Goal: Task Accomplishment & Management: Manage account settings

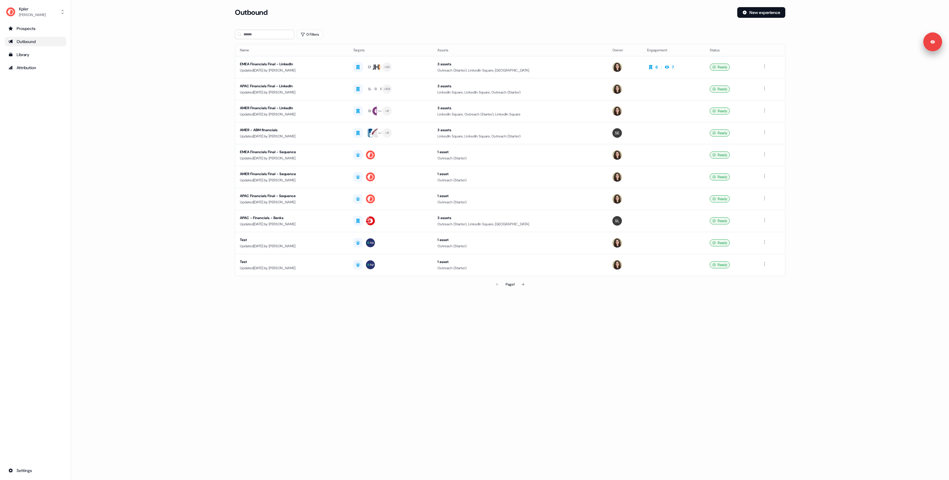
click at [156, 89] on main "Loading... Outbound New experience 0 Filters Name Targets Assets Owner Engageme…" at bounding box center [510, 157] width 878 height 300
click at [156, 88] on main "Loading... Outbound New experience 0 Filters Name Targets Assets Owner Engageme…" at bounding box center [510, 157] width 878 height 300
click at [290, 69] on div "Updated 3 days ago by Aleksandra Rakowska" at bounding box center [292, 70] width 104 height 6
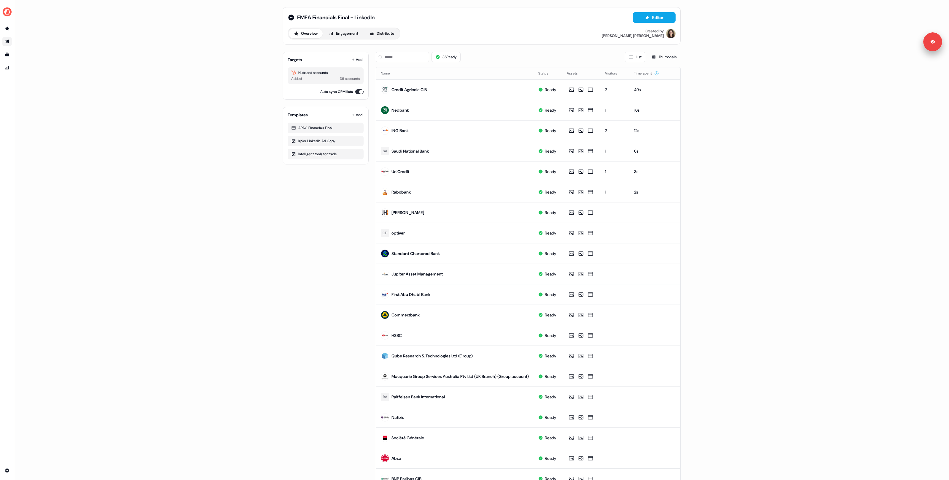
click at [149, 111] on div "EMEA Financials Final - LinkedIn Editor Overview Engagement Distribute Created …" at bounding box center [481, 240] width 935 height 480
click at [169, 125] on div "EMEA Financials Final - LinkedIn Editor Overview Engagement Distribute Created …" at bounding box center [481, 240] width 935 height 480
click at [135, 121] on div "EMEA Financials Final - LinkedIn Editor Overview Engagement Distribute Created …" at bounding box center [481, 240] width 935 height 480
click at [150, 122] on div "EMEA Financials Final - LinkedIn Editor Overview Engagement Distribute Created …" at bounding box center [481, 240] width 935 height 480
click at [151, 125] on div "EMEA Financials Final - LinkedIn Editor Overview Engagement Distribute Created …" at bounding box center [481, 240] width 935 height 480
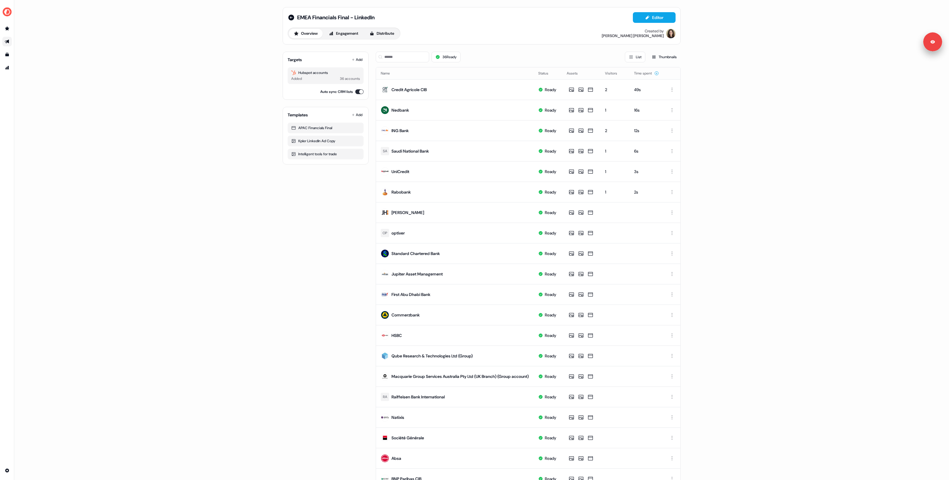
scroll to position [31, 0]
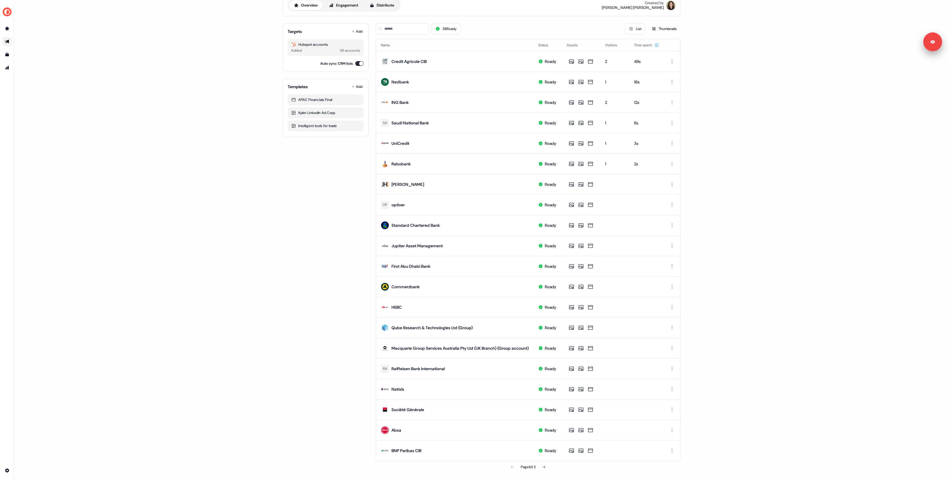
click at [165, 123] on div "EMEA Financials Final - LinkedIn Editor Overview Engagement Distribute Created …" at bounding box center [481, 240] width 935 height 480
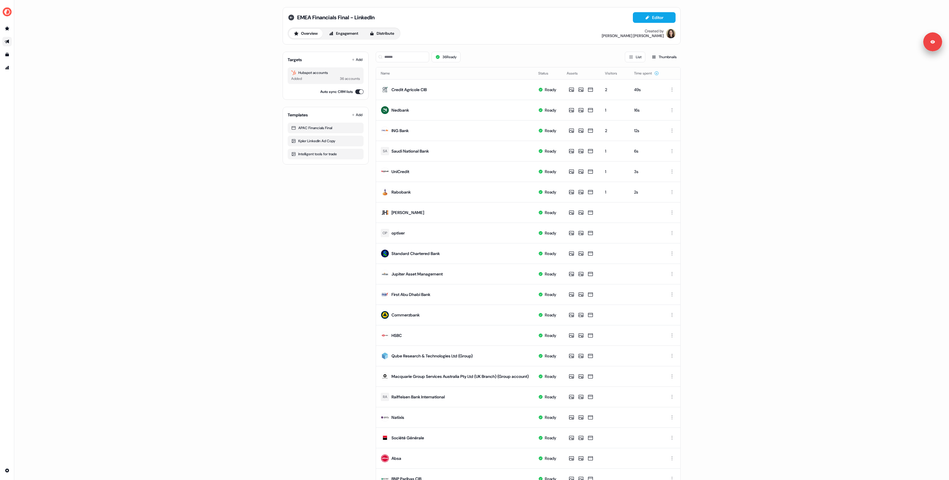
click at [289, 19] on icon at bounding box center [291, 18] width 6 height 6
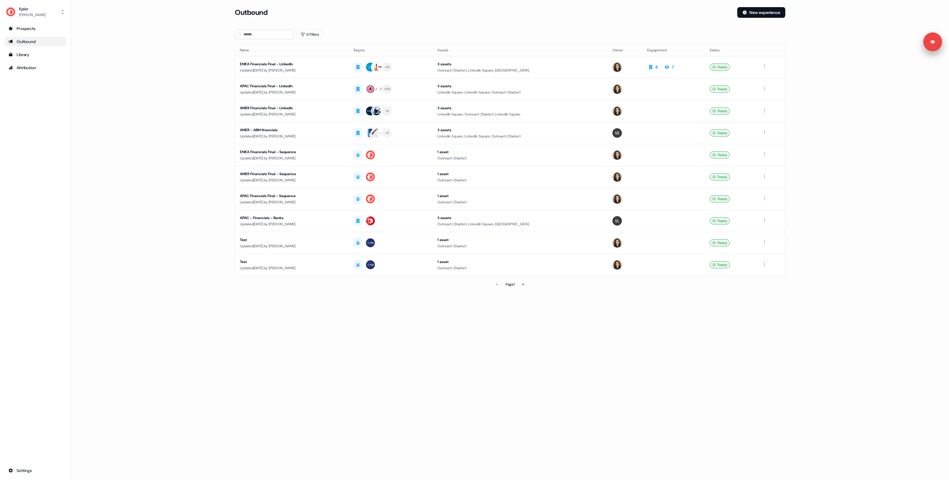
click at [139, 145] on main "Loading... Outbound New experience 0 Filters Name Targets Assets Owner Engageme…" at bounding box center [510, 157] width 878 height 300
click at [322, 69] on div "Updated [DATE] by [PERSON_NAME]" at bounding box center [292, 70] width 104 height 6
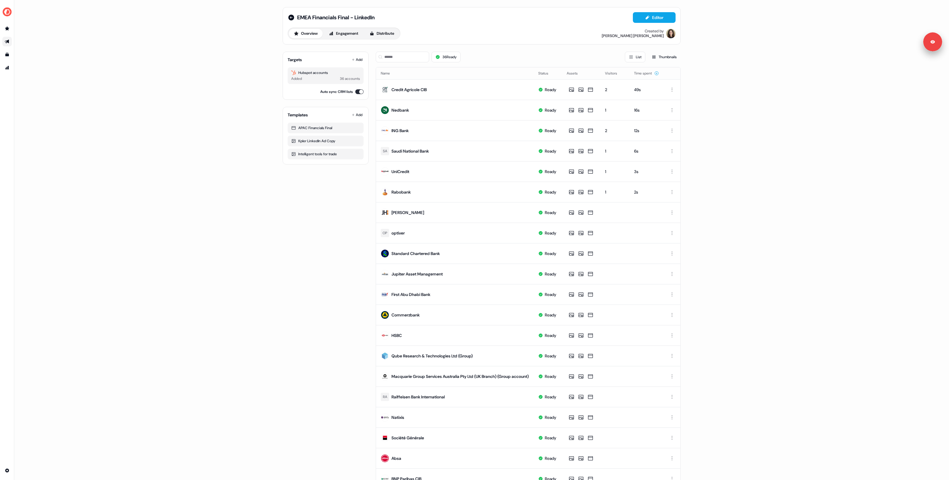
click at [140, 48] on div "EMEA Financials Final - LinkedIn Editor Overview Engagement Distribute Created …" at bounding box center [481, 240] width 935 height 480
click at [164, 137] on div "EMEA Financials Final - LinkedIn Editor Overview Engagement Distribute Created …" at bounding box center [481, 240] width 935 height 480
click at [157, 138] on div "EMEA Financials Final - LinkedIn Editor Overview Engagement Distribute Created …" at bounding box center [481, 240] width 935 height 480
click at [200, 270] on div "EMEA Financials Final - LinkedIn Editor Overview Engagement Distribute Created …" at bounding box center [481, 240] width 935 height 480
click at [156, 144] on div "EMEA Financials Final - LinkedIn Editor Overview Engagement Distribute Created …" at bounding box center [481, 240] width 935 height 480
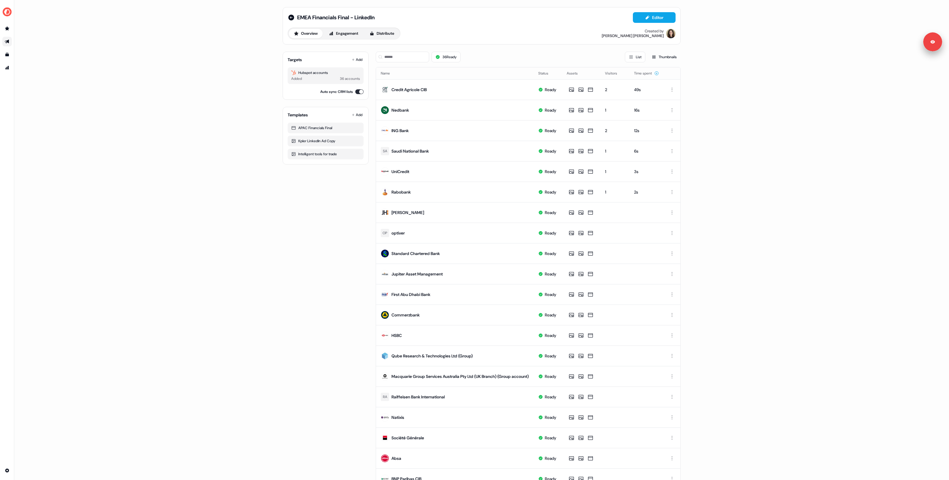
click at [250, 58] on div "EMEA Financials Final - LinkedIn Editor Overview Engagement Distribute Created …" at bounding box center [481, 240] width 935 height 480
click at [7, 14] on img "side nav menu" at bounding box center [6, 11] width 9 height 9
click at [310, 126] on div "Help documentation Feedback Logout EMEA Financials Final - LinkedIn Editor Over…" at bounding box center [474, 240] width 949 height 480
click at [290, 18] on icon at bounding box center [291, 18] width 6 height 6
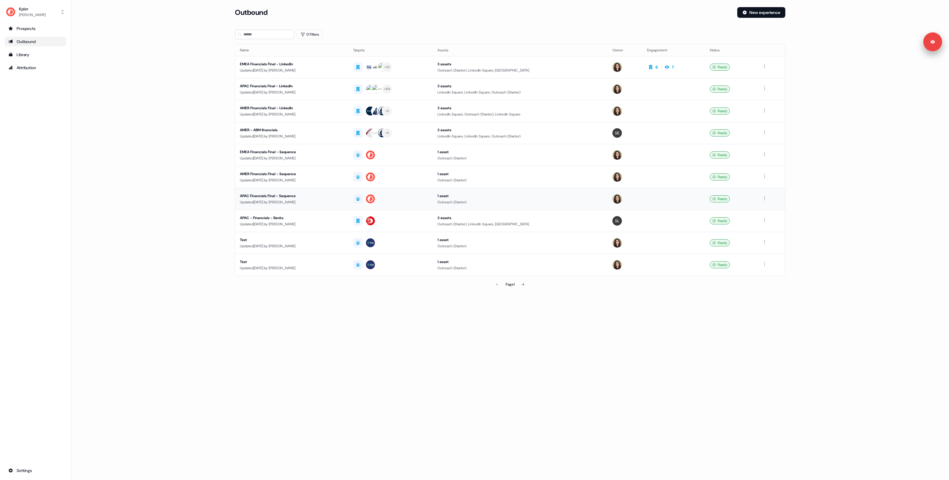
click at [246, 203] on div "Updated 10 days ago by Alexandra Giannelou" at bounding box center [292, 202] width 104 height 6
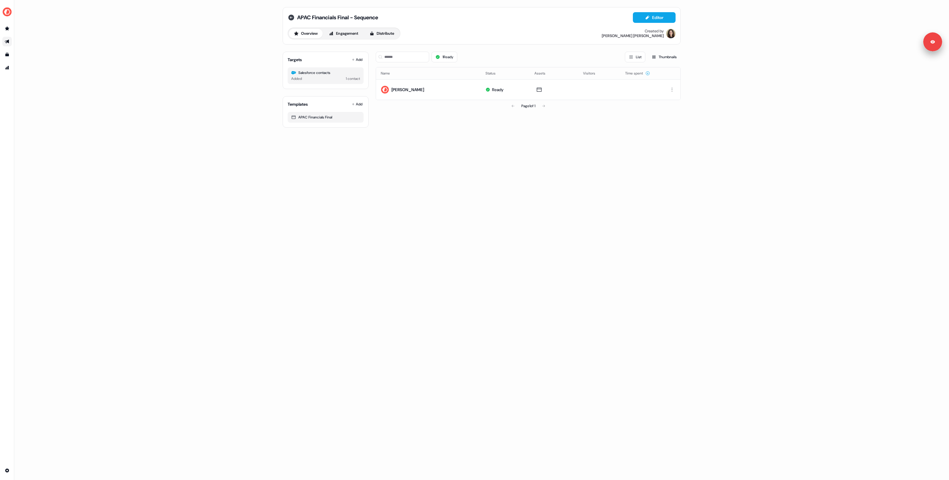
click at [292, 18] on icon at bounding box center [291, 18] width 6 height 6
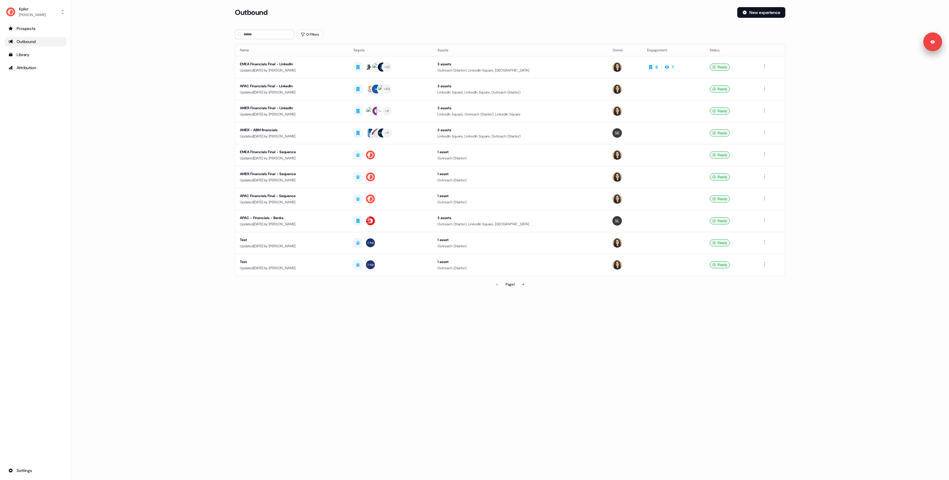
click at [214, 154] on main "Loading... Outbound New experience 0 Filters Name Targets Assets Owner Engageme…" at bounding box center [510, 157] width 878 height 300
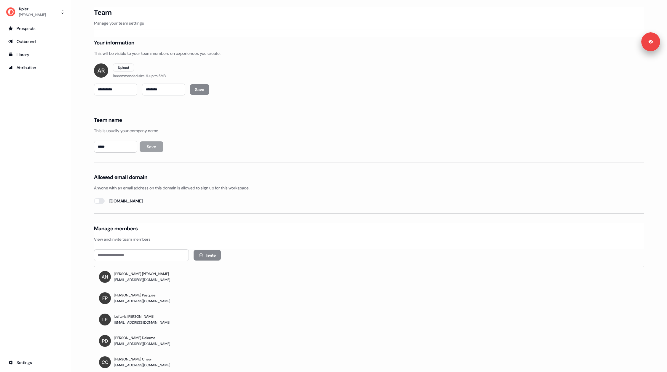
click at [41, 4] on div "Kpler Aleksandra Rakowska Prospects Outbound Library Attribution Settings" at bounding box center [35, 186] width 71 height 372
click at [46, 15] on div "[PERSON_NAME]" at bounding box center [32, 15] width 27 height 6
click at [22, 124] on div "Kpler Aleksandra Rakowska Help documentation Feedback Logout Prospects Outbound…" at bounding box center [35, 186] width 71 height 372
click at [31, 45] on link "Outbound" at bounding box center [35, 41] width 61 height 9
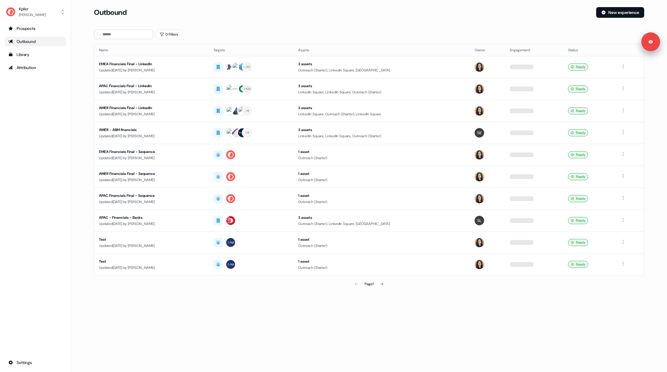
click at [49, 155] on div "Prospects Outbound Library Attribution Settings" at bounding box center [35, 196] width 61 height 344
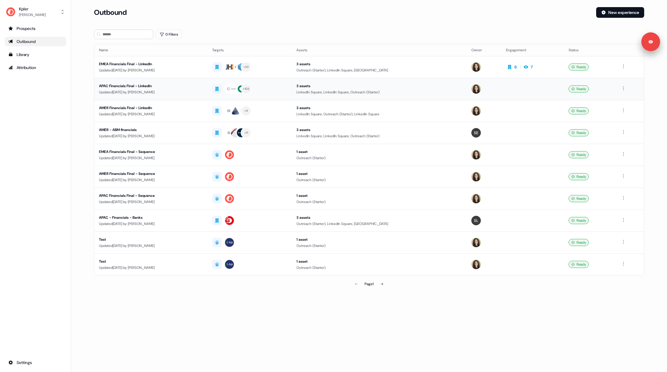
click at [171, 92] on div "Updated 3 days ago by Alexandra Giannelou" at bounding box center [151, 92] width 104 height 6
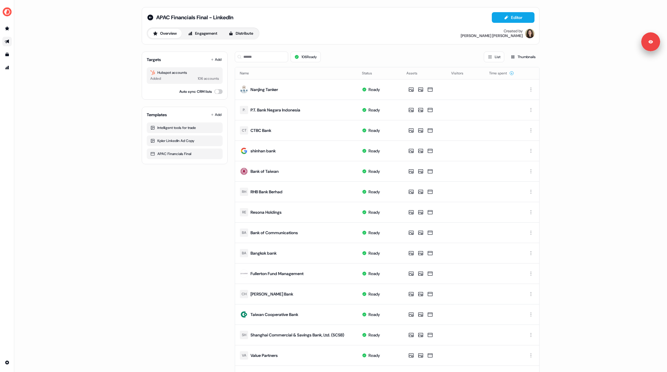
click at [138, 196] on div "APAC Financials Final - LinkedIn Editor Overview Engagement Distribute Created …" at bounding box center [341, 254] width 412 height 508
click at [344, 20] on div "APAC Financials Final - LinkedIn Editor" at bounding box center [341, 17] width 388 height 11
click at [241, 36] on button "Distribute" at bounding box center [241, 33] width 35 height 9
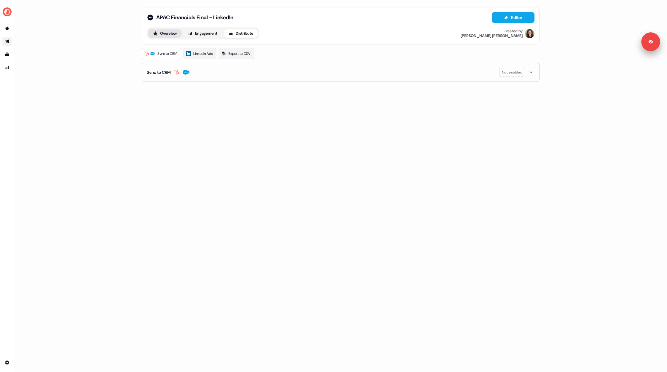
click at [174, 31] on button "Overview" at bounding box center [165, 33] width 34 height 9
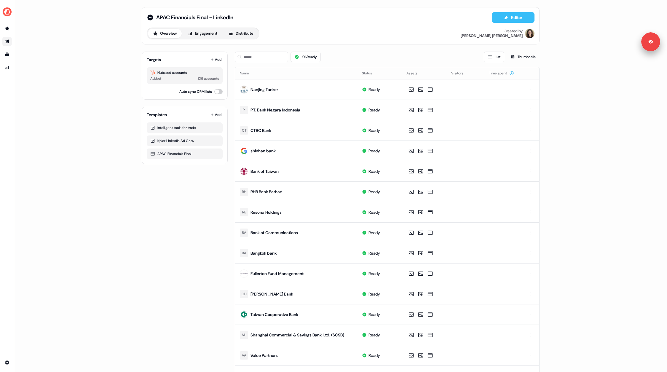
click at [511, 17] on button "Editor" at bounding box center [513, 17] width 43 height 11
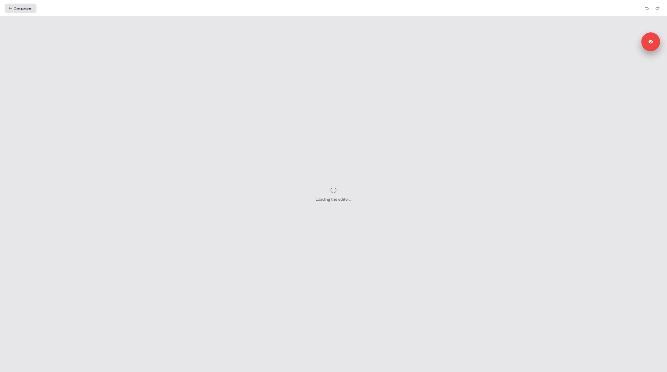
click at [27, 6] on button "Campaigns" at bounding box center [21, 8] width 32 height 9
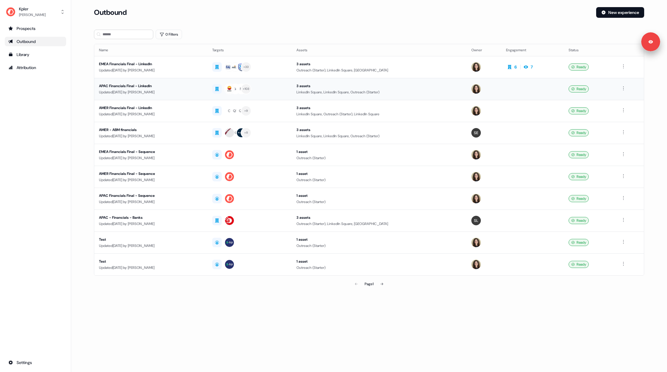
click at [202, 84] on div "APAC Financials Final - LinkedIn" at bounding box center [151, 86] width 104 height 6
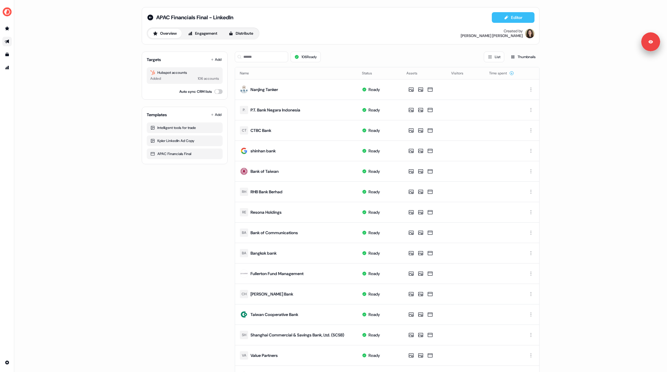
click at [507, 19] on icon at bounding box center [506, 17] width 5 height 5
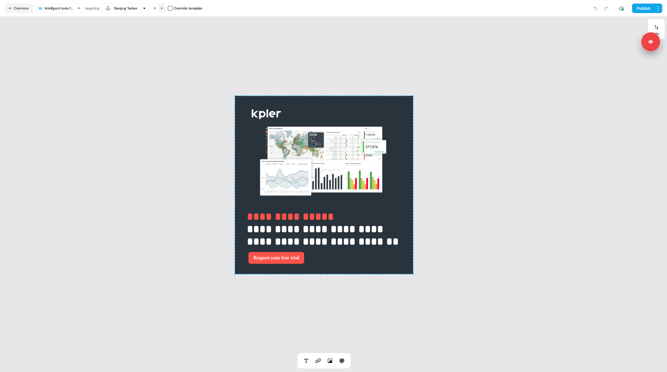
click at [164, 8] on icon at bounding box center [162, 9] width 4 height 4
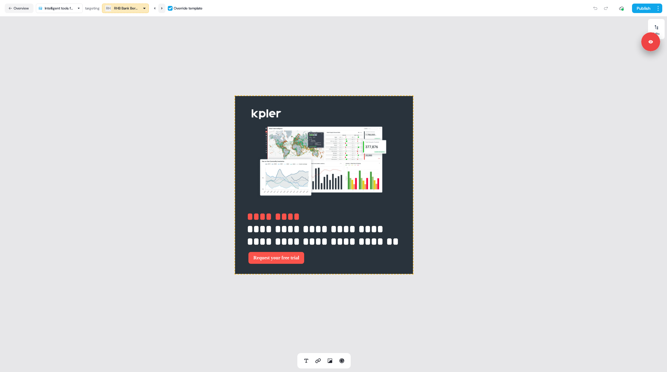
click at [164, 8] on icon at bounding box center [162, 9] width 4 height 4
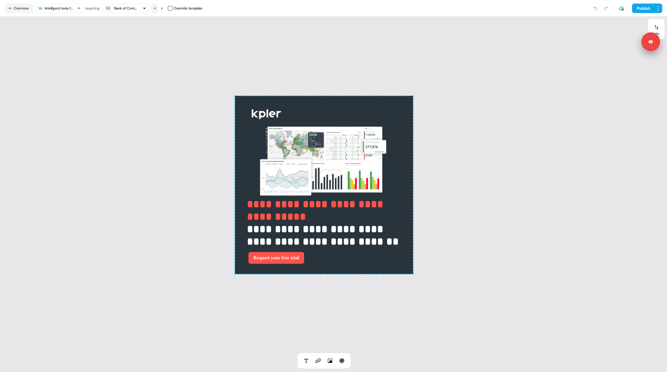
click at [154, 12] on button at bounding box center [154, 8] width 7 height 9
click at [164, 9] on icon at bounding box center [162, 9] width 4 height 4
click at [155, 9] on icon at bounding box center [155, 9] width 4 height 4
click at [135, 11] on div "Bank of Communications" at bounding box center [126, 8] width 24 height 6
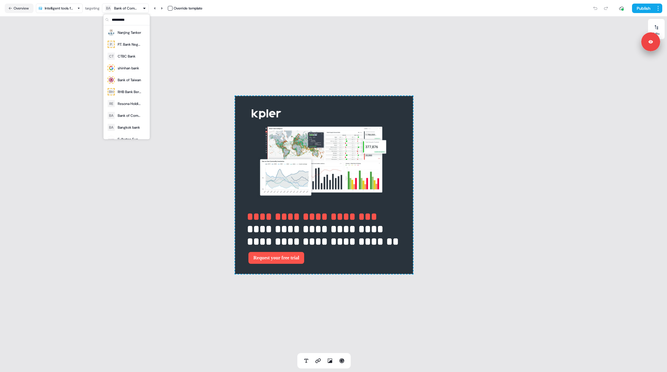
click at [135, 11] on div "Bank of Communications" at bounding box center [126, 8] width 24 height 6
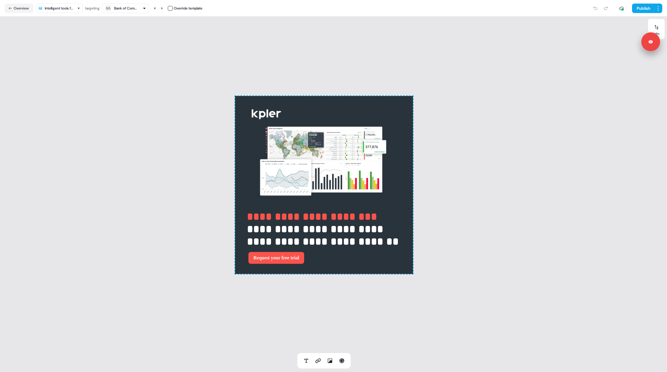
click at [161, 36] on div "**********" at bounding box center [324, 185] width 648 height 337
click at [143, 125] on div "**********" at bounding box center [324, 185] width 648 height 337
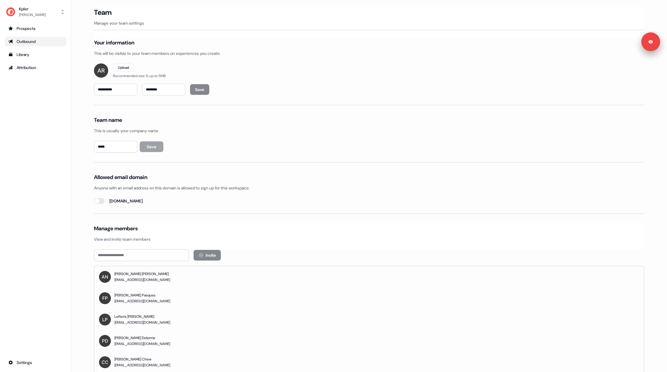
click at [26, 39] on div "Outbound" at bounding box center [35, 42] width 54 height 6
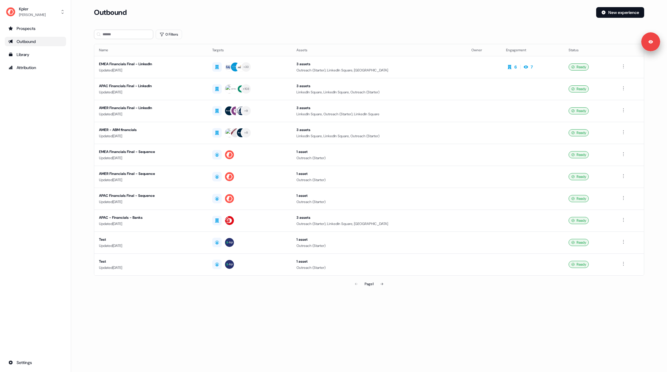
click at [78, 72] on main "Loading... Outbound New experience 0 Filters Name Targets Assets Owner Engageme…" at bounding box center [369, 157] width 596 height 300
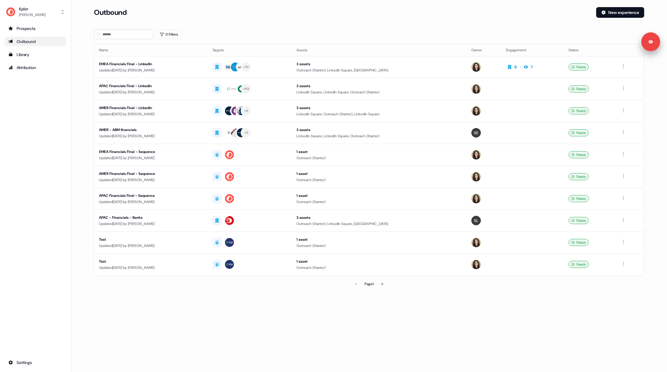
click at [80, 73] on main "Loading... Outbound New experience 0 Filters Name Targets Assets Owner Engageme…" at bounding box center [369, 157] width 596 height 300
click at [178, 86] on div "APAC Financials Final - LinkedIn" at bounding box center [151, 86] width 104 height 6
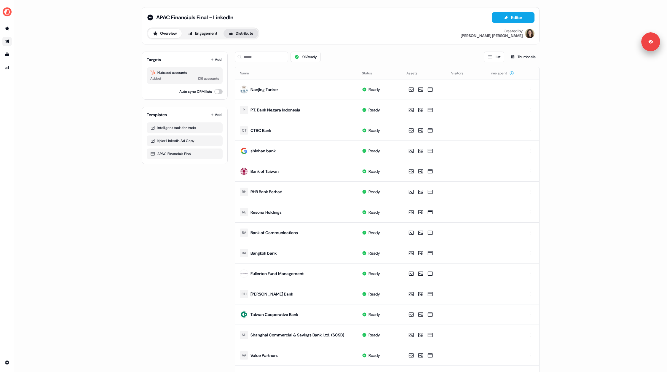
click at [243, 35] on button "Distribute" at bounding box center [241, 33] width 35 height 9
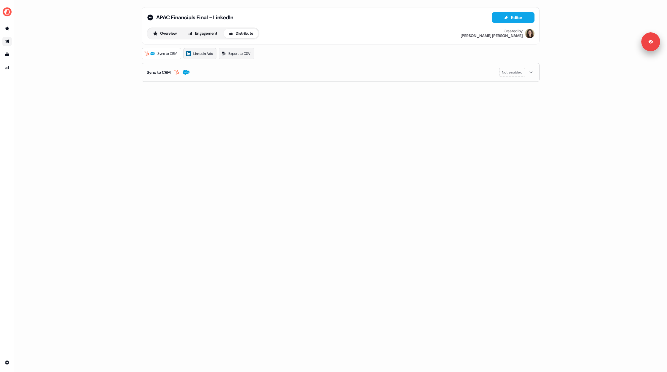
click at [200, 56] on span "LinkedIn Ads" at bounding box center [202, 54] width 19 height 6
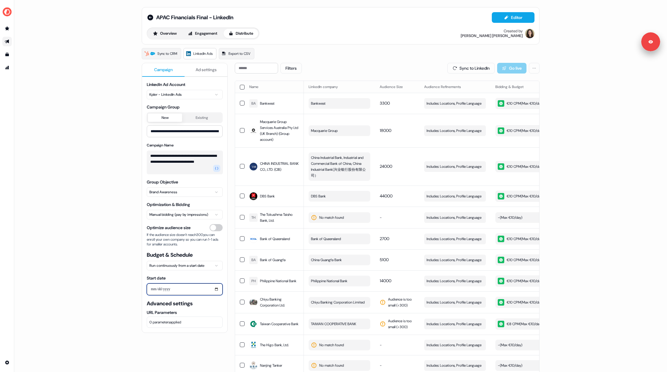
click at [153, 290] on input "**********" at bounding box center [185, 290] width 76 height 12
click at [158, 288] on input "**********" at bounding box center [185, 290] width 76 height 12
click at [214, 287] on input "**********" at bounding box center [185, 290] width 76 height 12
type input "**********"
click at [170, 267] on html "**********" at bounding box center [333, 186] width 667 height 372
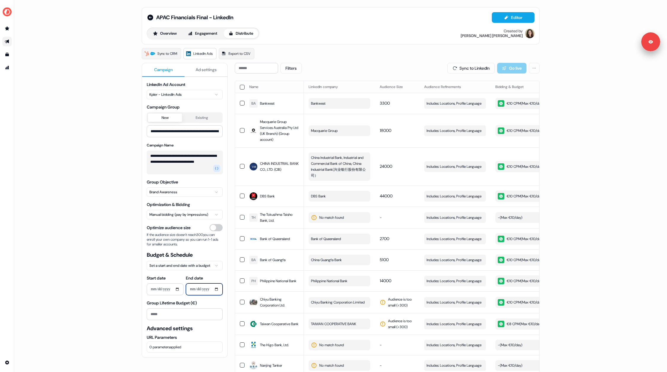
click at [205, 292] on input "End date" at bounding box center [204, 290] width 37 height 12
click at [216, 290] on input "End date" at bounding box center [204, 290] width 37 height 12
type input "**********"
click at [120, 276] on div "**********" at bounding box center [340, 186] width 653 height 372
click at [164, 314] on input "Group Lifetime Budget (€)" at bounding box center [185, 314] width 76 height 12
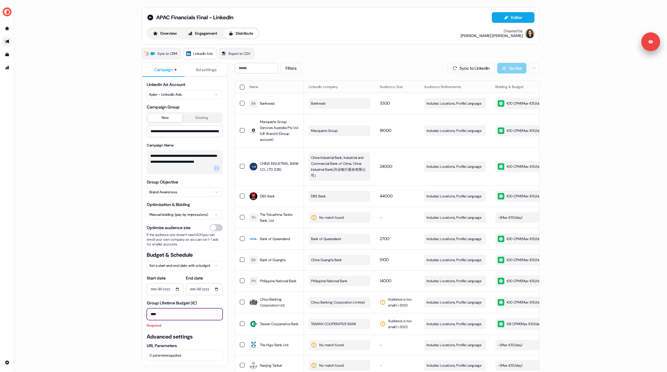
click at [153, 312] on input "****" at bounding box center [185, 314] width 76 height 12
type input "****"
click at [109, 288] on div "**********" at bounding box center [340, 186] width 653 height 372
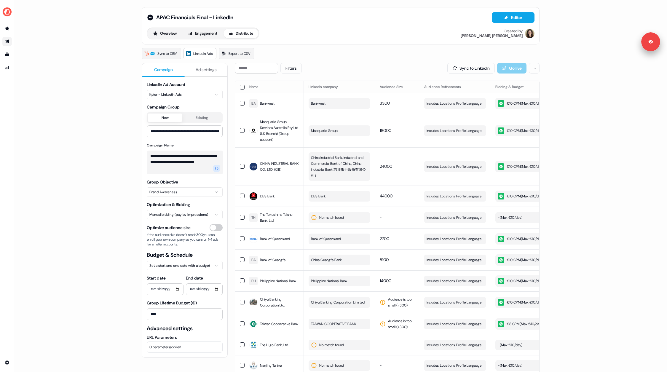
click at [130, 120] on div "**********" at bounding box center [340, 186] width 653 height 372
click at [163, 32] on button "Overview" at bounding box center [165, 33] width 34 height 9
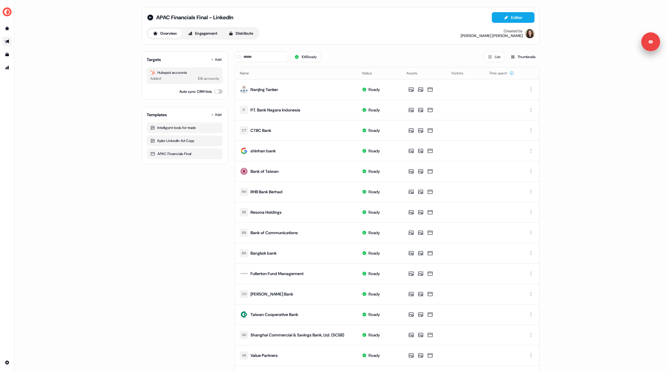
click at [187, 231] on div "Targets Add Hubspot accounts Added 106 accounts Auto sync CRM lists Templates A…" at bounding box center [185, 274] width 86 height 454
click at [183, 194] on div "Targets Add Hubspot accounts Added 106 accounts Auto sync CRM lists Templates A…" at bounding box center [185, 274] width 86 height 454
click at [215, 59] on button "Add" at bounding box center [216, 59] width 13 height 8
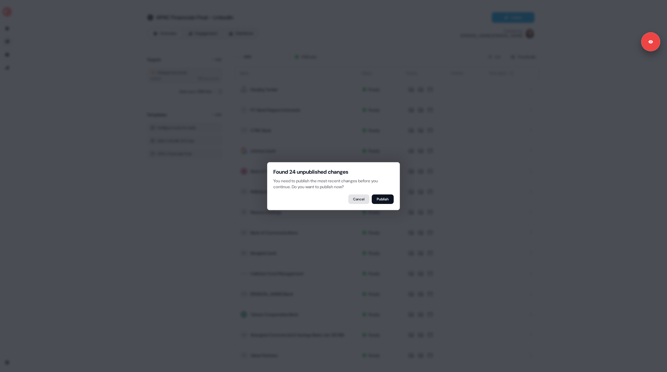
click at [352, 200] on button "Cancel" at bounding box center [358, 199] width 21 height 9
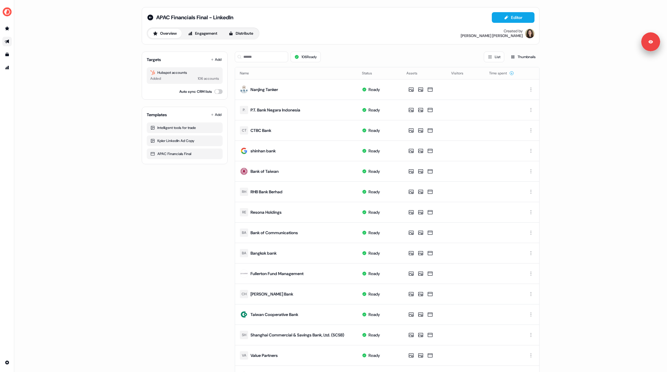
click at [183, 206] on div "Targets Add Hubspot accounts Added 106 accounts Auto sync CRM lists Templates A…" at bounding box center [185, 274] width 86 height 454
click at [237, 35] on button "Distribute" at bounding box center [241, 33] width 35 height 9
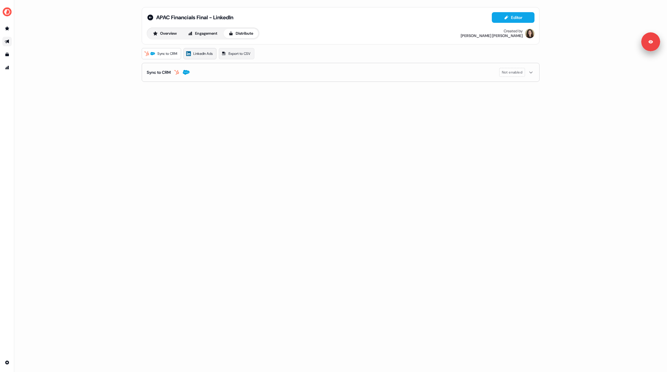
click at [208, 53] on span "LinkedIn Ads" at bounding box center [202, 54] width 19 height 6
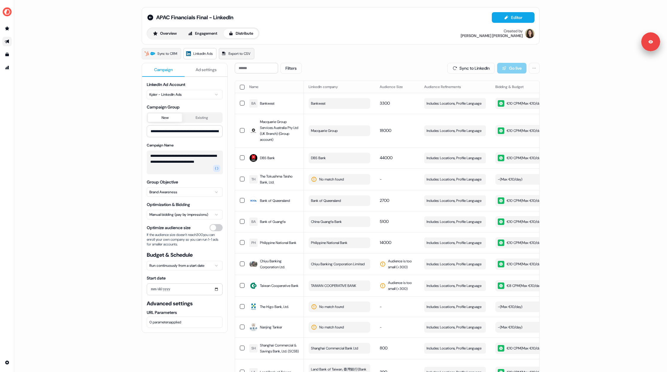
click at [235, 55] on span "Export to CSV" at bounding box center [240, 54] width 22 height 6
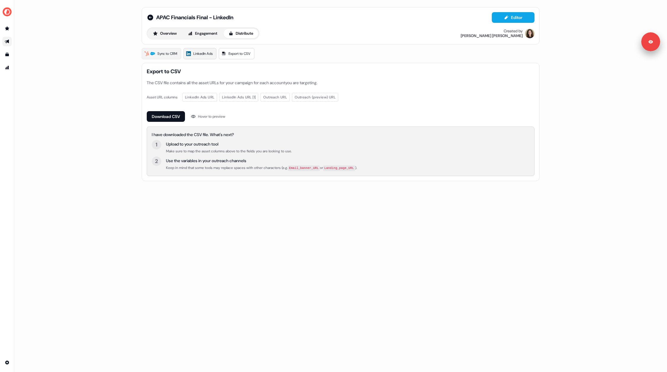
click at [209, 57] on link "LinkedIn Ads" at bounding box center [200, 53] width 33 height 11
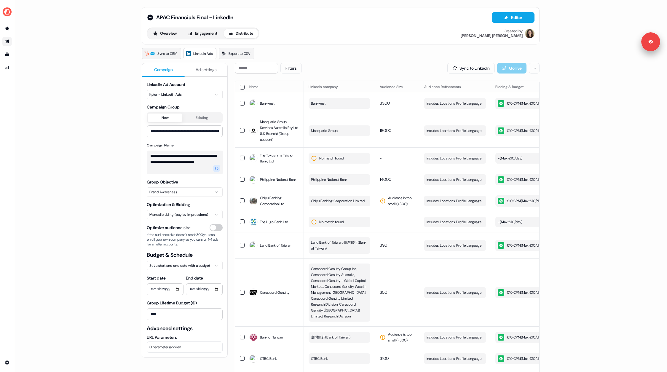
click at [160, 54] on span "Sync to CRM" at bounding box center [167, 54] width 20 height 6
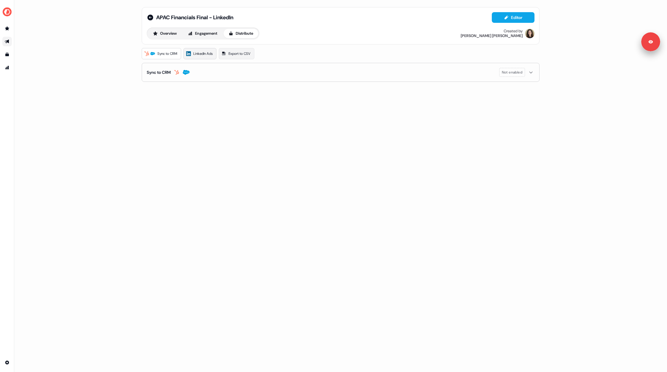
click at [201, 55] on span "LinkedIn Ads" at bounding box center [202, 54] width 19 height 6
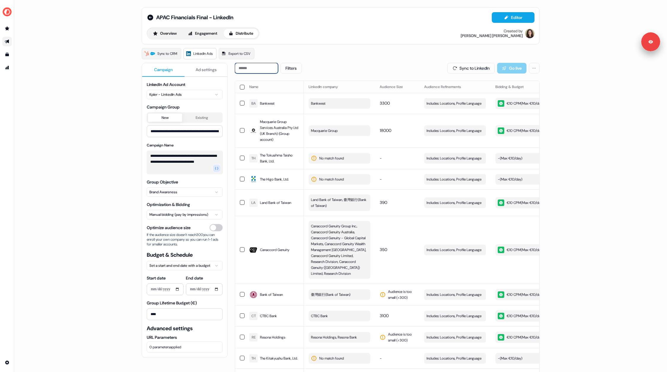
click at [254, 71] on input at bounding box center [256, 68] width 43 height 11
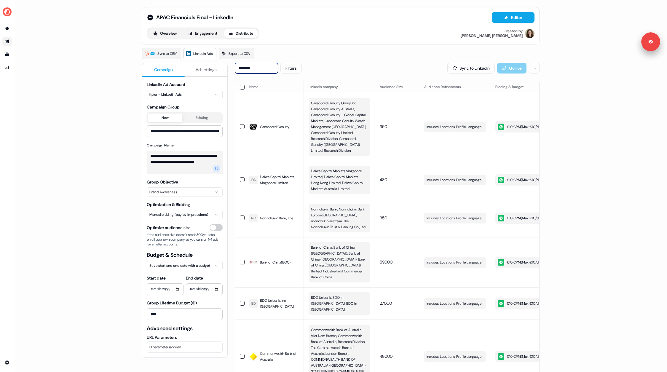
type input "*********"
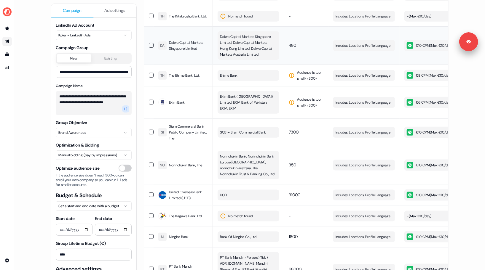
scroll to position [347, 0]
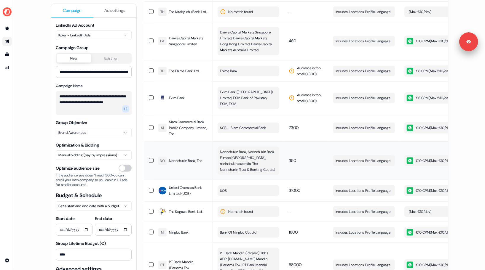
click at [251, 162] on span "Norinchukin Bank, Norinchukin Bank Europe [GEOGRAPHIC_DATA], norinchukin austra…" at bounding box center [248, 161] width 56 height 24
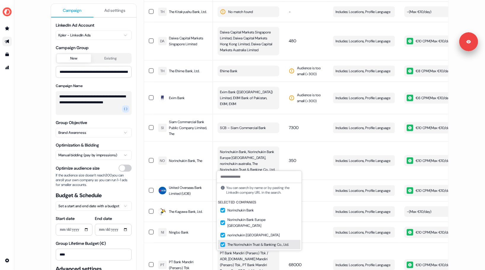
click at [36, 176] on div "**********" at bounding box center [249, 135] width 471 height 270
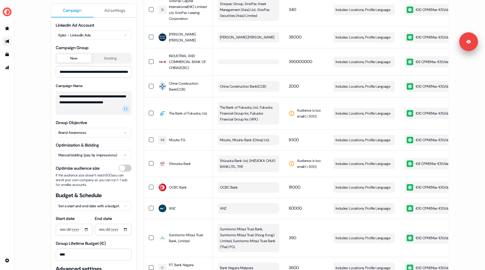
scroll to position [1334, 0]
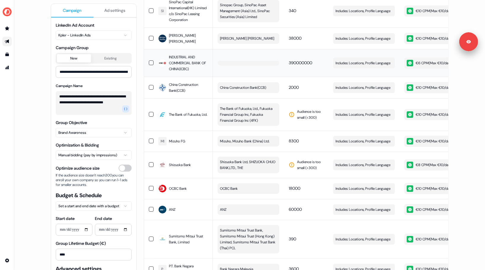
click at [233, 61] on button "button" at bounding box center [249, 63] width 62 height 5
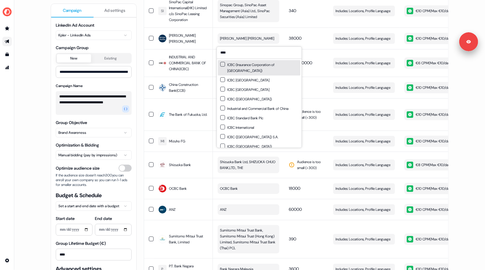
click at [235, 53] on input "****" at bounding box center [259, 53] width 85 height 12
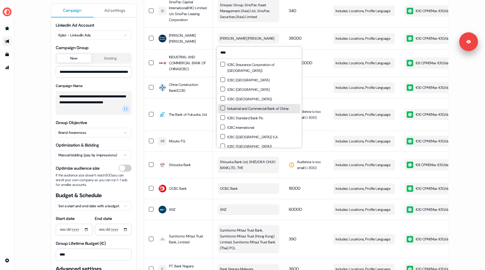
type input "****"
click at [222, 111] on div "Industrial and Commercial Bank of China" at bounding box center [254, 109] width 68 height 6
click at [41, 98] on div "**********" at bounding box center [249, 135] width 471 height 270
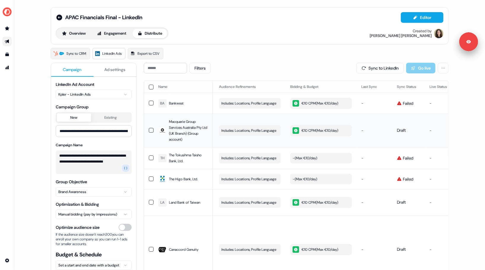
scroll to position [0, 168]
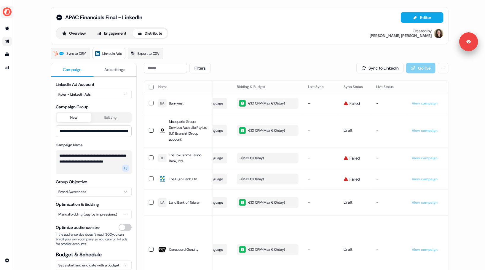
click at [6, 12] on img "side nav menu" at bounding box center [6, 11] width 9 height 9
click at [251, 47] on div "**********" at bounding box center [242, 135] width 485 height 270
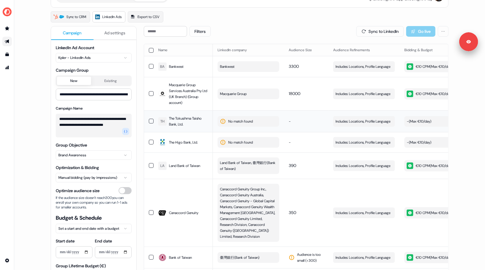
scroll to position [0, 0]
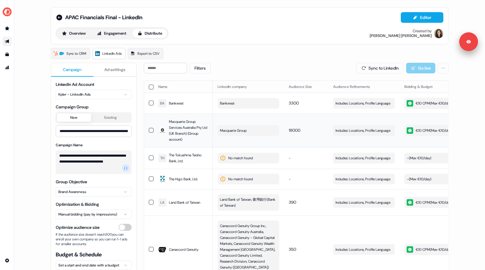
click at [151, 130] on button "button" at bounding box center [151, 130] width 5 height 5
click at [150, 103] on button "button" at bounding box center [151, 103] width 5 height 5
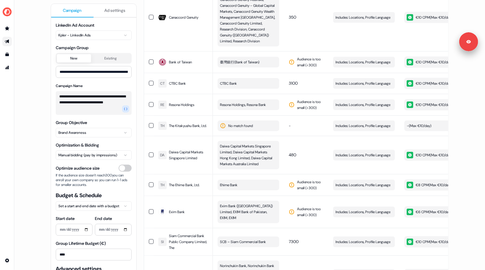
scroll to position [233, 0]
click at [152, 82] on button "button" at bounding box center [151, 83] width 5 height 5
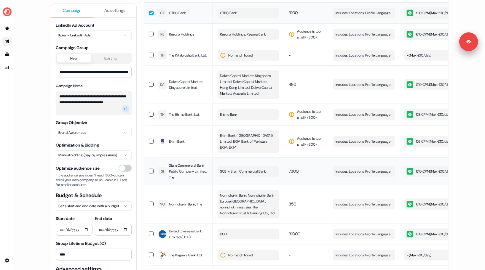
click at [154, 169] on td "SI Siam Commercial Bank Public Company Limited, The" at bounding box center [183, 172] width 59 height 28
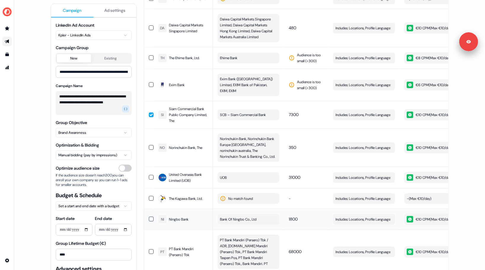
scroll to position [363, 0]
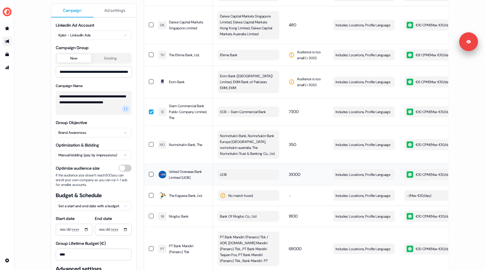
click at [150, 172] on button "button" at bounding box center [151, 174] width 5 height 5
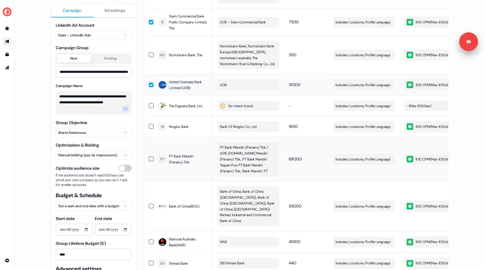
scroll to position [453, 0]
click at [150, 156] on button "button" at bounding box center [151, 158] width 5 height 5
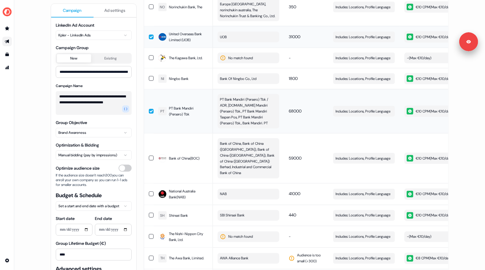
scroll to position [506, 0]
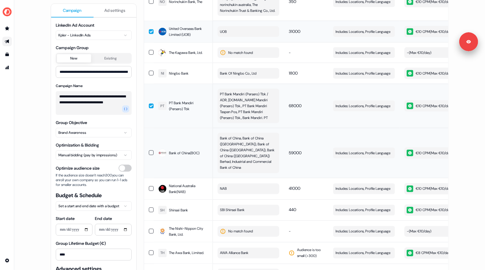
click at [150, 148] on td at bounding box center [148, 153] width 9 height 50
click at [149, 187] on button "button" at bounding box center [151, 189] width 5 height 5
click at [150, 71] on button "button" at bounding box center [151, 73] width 5 height 5
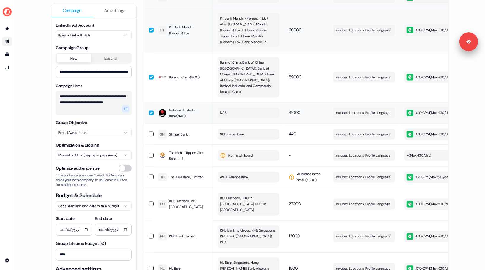
scroll to position [668, 0]
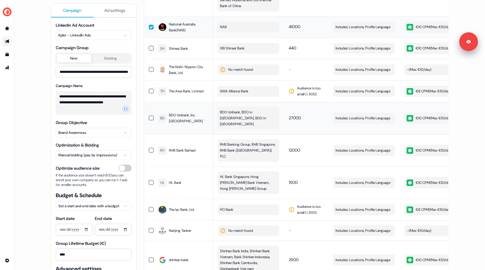
click at [151, 116] on button "button" at bounding box center [151, 118] width 5 height 5
click at [150, 148] on button "button" at bounding box center [151, 150] width 5 height 5
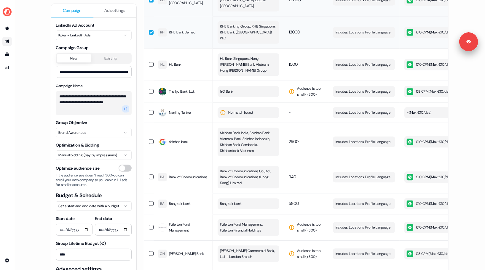
scroll to position [790, 0]
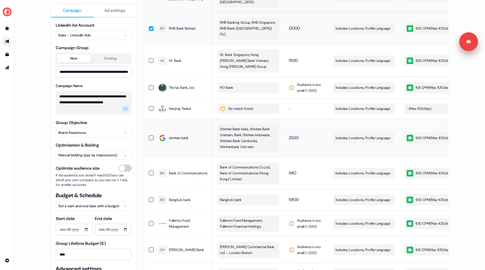
click at [149, 136] on button "button" at bounding box center [151, 138] width 5 height 5
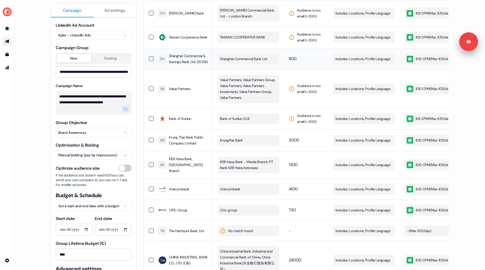
scroll to position [1029, 0]
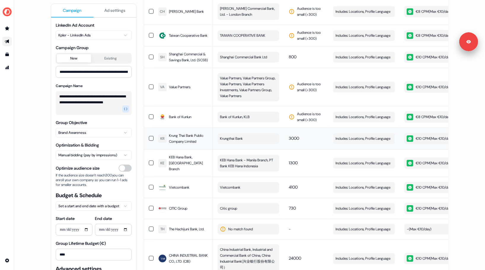
click at [149, 136] on button "button" at bounding box center [151, 138] width 5 height 5
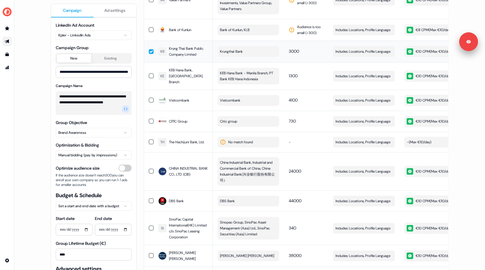
scroll to position [1122, 0]
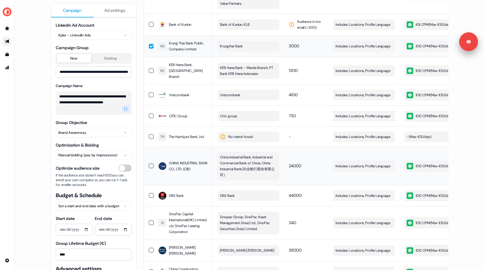
click at [151, 164] on button "button" at bounding box center [151, 166] width 5 height 5
click at [149, 193] on button "button" at bounding box center [151, 195] width 5 height 5
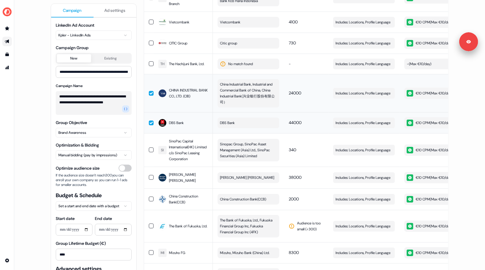
scroll to position [1281, 0]
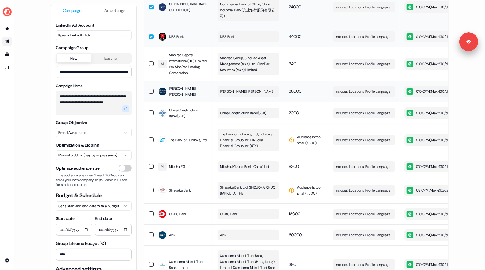
click at [150, 89] on button "button" at bounding box center [151, 91] width 5 height 5
click at [149, 111] on button "button" at bounding box center [151, 113] width 5 height 5
click at [149, 164] on button "button" at bounding box center [151, 166] width 5 height 5
click at [149, 212] on button "button" at bounding box center [151, 214] width 5 height 5
click at [149, 233] on button "button" at bounding box center [151, 235] width 5 height 5
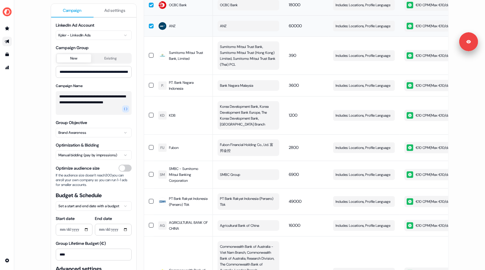
scroll to position [1496, 0]
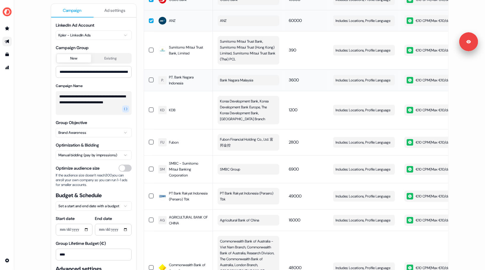
click at [151, 78] on button "button" at bounding box center [151, 80] width 5 height 5
click at [149, 140] on button "button" at bounding box center [151, 142] width 5 height 5
click at [150, 194] on button "button" at bounding box center [151, 196] width 5 height 5
click at [149, 218] on button "button" at bounding box center [151, 220] width 5 height 5
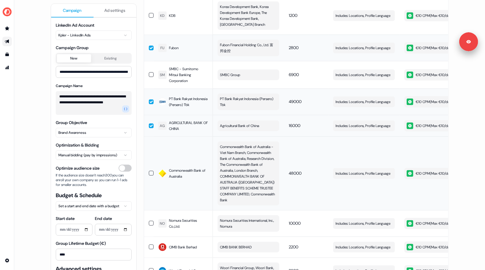
scroll to position [1591, 0]
click at [150, 171] on button "button" at bounding box center [151, 173] width 5 height 5
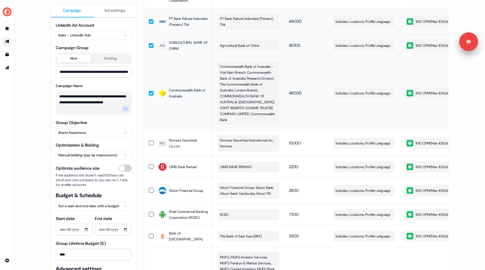
scroll to position [1673, 0]
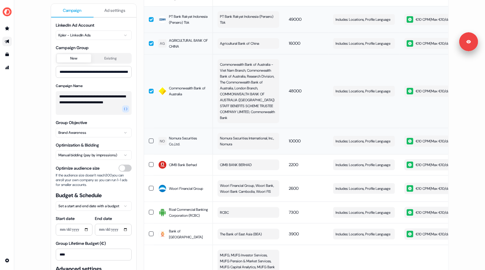
click at [150, 131] on td at bounding box center [148, 141] width 9 height 26
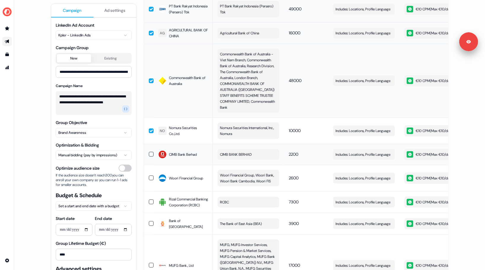
click at [149, 152] on button "button" at bounding box center [151, 154] width 5 height 5
click at [149, 176] on button "button" at bounding box center [151, 178] width 5 height 5
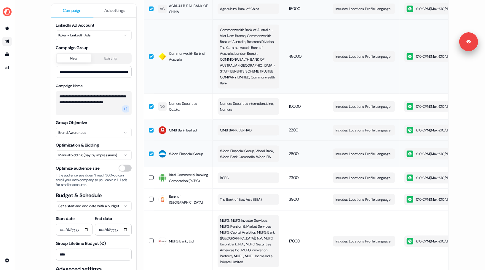
scroll to position [1756, 0]
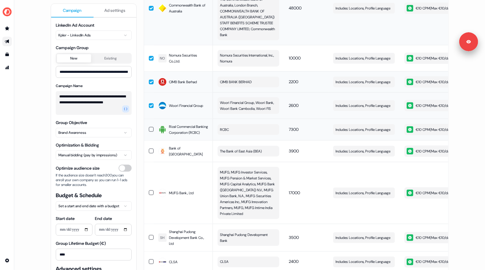
click at [150, 127] on button "button" at bounding box center [151, 129] width 5 height 5
click at [150, 144] on td at bounding box center [148, 152] width 9 height 22
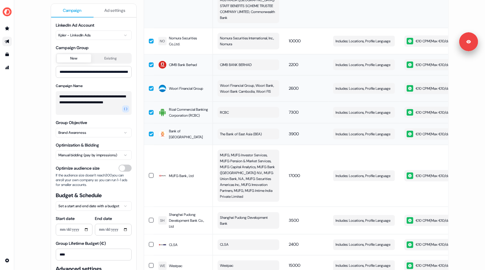
scroll to position [1813, 0]
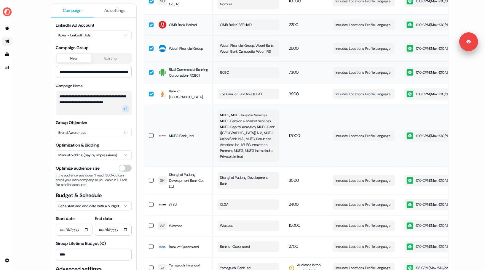
click at [150, 128] on td at bounding box center [148, 136] width 9 height 62
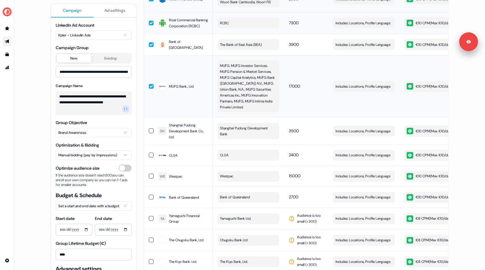
scroll to position [1863, 0]
click at [150, 128] on button "button" at bounding box center [151, 130] width 5 height 5
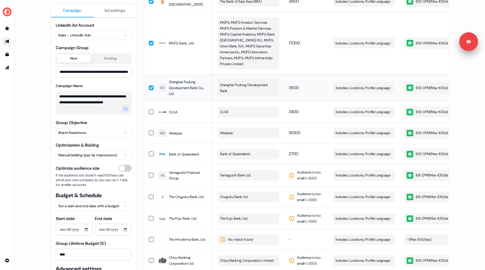
scroll to position [1908, 0]
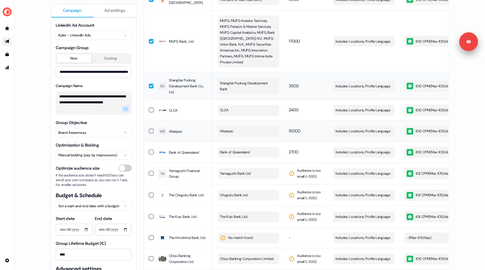
click at [150, 129] on button "button" at bounding box center [151, 131] width 5 height 5
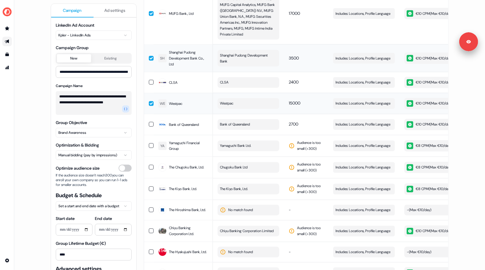
scroll to position [1941, 0]
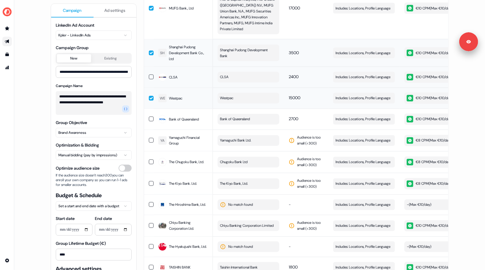
click at [149, 75] on button "button" at bounding box center [151, 77] width 5 height 5
click at [149, 117] on button "button" at bounding box center [151, 119] width 5 height 5
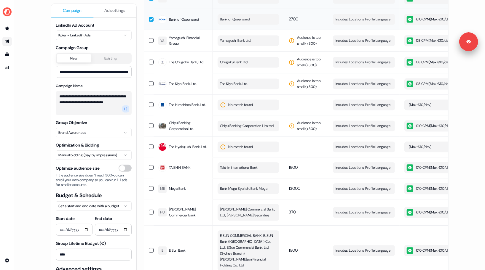
scroll to position [2126, 0]
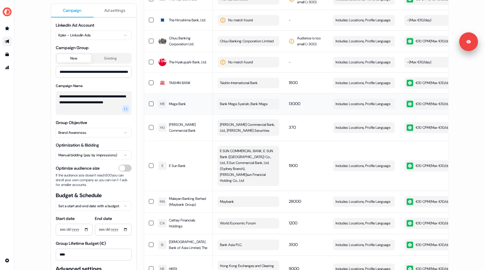
click at [150, 106] on button "button" at bounding box center [151, 103] width 5 height 5
click at [149, 85] on button "button" at bounding box center [151, 82] width 5 height 5
click at [149, 168] on button "button" at bounding box center [151, 165] width 5 height 5
click at [149, 200] on button "button" at bounding box center [151, 201] width 5 height 5
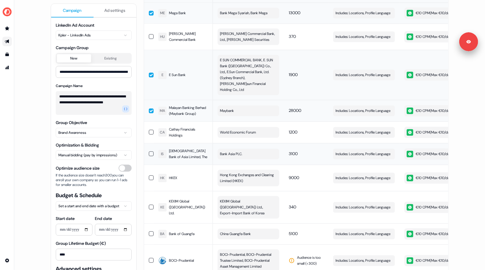
click at [148, 163] on td at bounding box center [148, 154] width 9 height 22
click at [149, 180] on button "button" at bounding box center [151, 178] width 5 height 5
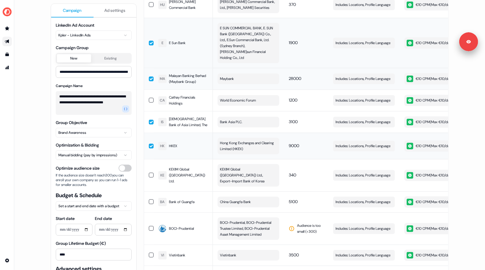
scroll to position [2250, 0]
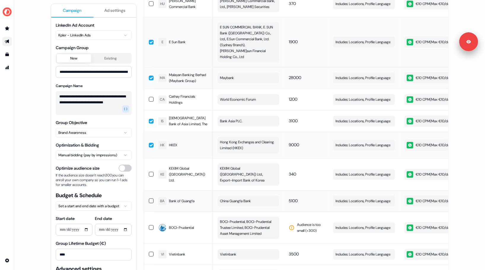
click at [152, 195] on td at bounding box center [148, 201] width 9 height 21
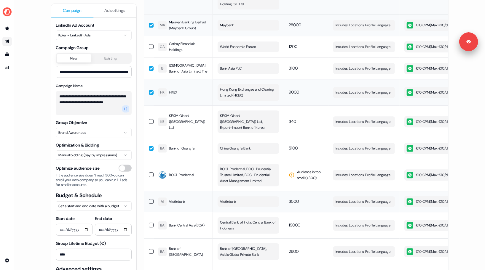
click at [151, 199] on button "button" at bounding box center [151, 201] width 5 height 5
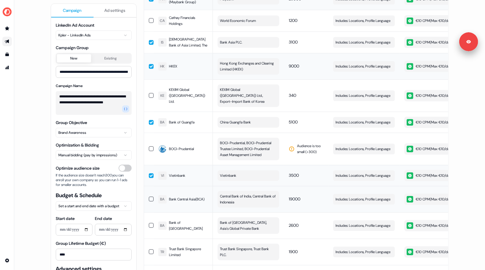
click at [150, 197] on button "button" at bounding box center [151, 199] width 5 height 5
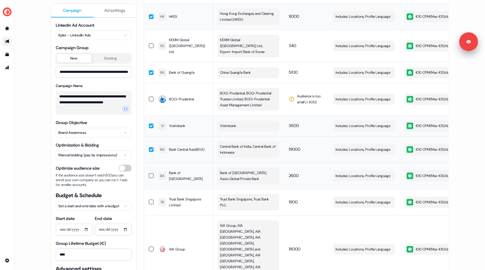
click at [149, 174] on button "button" at bounding box center [151, 176] width 5 height 5
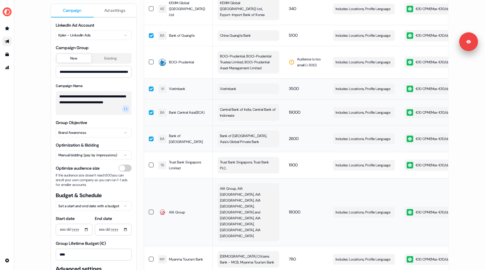
click at [151, 197] on td at bounding box center [148, 213] width 9 height 68
click at [149, 163] on button "button" at bounding box center [151, 165] width 5 height 5
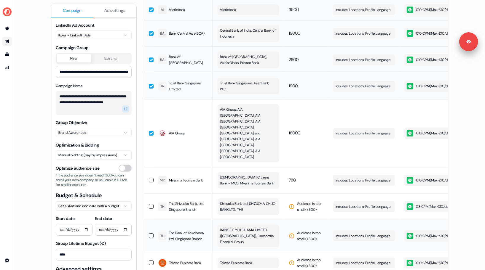
scroll to position [2566, 0]
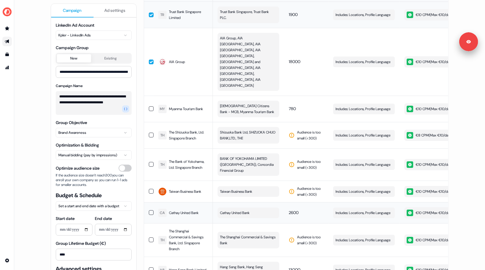
click at [147, 203] on td at bounding box center [148, 213] width 9 height 21
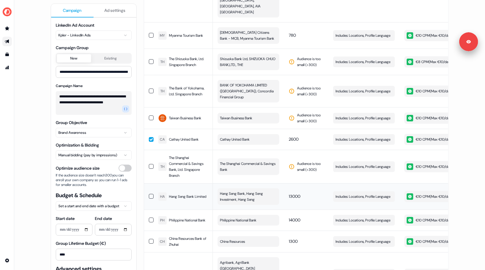
click at [149, 194] on button "button" at bounding box center [151, 196] width 5 height 5
click at [149, 218] on button "button" at bounding box center [151, 220] width 5 height 5
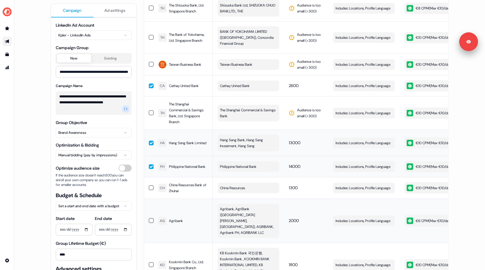
click at [152, 199] on td at bounding box center [148, 221] width 9 height 44
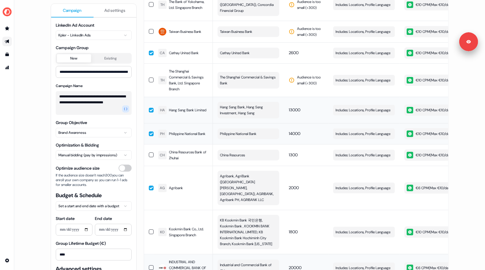
click at [152, 266] on button "button" at bounding box center [151, 268] width 5 height 5
click at [150, 230] on button "button" at bounding box center [151, 232] width 5 height 5
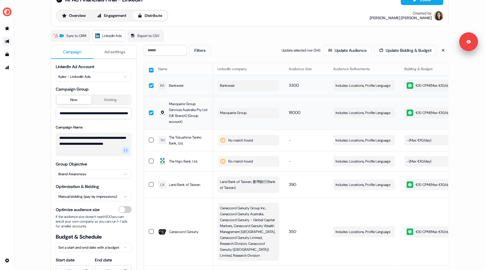
scroll to position [0, 0]
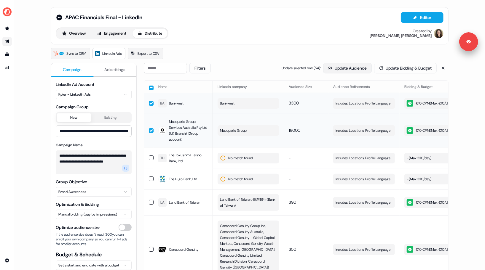
click at [340, 70] on button "Update Audience" at bounding box center [347, 68] width 49 height 11
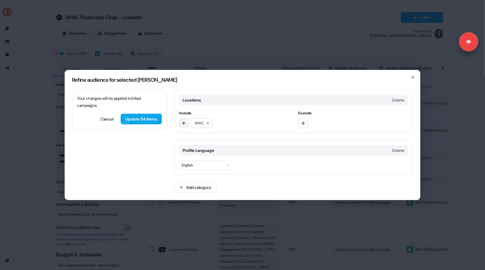
click at [185, 122] on icon "button" at bounding box center [184, 123] width 5 height 5
click at [192, 137] on input at bounding box center [221, 136] width 85 height 12
click at [193, 136] on input at bounding box center [221, 136] width 85 height 12
click at [200, 135] on input at bounding box center [221, 136] width 85 height 12
click at [198, 138] on input at bounding box center [221, 136] width 85 height 12
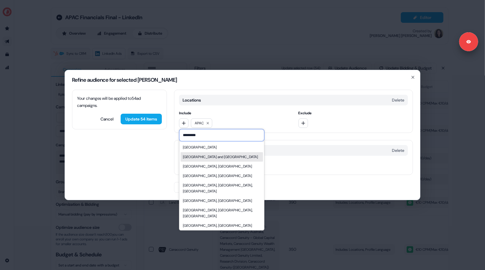
type input "*********"
click at [209, 157] on div "Australia and New Zealand" at bounding box center [220, 157] width 75 height 6
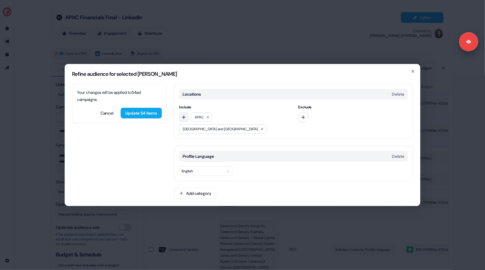
click at [186, 120] on icon "button" at bounding box center [184, 117] width 5 height 5
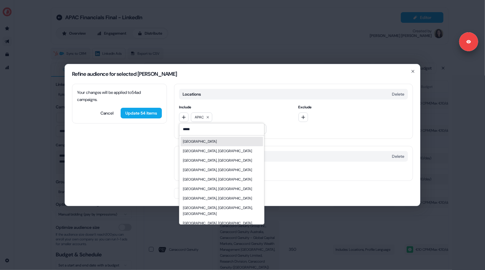
type input "*****"
click at [195, 147] on div "China" at bounding box center [222, 141] width 82 height 9
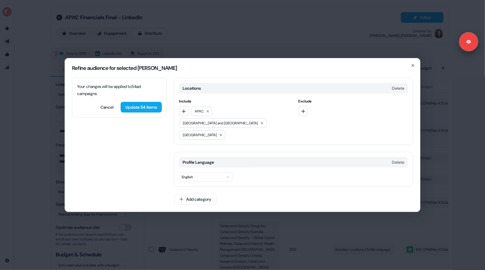
click at [185, 122] on div "APAC Australia and New Zealand China" at bounding box center [234, 123] width 110 height 33
click at [186, 114] on icon "button" at bounding box center [184, 111] width 5 height 5
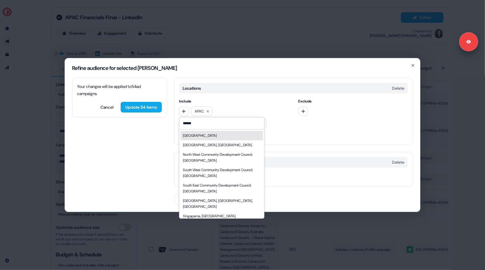
type input "******"
click at [192, 139] on div "Singapore" at bounding box center [200, 136] width 34 height 6
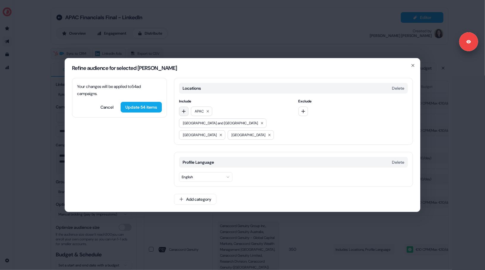
click at [183, 116] on button "button" at bounding box center [183, 111] width 9 height 9
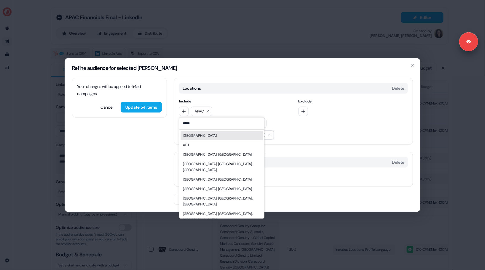
type input "*****"
click at [194, 141] on div "Japan" at bounding box center [222, 135] width 82 height 9
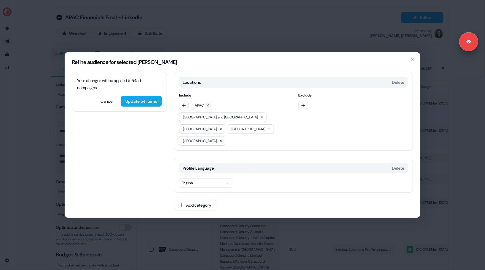
click at [208, 107] on icon at bounding box center [208, 106] width 4 height 4
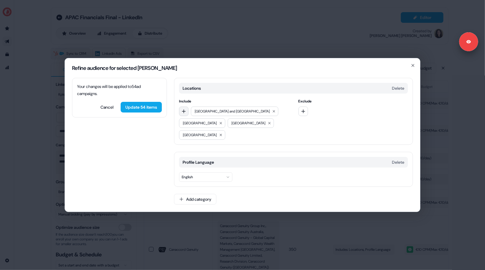
click at [184, 114] on icon "button" at bounding box center [184, 111] width 5 height 5
click at [189, 130] on input at bounding box center [221, 124] width 85 height 12
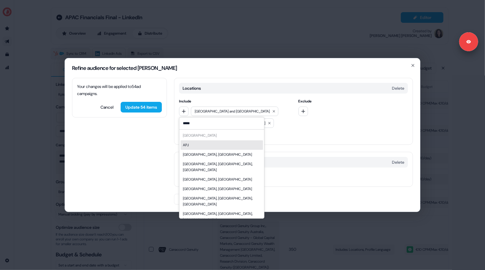
type input "*****"
click at [193, 144] on div "Japan APJ Tokyo, Japan Tokyo, Tokyo, Japan Kanagawa, Japan Osaka, Japan Yokoham…" at bounding box center [222, 187] width 82 height 113
click at [170, 143] on div "Your changes will be applied to 54 ad campaigns . Cancel Update 54 items Locati…" at bounding box center [242, 145] width 355 height 134
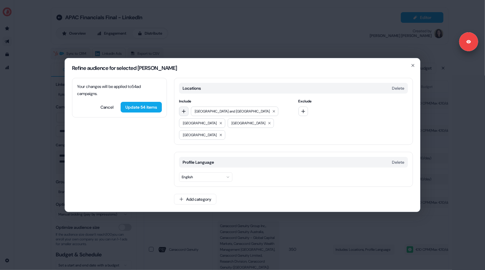
click at [184, 114] on icon "button" at bounding box center [184, 111] width 5 height 5
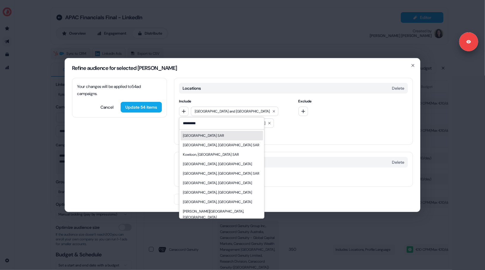
type input "*********"
click at [194, 139] on div "Hong Kong SAR" at bounding box center [203, 136] width 41 height 6
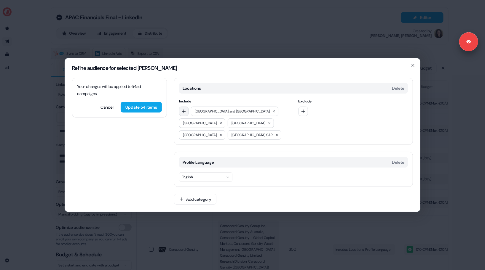
click at [186, 116] on button "button" at bounding box center [183, 111] width 9 height 9
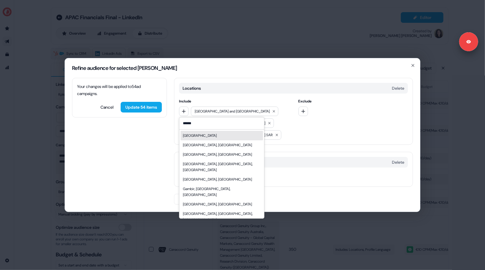
type input "******"
click at [190, 139] on div "Indonesia" at bounding box center [200, 136] width 34 height 6
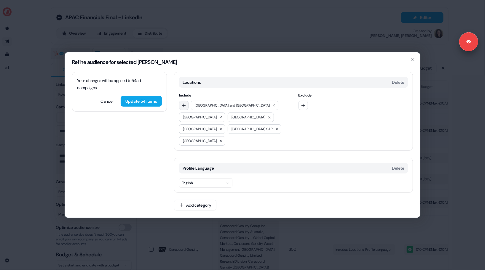
click at [185, 108] on icon "button" at bounding box center [184, 105] width 5 height 5
type input "*"
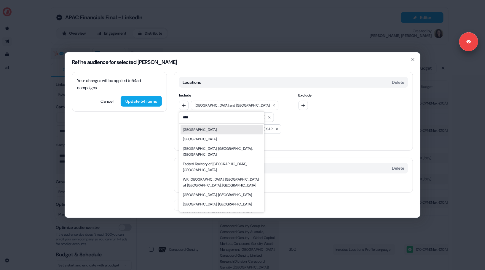
type input "****"
click at [192, 133] on div "Malaysia" at bounding box center [200, 130] width 34 height 6
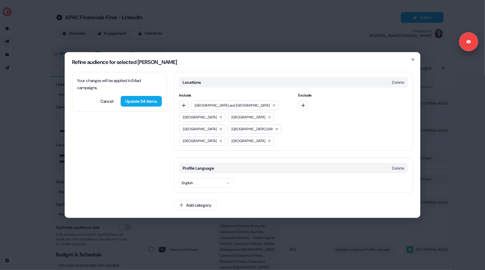
drag, startPoint x: 184, startPoint y: 110, endPoint x: 175, endPoint y: 110, distance: 9.2
click at [175, 110] on div "Locations Delete Include Australia and New Zealand China Singapore Japan Hong K…" at bounding box center [293, 111] width 239 height 79
click at [181, 110] on button "button" at bounding box center [183, 105] width 9 height 9
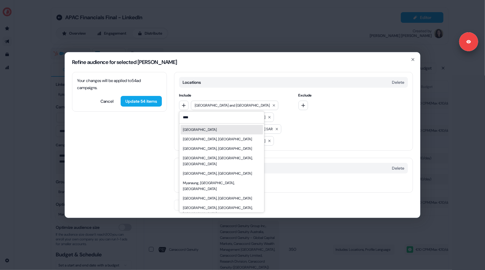
type input "****"
click at [188, 133] on div "Myanmar" at bounding box center [200, 130] width 34 height 6
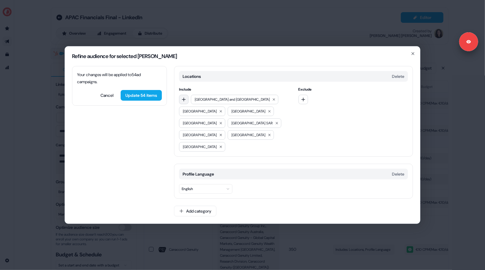
click at [184, 102] on icon "button" at bounding box center [184, 99] width 5 height 5
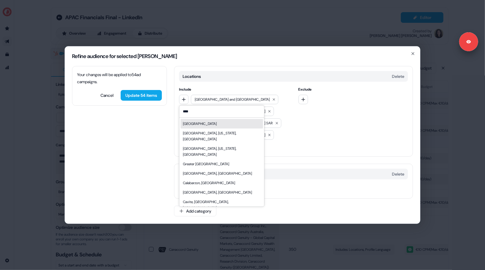
type input "****"
click at [189, 127] on div "Philippines" at bounding box center [200, 124] width 34 height 6
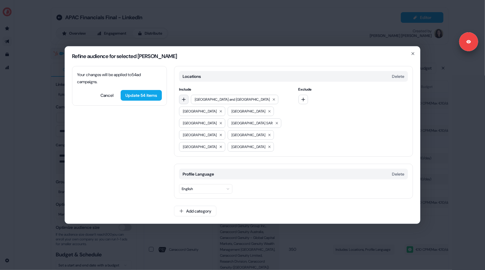
click at [184, 102] on icon "button" at bounding box center [184, 99] width 5 height 5
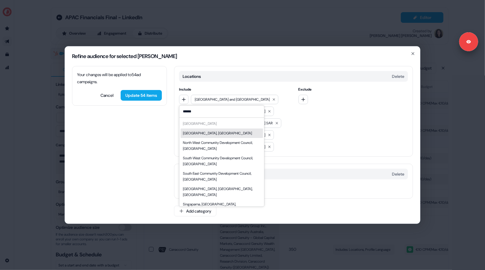
type input "******"
click at [167, 137] on div "Your changes will be applied to 54 ad campaigns . Cancel Update 54 items Locati…" at bounding box center [242, 145] width 355 height 158
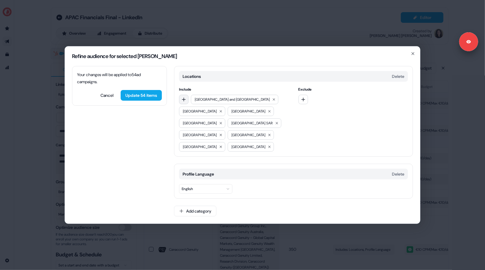
click at [184, 102] on icon "button" at bounding box center [184, 99] width 5 height 5
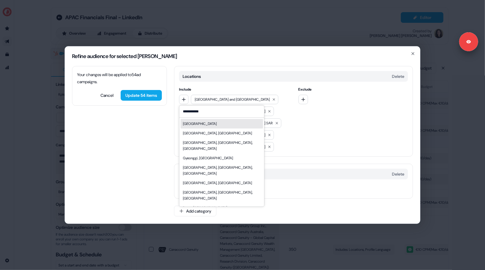
type input "**********"
click at [192, 127] on div "South Korea" at bounding box center [200, 124] width 34 height 6
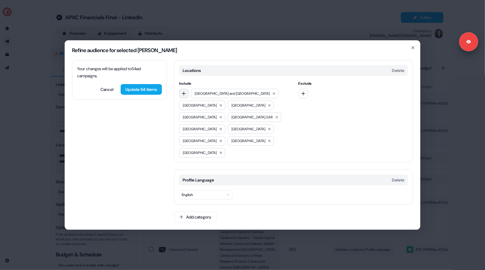
click at [184, 96] on icon "button" at bounding box center [184, 93] width 5 height 5
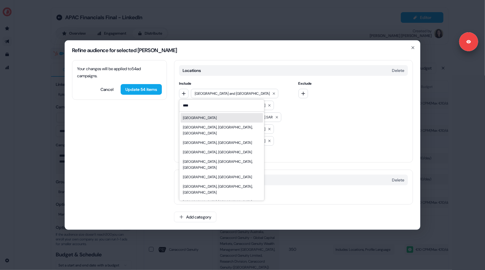
type input "****"
click at [191, 121] on div "Taiwan" at bounding box center [200, 118] width 34 height 6
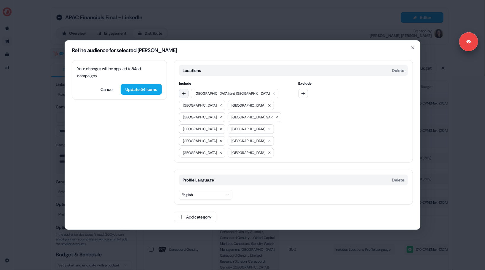
click at [184, 96] on icon "button" at bounding box center [184, 94] width 4 height 4
type input "*"
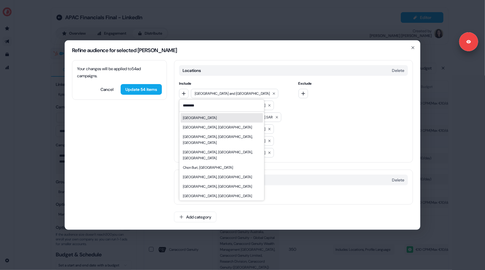
type input "********"
click at [192, 121] on div "Thailand" at bounding box center [200, 118] width 34 height 6
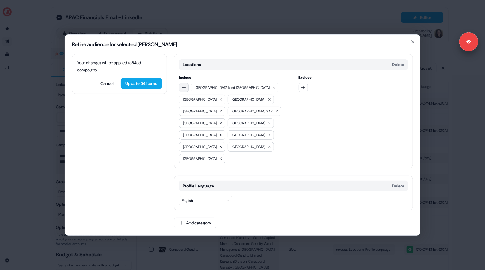
click at [183, 90] on icon "button" at bounding box center [184, 87] width 5 height 5
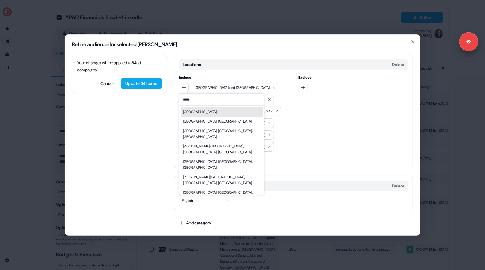
type input "*****"
click at [197, 117] on div "Vietnam" at bounding box center [222, 111] width 82 height 9
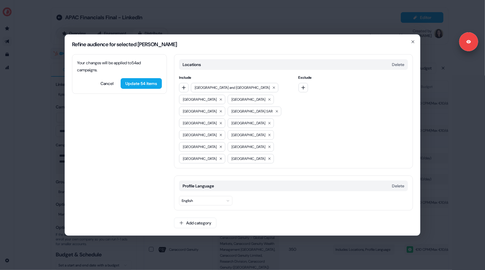
click at [171, 120] on div "Your changes will be applied to 54 ad campaigns . Cancel Update 54 items Locati…" at bounding box center [242, 145] width 355 height 182
click at [195, 218] on button "Add category" at bounding box center [195, 223] width 42 height 11
type input "*********"
click at [185, 228] on div "Job Titles" at bounding box center [216, 222] width 85 height 9
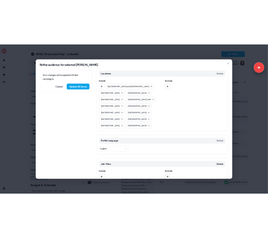
scroll to position [12, 0]
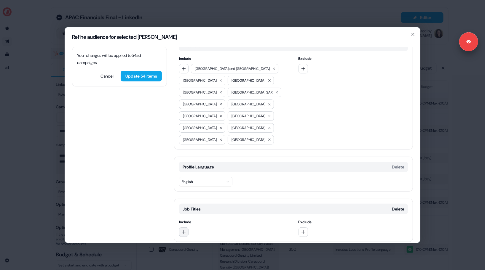
click at [182, 230] on icon "button" at bounding box center [184, 232] width 5 height 5
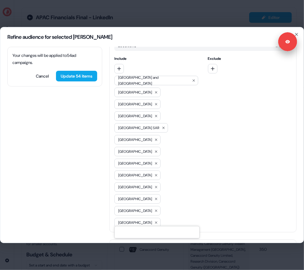
click at [206, 94] on div "Include Australia and New Zealand China Singapore Japan Hong Kong SAR Indonesia…" at bounding box center [202, 142] width 177 height 172
click at [71, 149] on div "Your changes will be applied to 54 ad campaigns . Cancel Update 54 items Locati…" at bounding box center [152, 145] width 304 height 196
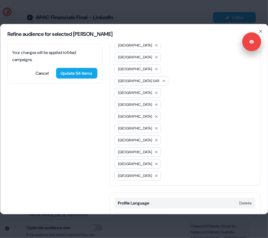
scroll to position [73, 0]
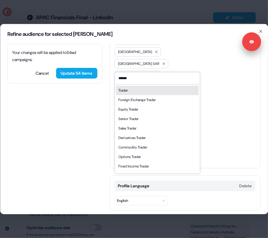
type input "******"
click at [124, 89] on div "Trader" at bounding box center [122, 90] width 9 height 6
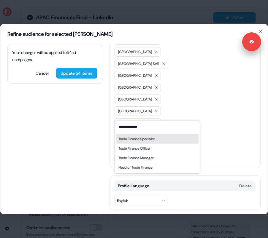
type input "**********"
click at [134, 139] on div "Trade Finance Specialist" at bounding box center [136, 139] width 36 height 6
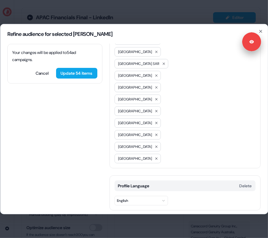
type input "******"
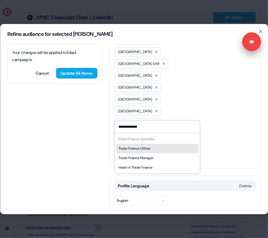
type input "**********"
click at [146, 149] on div "Trade Finance Officer" at bounding box center [134, 149] width 32 height 6
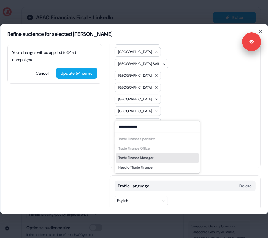
type input "**********"
click at [139, 161] on div "Trade Finance Manager" at bounding box center [157, 157] width 82 height 9
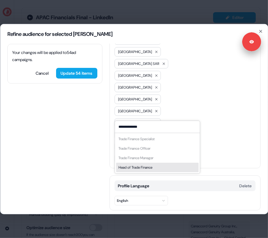
type input "**********"
click at [139, 168] on div "Head of Trade Finance" at bounding box center [135, 168] width 34 height 6
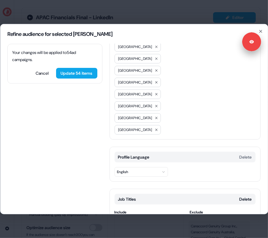
scroll to position [120, 0]
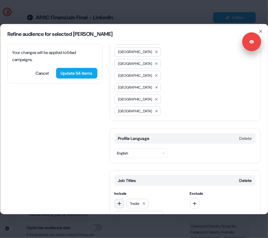
click at [118, 201] on icon "button" at bounding box center [119, 203] width 5 height 5
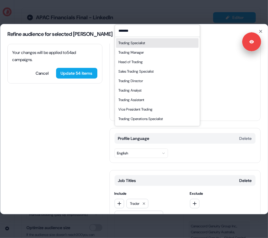
type input "*******"
click at [133, 42] on div "Trading Specialist" at bounding box center [131, 43] width 27 height 6
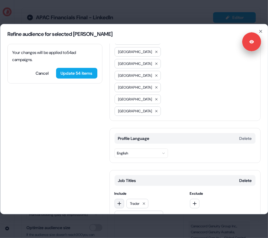
click at [117, 201] on icon "button" at bounding box center [119, 203] width 5 height 5
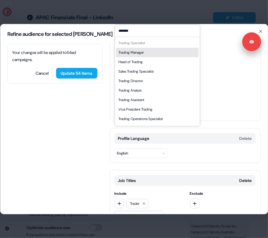
type input "*******"
click at [127, 55] on div "Trading Manager" at bounding box center [157, 52] width 82 height 9
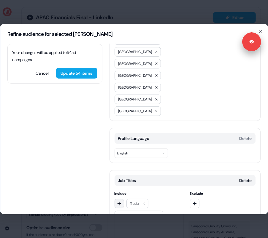
click at [120, 202] on icon "button" at bounding box center [119, 204] width 4 height 4
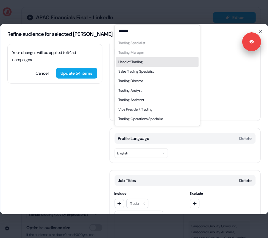
type input "*******"
click at [128, 64] on div "Head of Trading" at bounding box center [130, 62] width 24 height 6
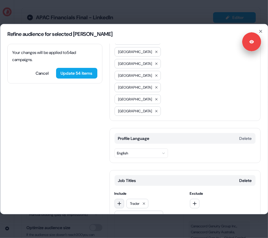
click at [115, 199] on button "button" at bounding box center [118, 203] width 9 height 9
click at [116, 199] on button "button" at bounding box center [118, 203] width 9 height 9
paste input "*******"
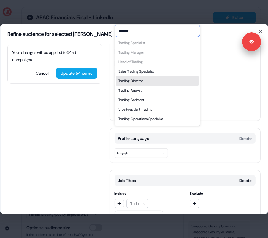
type input "*******"
click at [135, 79] on div "Trading Director" at bounding box center [130, 81] width 25 height 6
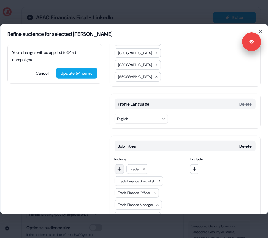
scroll to position [168, 0]
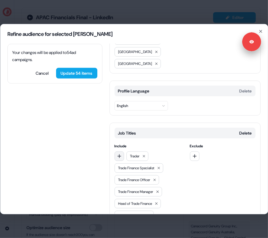
click at [119, 151] on button "button" at bounding box center [118, 155] width 9 height 9
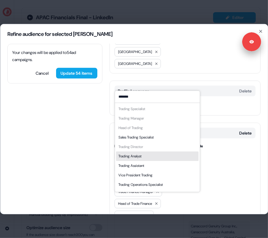
type input "*******"
click at [127, 158] on div "Trading Analyst" at bounding box center [129, 156] width 23 height 6
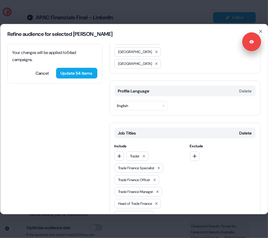
click at [121, 163] on div "Trade Finance Specialist" at bounding box center [138, 167] width 49 height 9
click at [119, 154] on icon "button" at bounding box center [119, 156] width 5 height 5
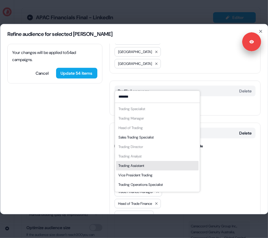
type input "*******"
click at [136, 167] on div "Trading Assistant" at bounding box center [131, 166] width 26 height 6
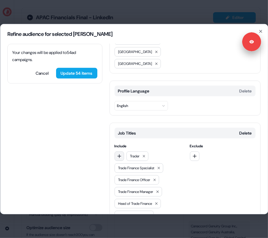
click at [119, 154] on icon "button" at bounding box center [119, 156] width 5 height 5
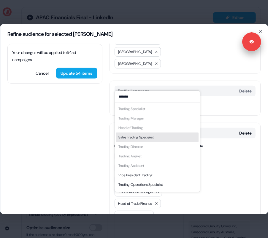
type input "*******"
click at [127, 137] on div "Sales Trading Specialist" at bounding box center [135, 137] width 35 height 6
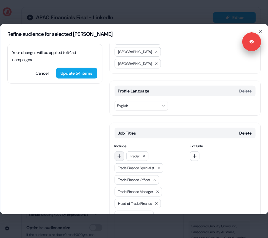
click at [118, 154] on icon "button" at bounding box center [119, 156] width 5 height 5
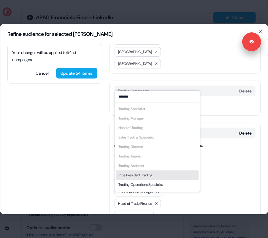
scroll to position [8, 0]
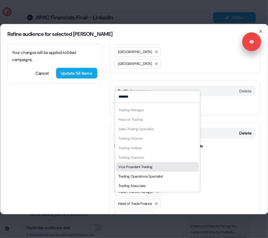
type input "*******"
click at [136, 170] on div "Vice President Trading" at bounding box center [157, 166] width 82 height 9
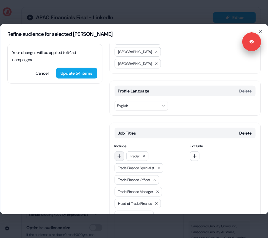
click at [120, 154] on icon "button" at bounding box center [119, 156] width 5 height 5
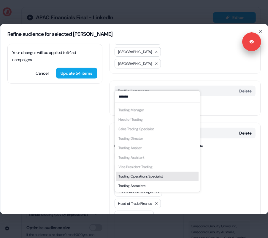
type input "*******"
click at [133, 177] on div "Trading Operations Specialist" at bounding box center [140, 177] width 44 height 6
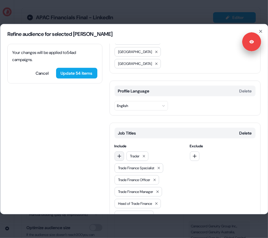
click at [119, 154] on icon "button" at bounding box center [119, 156] width 5 height 5
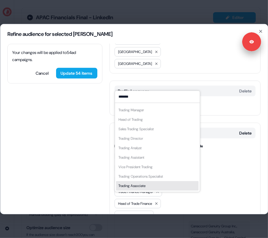
type input "*******"
click at [139, 187] on div "Trading Associate" at bounding box center [131, 186] width 27 height 6
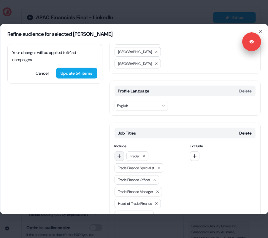
click at [120, 151] on button "button" at bounding box center [118, 155] width 9 height 9
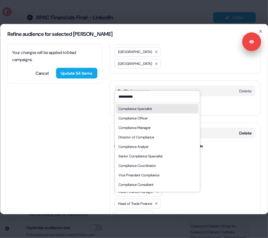
type input "**********"
click at [145, 107] on div "Compliance Specialist" at bounding box center [135, 109] width 34 height 6
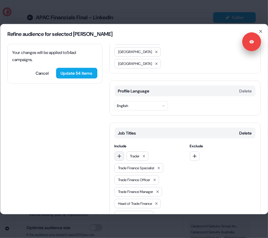
click at [121, 151] on button "button" at bounding box center [118, 155] width 9 height 9
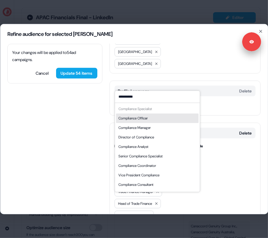
type input "**********"
click at [135, 119] on div "Compliance Officer" at bounding box center [132, 118] width 29 height 6
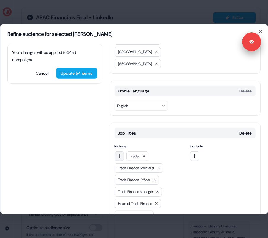
click at [121, 154] on icon "button" at bounding box center [119, 156] width 5 height 5
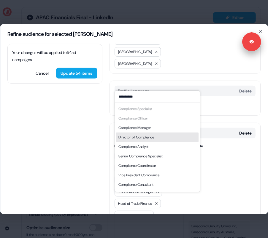
type input "**********"
click at [131, 136] on div "Director of Compliance" at bounding box center [136, 137] width 36 height 6
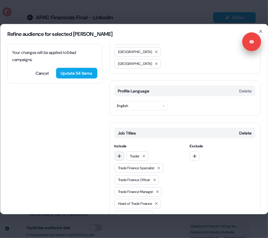
click at [120, 154] on icon "button" at bounding box center [119, 156] width 5 height 5
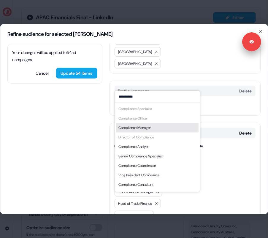
type input "**********"
click at [127, 127] on div "Compliance Manager" at bounding box center [134, 128] width 32 height 6
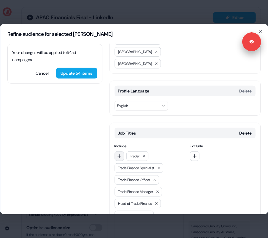
click at [121, 154] on icon "button" at bounding box center [119, 156] width 5 height 5
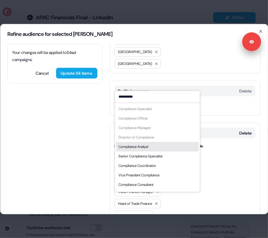
type input "**********"
click at [132, 149] on div "Compliance Analyst" at bounding box center [133, 147] width 30 height 6
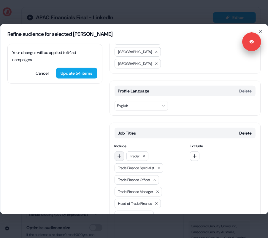
click at [119, 151] on button "button" at bounding box center [118, 155] width 9 height 9
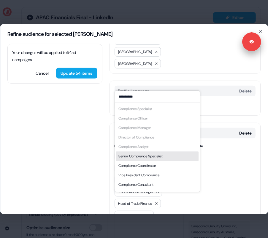
type input "**********"
click at [132, 155] on div "Senior Compliance Specialist" at bounding box center [140, 156] width 44 height 6
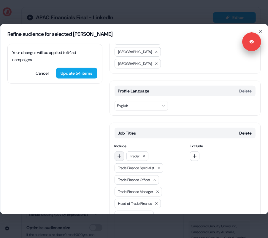
click at [118, 154] on icon "button" at bounding box center [119, 156] width 5 height 5
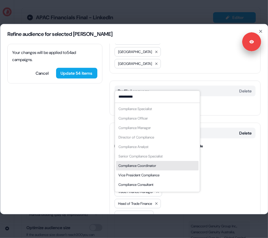
type input "**********"
click at [132, 169] on div "Compliance Coordinator" at bounding box center [157, 165] width 82 height 9
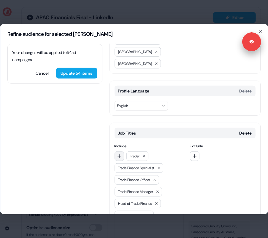
click at [120, 154] on icon "button" at bounding box center [119, 156] width 5 height 5
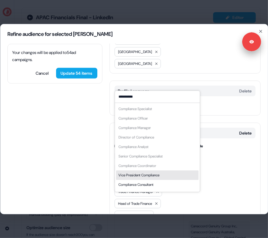
type input "**********"
click at [131, 177] on div "Vice President Compliance" at bounding box center [138, 175] width 41 height 6
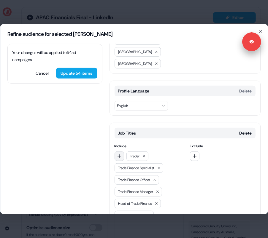
click at [120, 151] on button "button" at bounding box center [118, 155] width 9 height 9
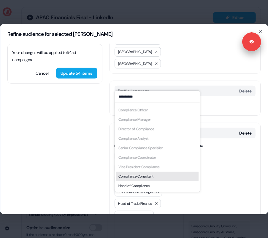
type input "**********"
click at [134, 177] on div "Compliance Consultant" at bounding box center [135, 177] width 35 height 6
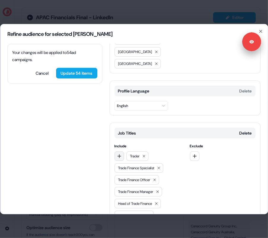
click at [120, 151] on button "button" at bounding box center [118, 155] width 9 height 9
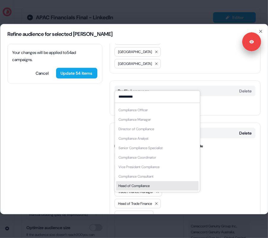
type input "**********"
click at [134, 186] on div "Head of Compliance" at bounding box center [133, 186] width 31 height 6
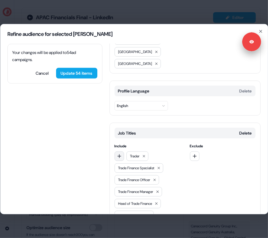
click at [120, 151] on button "button" at bounding box center [118, 155] width 9 height 9
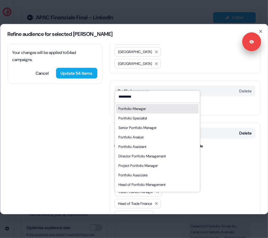
click at [126, 98] on input "*********" at bounding box center [157, 97] width 85 height 12
type input "*********"
click at [133, 108] on div "Portfolio Manager" at bounding box center [132, 109] width 28 height 6
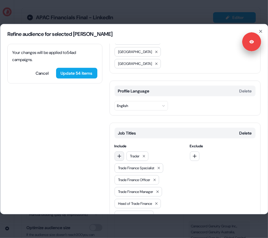
click at [120, 151] on button "button" at bounding box center [118, 155] width 9 height 9
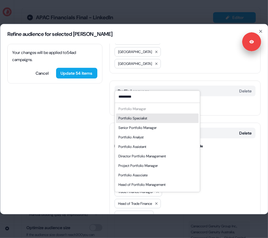
type input "*********"
click at [128, 122] on div "Portfolio Specialist" at bounding box center [157, 118] width 82 height 9
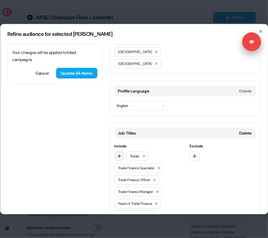
click at [119, 154] on icon "button" at bounding box center [119, 156] width 5 height 5
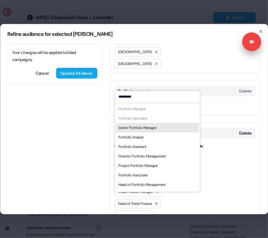
type input "*********"
click at [130, 126] on div "Senior Portfolio Manager" at bounding box center [137, 128] width 38 height 6
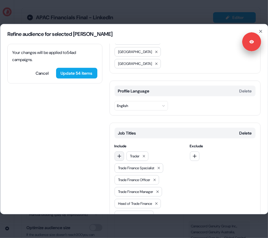
click at [118, 151] on button "button" at bounding box center [118, 155] width 9 height 9
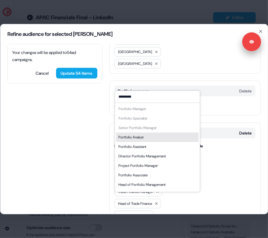
type input "*********"
click at [131, 136] on div "Portfolio Analyst" at bounding box center [130, 137] width 25 height 6
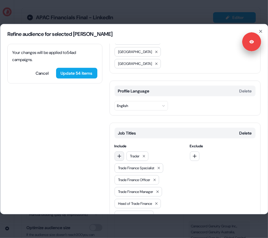
click at [120, 151] on button "button" at bounding box center [118, 155] width 9 height 9
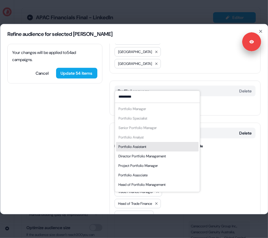
type input "*********"
click at [129, 145] on div "Portfolio Assistant" at bounding box center [132, 147] width 28 height 6
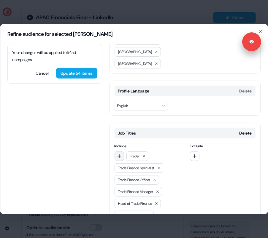
click at [118, 154] on icon "button" at bounding box center [119, 156] width 5 height 5
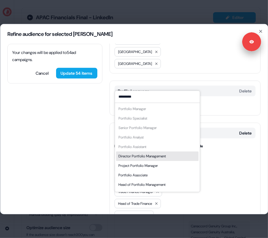
type input "*********"
click at [129, 157] on div "Director Portfolio Management" at bounding box center [141, 156] width 47 height 6
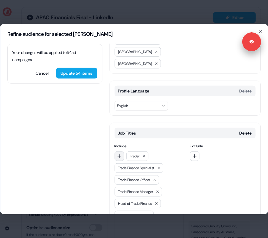
click at [120, 154] on icon "button" at bounding box center [119, 156] width 5 height 5
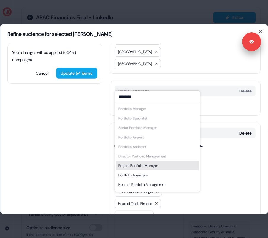
type input "*********"
click at [130, 163] on div "Project Portfolio Manager" at bounding box center [137, 166] width 39 height 6
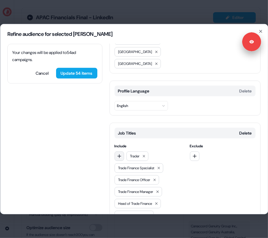
click at [119, 154] on icon "button" at bounding box center [119, 156] width 4 height 4
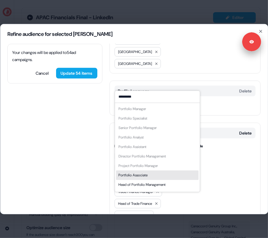
type input "*********"
click at [132, 175] on div "Portfolio Associate" at bounding box center [132, 175] width 29 height 6
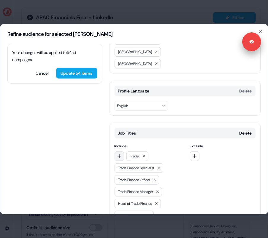
click at [120, 154] on icon "button" at bounding box center [119, 156] width 5 height 5
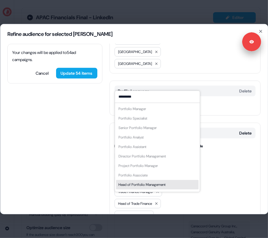
type input "*********"
click at [131, 186] on div "Head of Portfolio Management" at bounding box center [141, 185] width 47 height 6
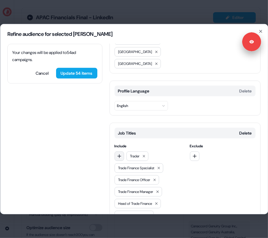
click at [118, 151] on button "button" at bounding box center [118, 155] width 9 height 9
type input "*******"
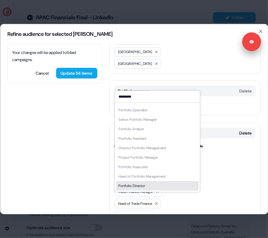
type input "*********"
click at [133, 188] on div "Portfolio Director" at bounding box center [131, 186] width 27 height 6
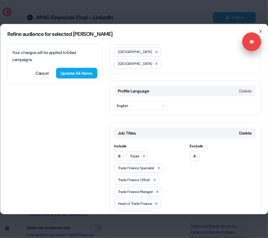
click at [98, 155] on div "Your changes will be applied to 54 ad campaigns . Cancel Update 54 items Locati…" at bounding box center [133, 129] width 267 height 170
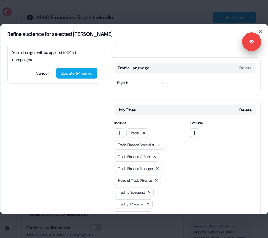
scroll to position [149, 0]
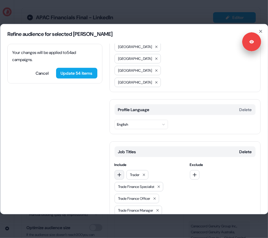
click at [122, 170] on button "button" at bounding box center [118, 174] width 9 height 9
click at [136, 114] on input at bounding box center [157, 115] width 85 height 12
click at [136, 113] on input at bounding box center [157, 115] width 85 height 12
click at [127, 119] on input at bounding box center [157, 115] width 85 height 12
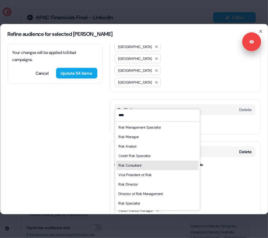
type input "****"
click at [138, 167] on div "Risk Consultant" at bounding box center [129, 165] width 23 height 6
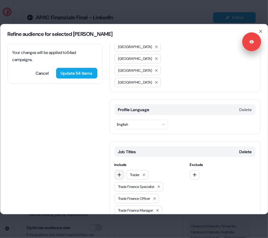
click at [119, 172] on icon "button" at bounding box center [119, 174] width 5 height 5
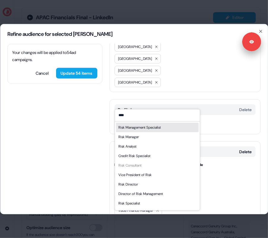
type input "****"
click at [131, 128] on div "Risk Management Specialist" at bounding box center [139, 127] width 42 height 6
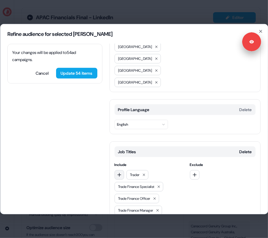
click at [119, 173] on icon "button" at bounding box center [119, 175] width 4 height 4
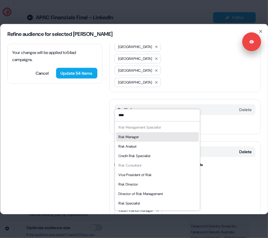
type input "****"
click at [124, 128] on div "Risk Management Specialist Risk Manager Risk Analyst Credit Risk Specialist Ris…" at bounding box center [157, 169] width 82 height 95
click at [124, 136] on div "Risk Manager" at bounding box center [128, 137] width 20 height 6
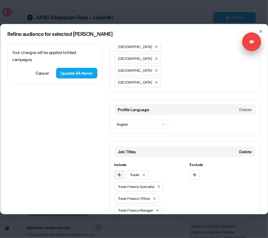
click at [119, 172] on icon "button" at bounding box center [119, 174] width 5 height 5
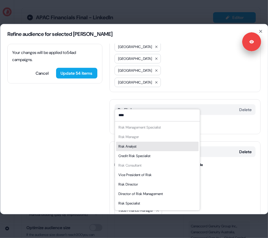
type input "****"
click at [131, 146] on div "Risk Analyst" at bounding box center [127, 146] width 18 height 6
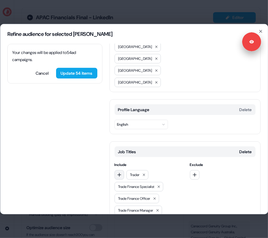
click at [121, 172] on icon "button" at bounding box center [119, 174] width 5 height 5
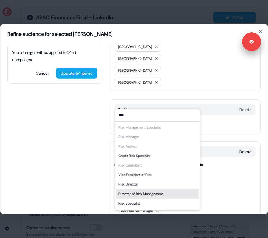
type input "****"
click at [131, 197] on div "Director of Risk Management" at bounding box center [157, 193] width 82 height 9
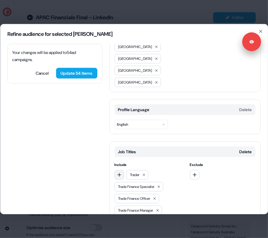
click at [120, 170] on button "button" at bounding box center [118, 174] width 9 height 9
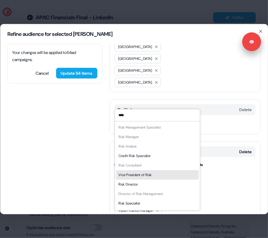
type input "****"
click at [137, 174] on div "Vice President of Risk" at bounding box center [134, 175] width 33 height 6
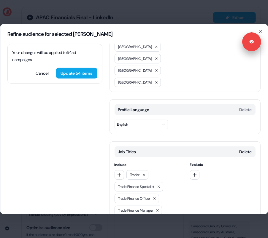
click at [120, 172] on icon "button" at bounding box center [119, 174] width 5 height 5
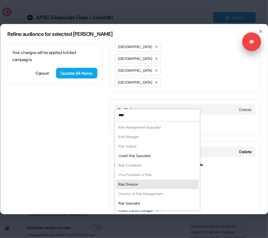
type input "****"
click at [130, 182] on div "Risk Director" at bounding box center [128, 184] width 20 height 6
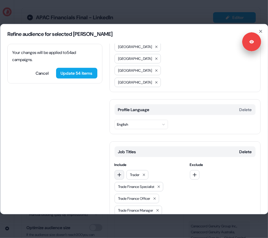
click at [118, 172] on icon "button" at bounding box center [119, 174] width 5 height 5
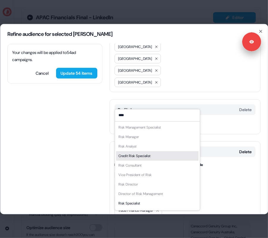
scroll to position [8, 0]
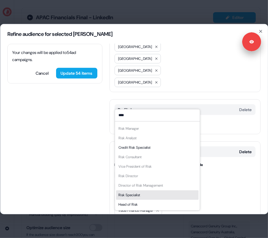
type input "****"
click at [130, 198] on div "Risk Specialist" at bounding box center [157, 194] width 82 height 9
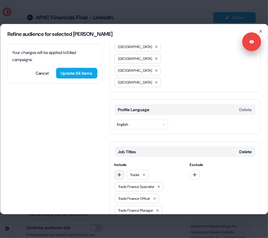
click at [119, 170] on button "button" at bounding box center [118, 174] width 9 height 9
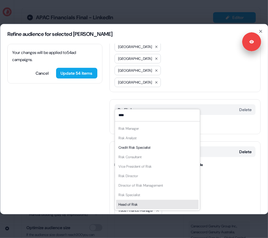
type input "****"
click at [133, 208] on div "Head of Risk" at bounding box center [157, 204] width 82 height 9
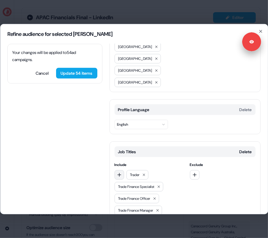
click at [120, 172] on icon "button" at bounding box center [119, 174] width 5 height 5
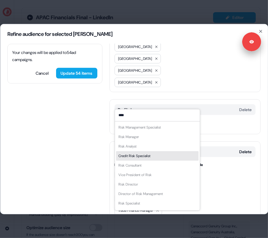
type input "****"
click at [141, 156] on div "Credit Risk Specialist" at bounding box center [134, 156] width 32 height 6
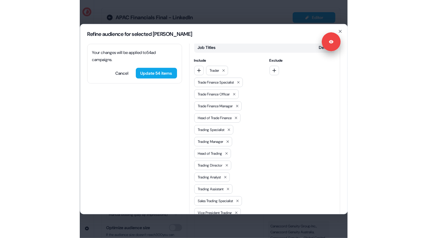
scroll to position [0, 0]
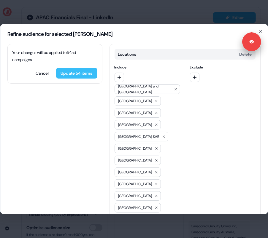
click at [74, 74] on button "Update 54 items" at bounding box center [76, 73] width 41 height 11
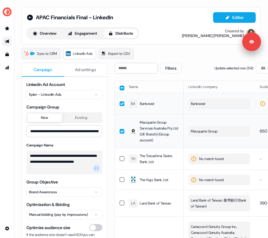
click at [179, 39] on div "Overview Engagement Distribute Created by Alexandra Giannelou" at bounding box center [140, 34] width 229 height 12
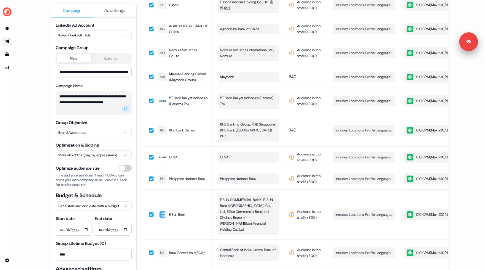
scroll to position [2734, 0]
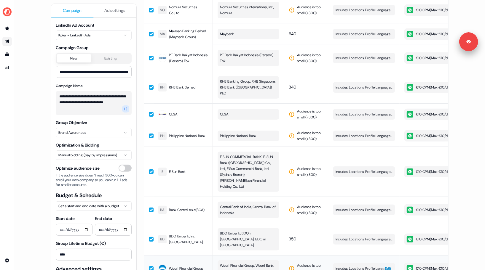
click at [387, 266] on span "Edit" at bounding box center [388, 269] width 7 height 6
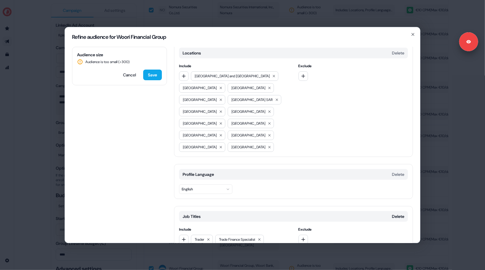
scroll to position [6, 0]
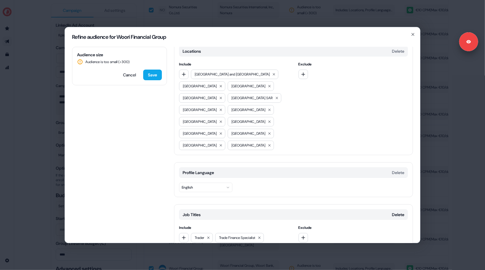
click at [416, 36] on div "Refine audience for Woori Financial Group" at bounding box center [242, 37] width 355 height 20
click at [413, 35] on icon "button" at bounding box center [413, 34] width 2 height 2
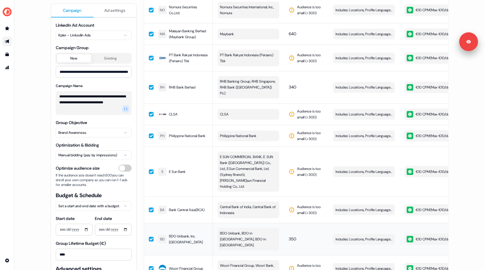
click at [150, 237] on button "button" at bounding box center [151, 239] width 5 height 5
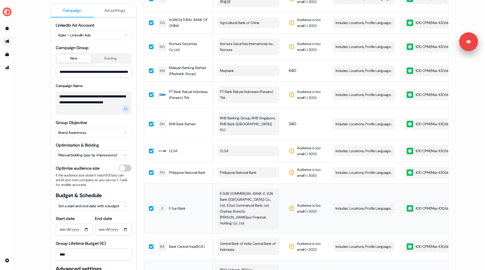
scroll to position [2696, 0]
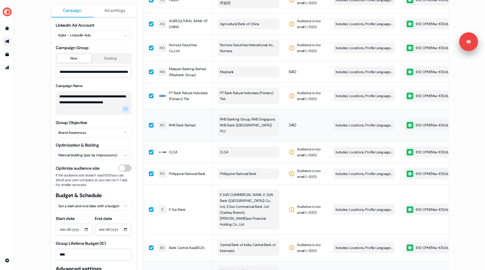
click at [150, 123] on button "button" at bounding box center [151, 125] width 5 height 5
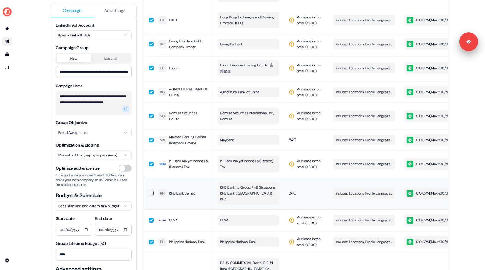
scroll to position [2609, 0]
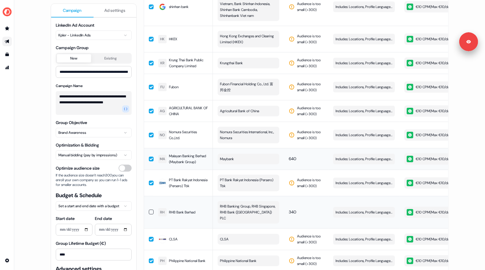
click at [151, 157] on button "button" at bounding box center [151, 159] width 5 height 5
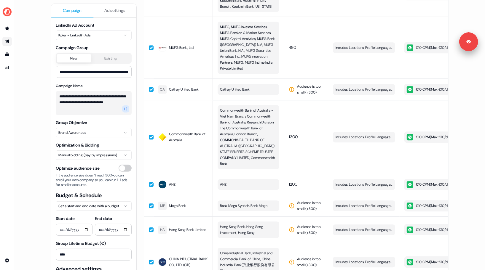
scroll to position [2283, 0]
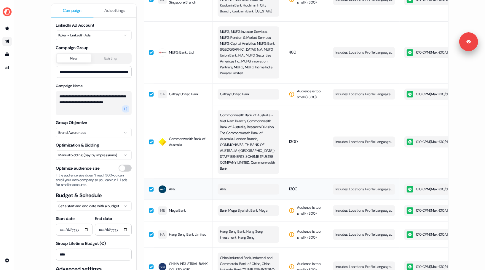
click at [150, 187] on button "button" at bounding box center [151, 189] width 5 height 5
click at [149, 140] on button "button" at bounding box center [151, 142] width 5 height 5
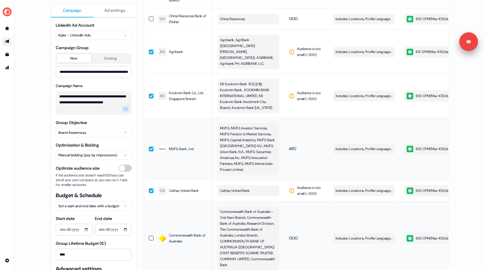
click at [149, 147] on button "button" at bounding box center [151, 149] width 5 height 5
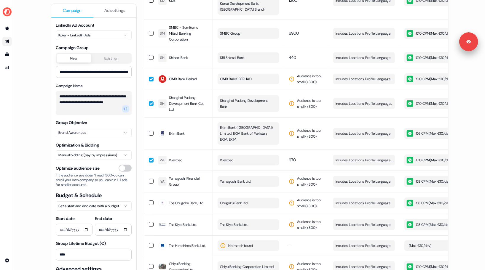
scroll to position [1438, 0]
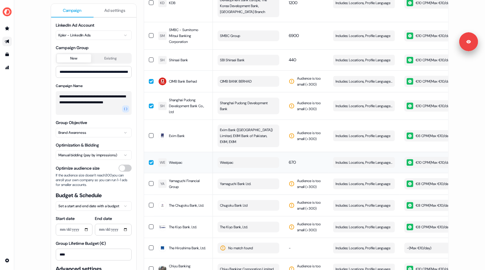
click at [151, 160] on button "button" at bounding box center [151, 162] width 5 height 5
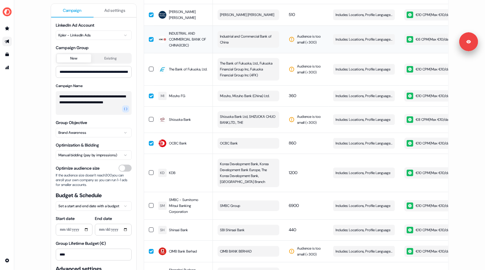
scroll to position [1266, 0]
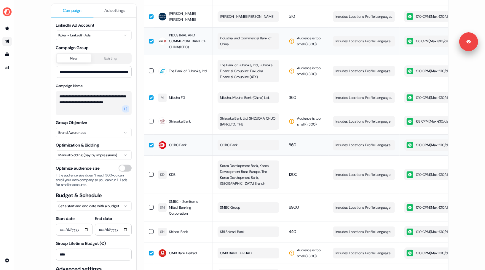
click at [150, 143] on button "button" at bounding box center [151, 145] width 5 height 5
click at [150, 99] on td at bounding box center [148, 97] width 9 height 21
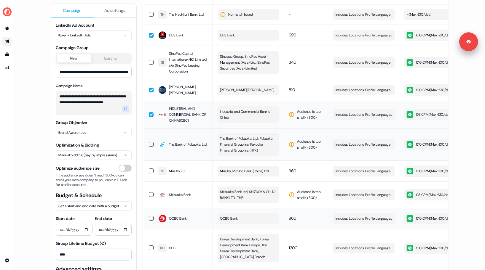
scroll to position [1180, 0]
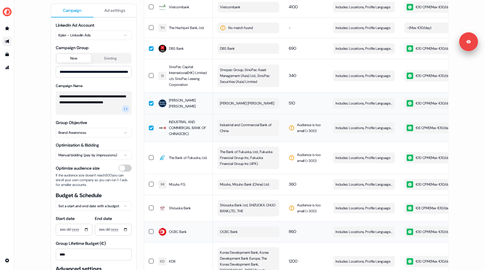
click at [152, 101] on button "button" at bounding box center [151, 103] width 5 height 5
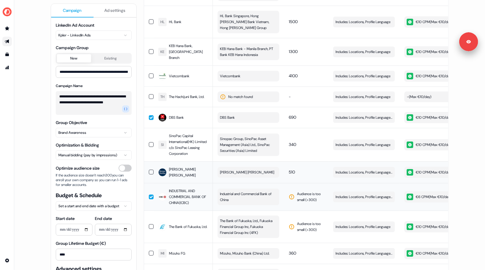
scroll to position [1107, 0]
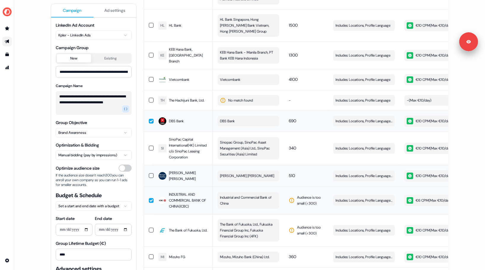
click at [150, 119] on button "button" at bounding box center [151, 121] width 5 height 5
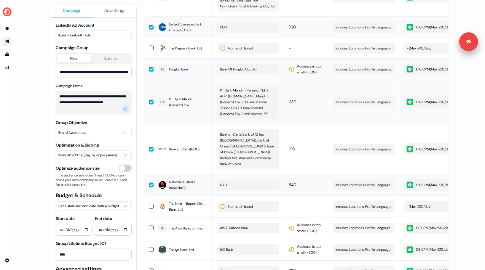
scroll to position [438, 0]
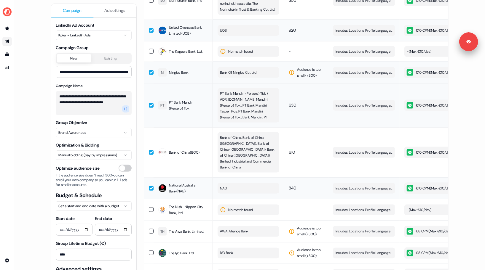
click at [150, 186] on button "button" at bounding box center [151, 188] width 5 height 5
click at [149, 150] on button "button" at bounding box center [151, 152] width 5 height 5
click at [151, 102] on td at bounding box center [148, 105] width 9 height 44
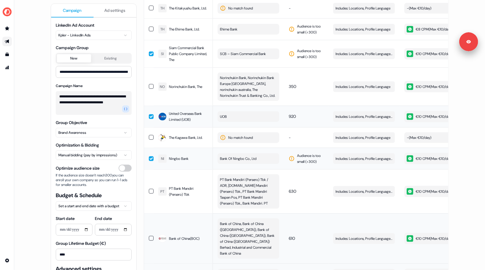
scroll to position [343, 0]
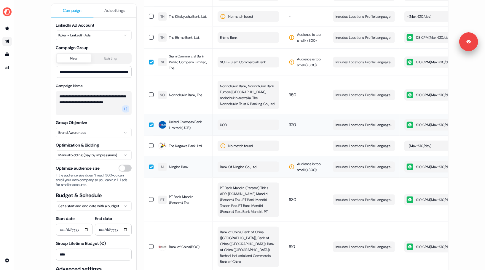
click at [149, 126] on button "button" at bounding box center [151, 125] width 5 height 5
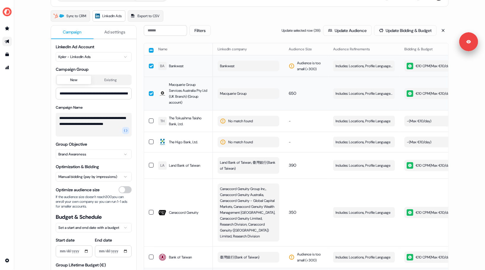
scroll to position [0, 0]
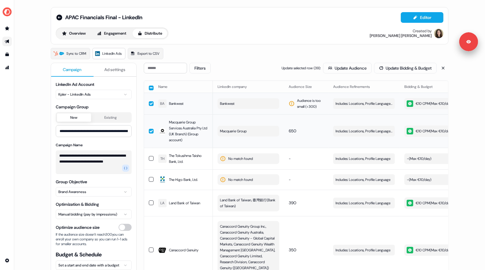
click at [150, 131] on button "button" at bounding box center [151, 131] width 5 height 5
click at [345, 69] on button "Update Audience" at bounding box center [347, 68] width 49 height 11
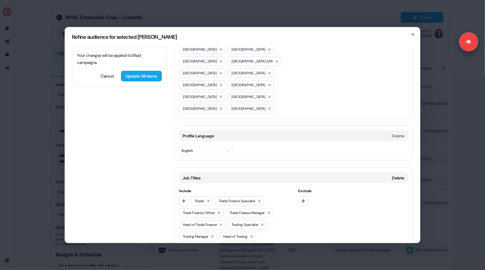
scroll to position [296, 0]
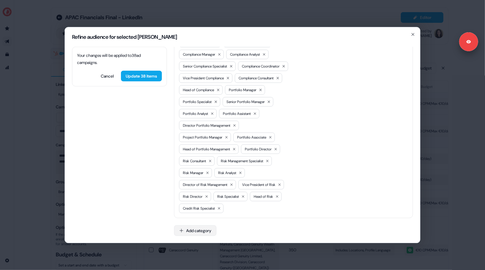
click at [198, 232] on button "Add category" at bounding box center [195, 231] width 42 height 11
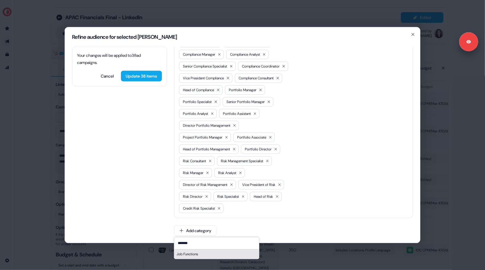
type input "*******"
click at [180, 251] on div "Job Functions" at bounding box center [216, 254] width 85 height 9
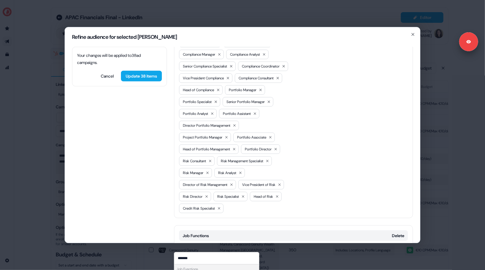
scroll to position [346, 0]
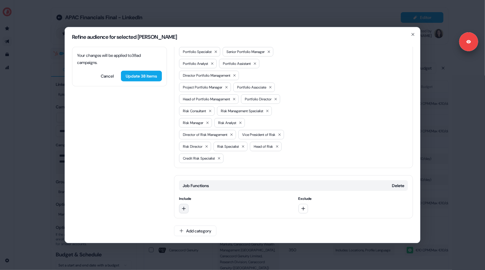
click at [186, 205] on button "button" at bounding box center [183, 208] width 9 height 9
type input "*******"
click at [193, 232] on div "Finance" at bounding box center [222, 232] width 82 height 9
click at [184, 210] on icon "button" at bounding box center [184, 209] width 5 height 5
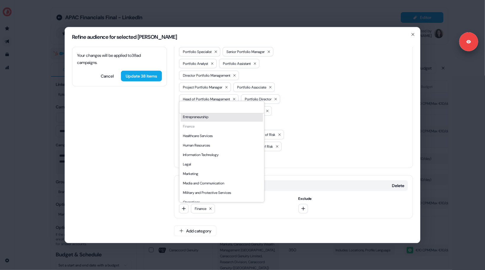
scroll to position [160, 0]
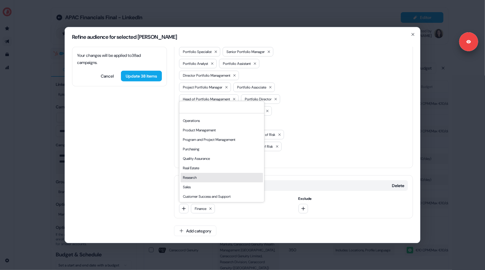
click at [198, 177] on div "Research" at bounding box center [222, 177] width 82 height 9
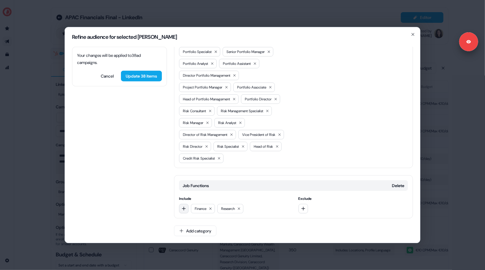
click at [183, 211] on button "button" at bounding box center [183, 208] width 9 height 9
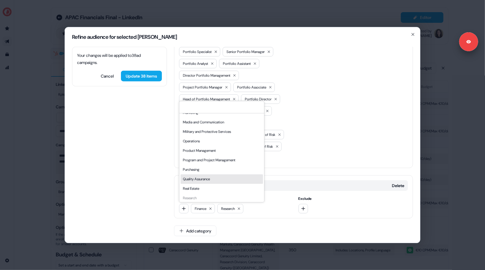
scroll to position [141, 0]
click at [214, 160] on div "Program and Project Management" at bounding box center [222, 158] width 82 height 9
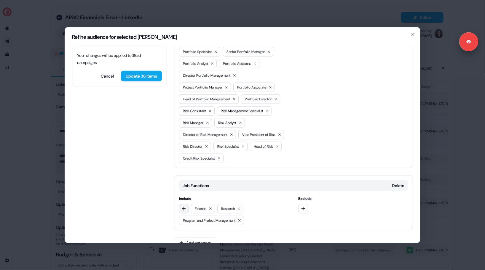
click at [184, 209] on icon "button" at bounding box center [184, 209] width 4 height 4
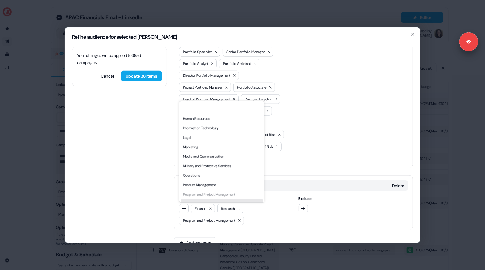
scroll to position [103, 0]
click at [163, 164] on div "Your changes will be applied to 38 ad campaigns . Cancel Update 38 items Locati…" at bounding box center [242, 145] width 355 height 196
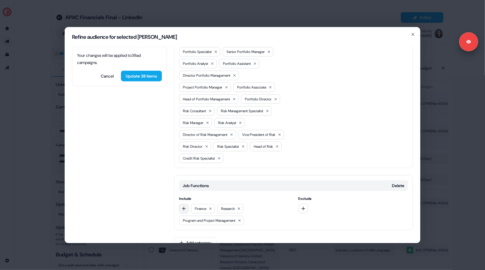
click at [186, 207] on icon "button" at bounding box center [184, 209] width 5 height 5
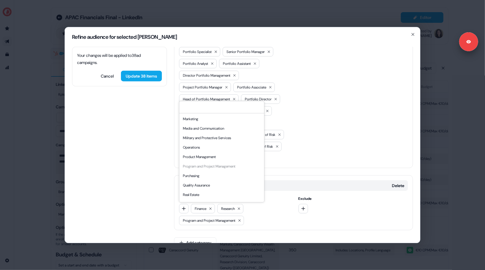
scroll to position [132, 0]
drag, startPoint x: 190, startPoint y: 150, endPoint x: 193, endPoint y: 149, distance: 3.8
click at [193, 149] on div "Operations" at bounding box center [222, 148] width 82 height 9
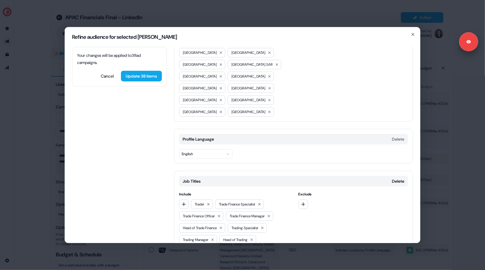
scroll to position [37, 0]
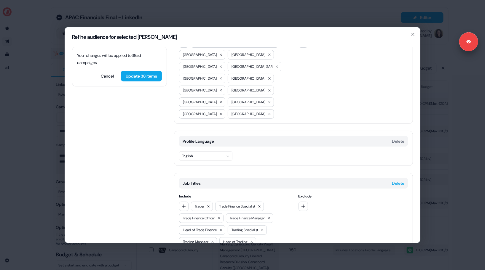
click at [397, 181] on button "Delete" at bounding box center [398, 184] width 12 height 6
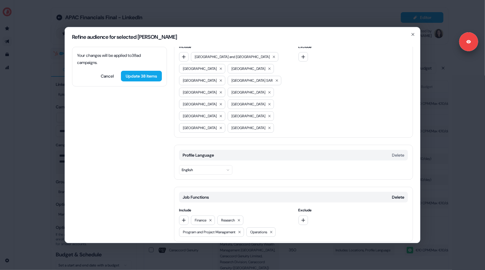
click at [202, 249] on button "Add category" at bounding box center [195, 254] width 42 height 11
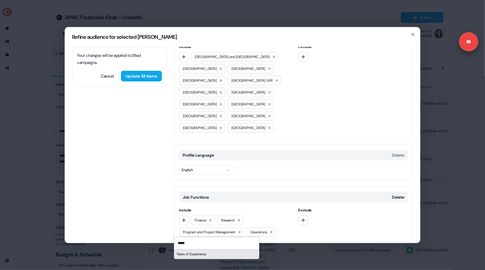
type input "*****"
click at [177, 254] on div "Years of Experience" at bounding box center [216, 254] width 85 height 9
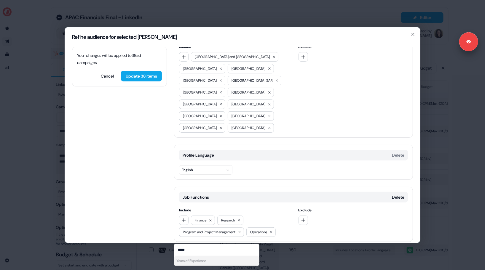
scroll to position [65, 0]
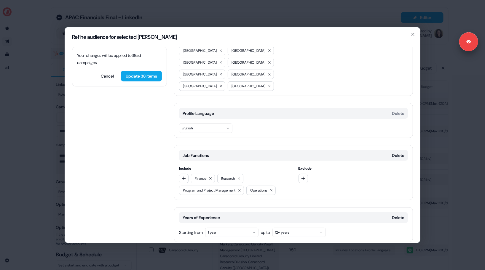
click at [245, 228] on button "1 year" at bounding box center [231, 232] width 53 height 9
click at [237, 155] on div "5 years" at bounding box center [249, 156] width 82 height 9
click at [144, 74] on button "Update 38 items" at bounding box center [141, 76] width 41 height 11
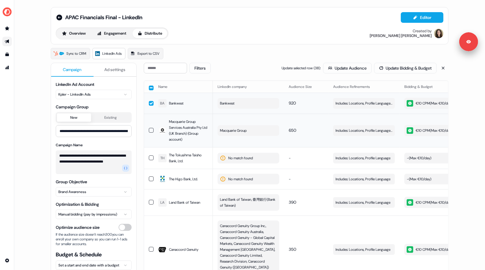
click at [150, 103] on button "button" at bounding box center [151, 103] width 5 height 5
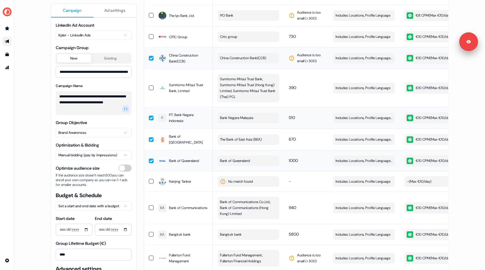
scroll to position [677, 0]
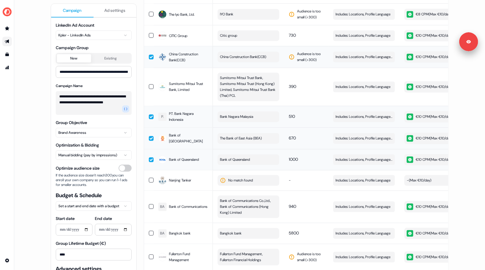
click at [150, 136] on button "button" at bounding box center [151, 138] width 5 height 5
click at [149, 157] on button "button" at bounding box center [151, 159] width 5 height 5
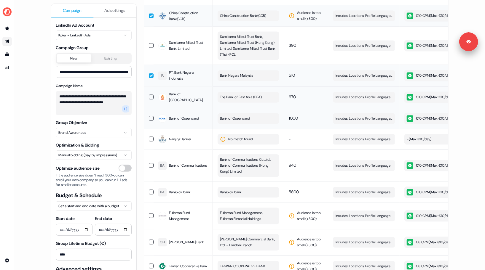
scroll to position [741, 0]
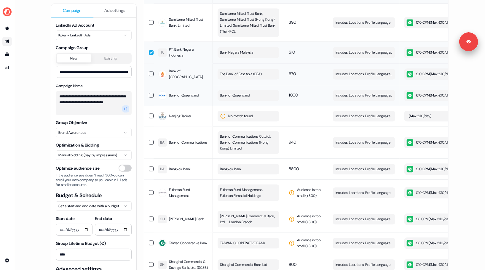
click at [151, 50] on button "button" at bounding box center [151, 52] width 5 height 5
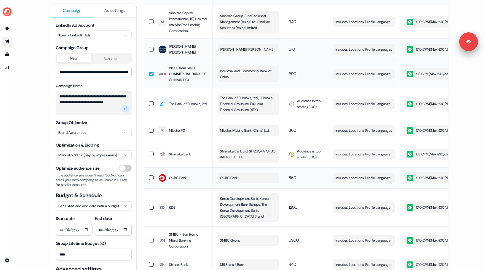
click at [150, 72] on button "button" at bounding box center [151, 74] width 5 height 5
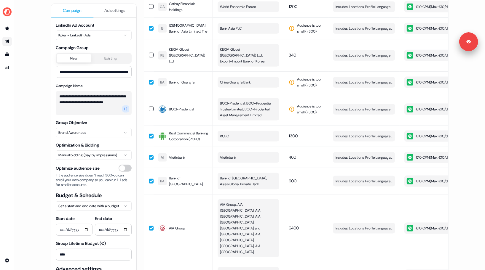
scroll to position [1764, 0]
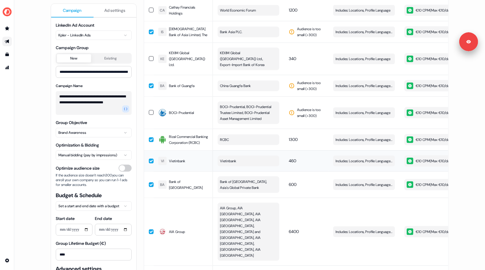
click at [150, 159] on button "button" at bounding box center [151, 161] width 5 height 5
click at [150, 138] on button "button" at bounding box center [151, 140] width 5 height 5
click at [150, 183] on button "button" at bounding box center [151, 185] width 5 height 5
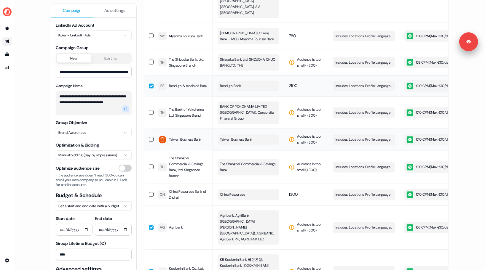
scroll to position [1985, 0]
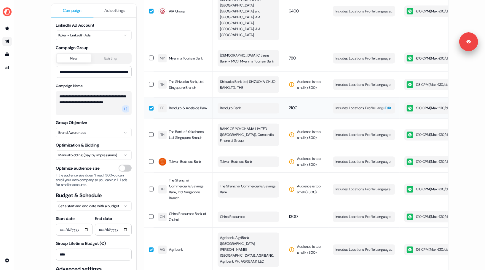
click at [387, 106] on span "Edit" at bounding box center [388, 109] width 7 height 6
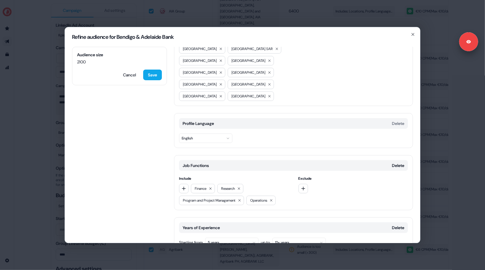
scroll to position [65, 0]
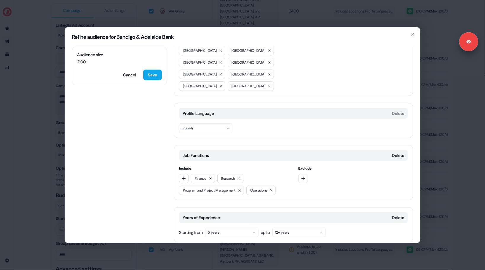
click at [233, 228] on button "5 years" at bounding box center [231, 232] width 53 height 9
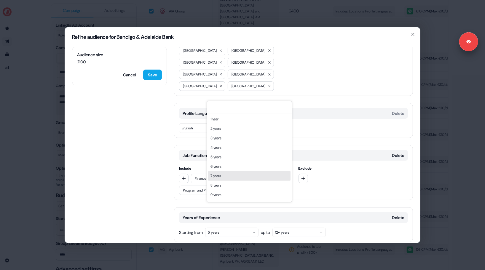
click at [242, 177] on div "7 years" at bounding box center [249, 175] width 82 height 9
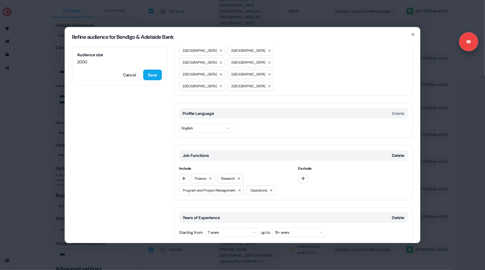
click at [226, 228] on button "7 years" at bounding box center [231, 232] width 53 height 9
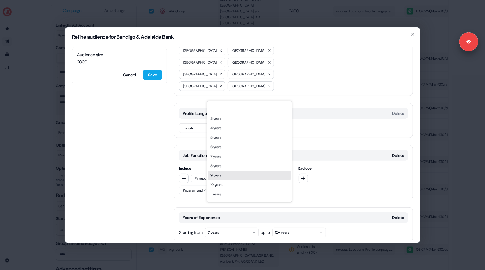
scroll to position [20, 0]
click at [226, 186] on div "10 years" at bounding box center [249, 184] width 82 height 9
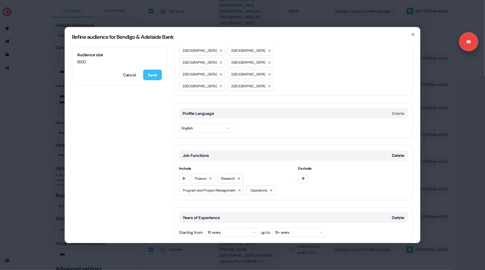
click at [154, 77] on button "Save" at bounding box center [152, 75] width 19 height 11
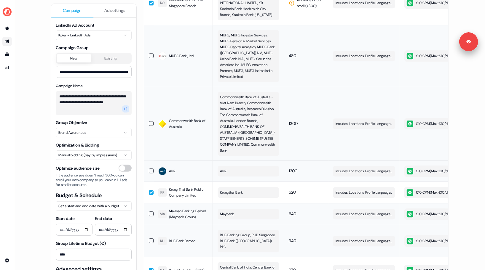
scroll to position [2289, 0]
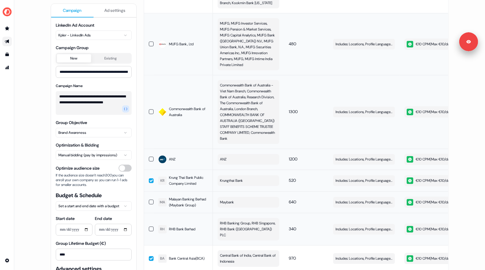
click at [151, 179] on button "button" at bounding box center [151, 181] width 5 height 5
click at [149, 257] on button "button" at bounding box center [151, 259] width 5 height 5
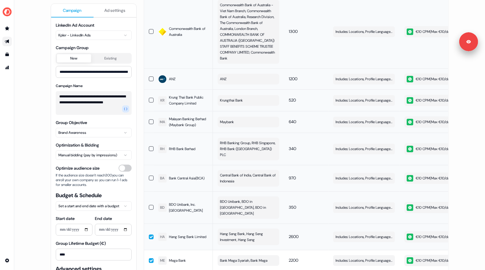
scroll to position [2369, 0]
click at [387, 234] on span "Edit" at bounding box center [388, 237] width 7 height 6
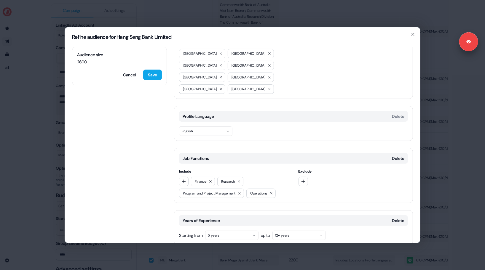
scroll to position [65, 0]
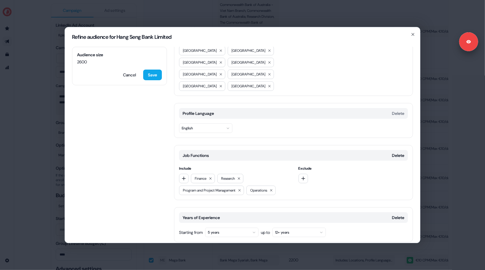
click at [229, 228] on button "5 years" at bounding box center [231, 232] width 53 height 9
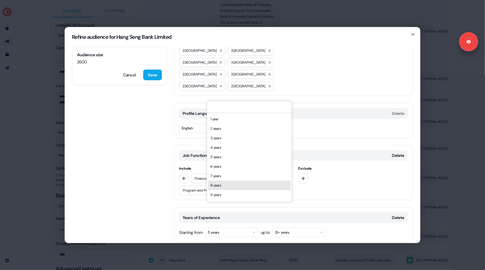
scroll to position [27, 0]
click at [217, 181] on div "10 years" at bounding box center [249, 177] width 82 height 9
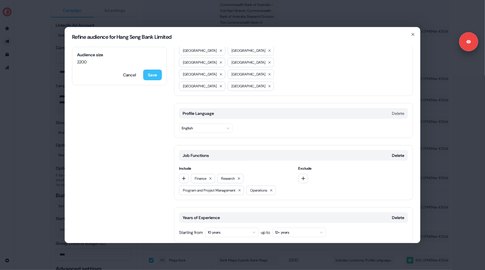
click at [151, 74] on button "Save" at bounding box center [152, 75] width 19 height 11
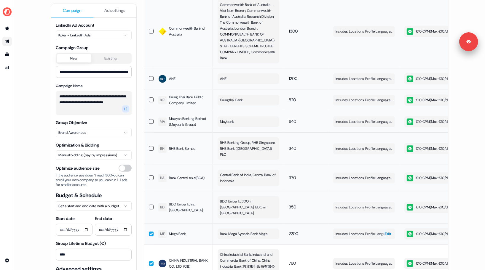
click at [385, 231] on span "Edit" at bounding box center [388, 234] width 7 height 6
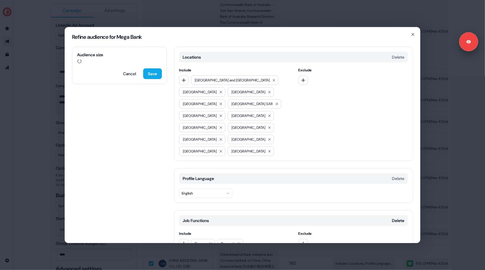
scroll to position [65, 0]
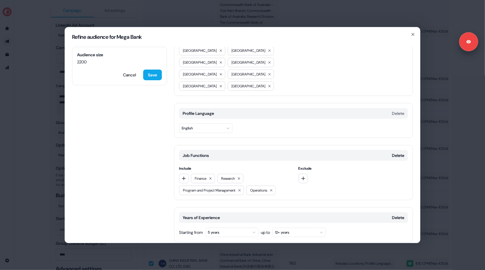
click at [221, 228] on button "5 years" at bounding box center [231, 232] width 53 height 9
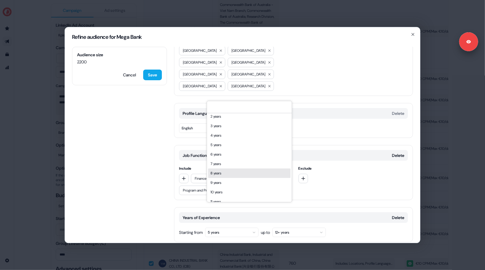
scroll to position [27, 0]
click at [220, 176] on div "10 years" at bounding box center [249, 177] width 82 height 9
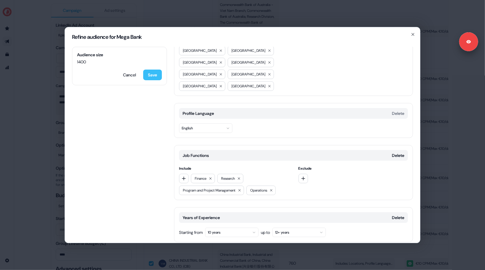
click at [150, 73] on button "Save" at bounding box center [152, 75] width 19 height 11
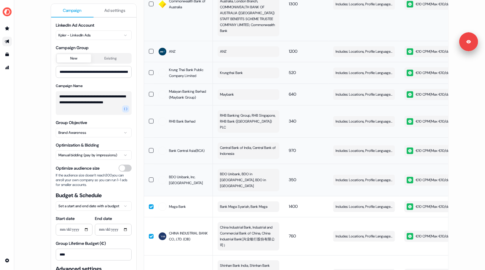
scroll to position [2398, 0]
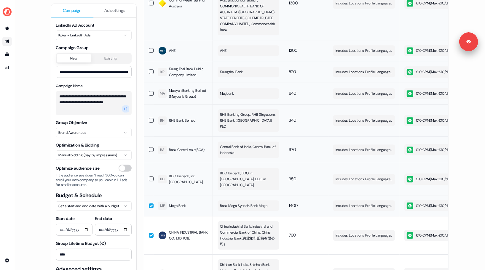
click at [151, 204] on button "button" at bounding box center [151, 206] width 5 height 5
click at [151, 233] on button "button" at bounding box center [151, 235] width 5 height 5
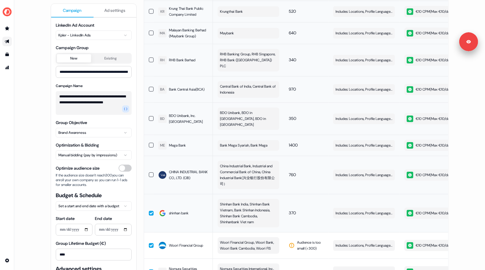
scroll to position [2459, 0]
click at [151, 211] on button "button" at bounding box center [151, 213] width 5 height 5
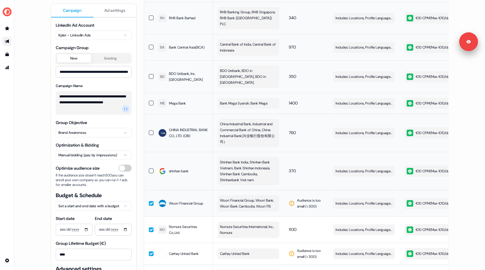
scroll to position [2500, 0]
click at [149, 228] on button "button" at bounding box center [151, 230] width 5 height 5
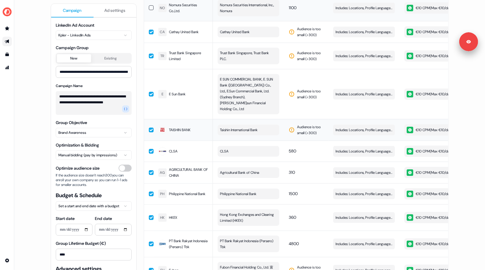
scroll to position [2723, 0]
click at [150, 149] on button "button" at bounding box center [151, 151] width 5 height 5
click at [149, 170] on button "button" at bounding box center [151, 172] width 5 height 5
click at [149, 215] on button "button" at bounding box center [151, 217] width 5 height 5
click at [148, 183] on td at bounding box center [148, 193] width 9 height 21
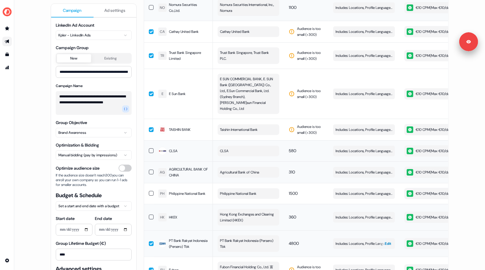
click at [386, 241] on span "Edit" at bounding box center [388, 244] width 7 height 6
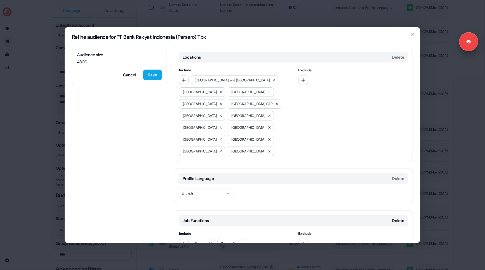
scroll to position [65, 0]
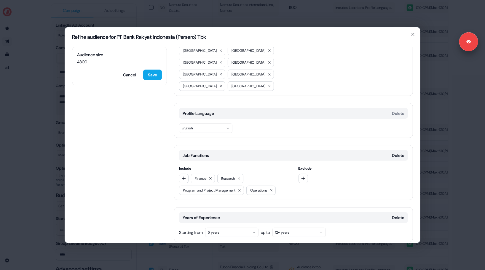
click at [232, 228] on button "5 years" at bounding box center [231, 232] width 53 height 9
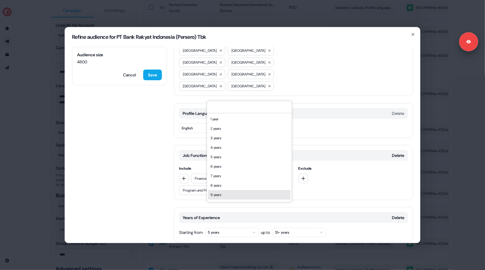
scroll to position [27, 0]
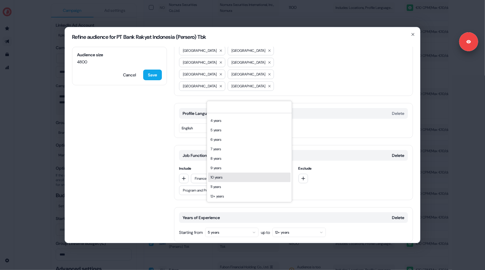
click at [226, 180] on div "10 years" at bounding box center [249, 177] width 82 height 9
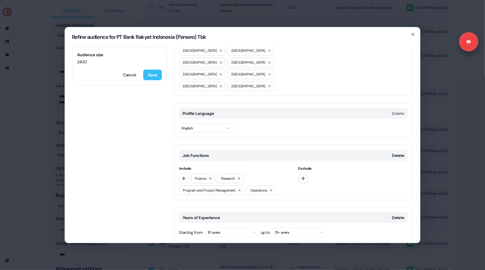
click at [151, 78] on button "Save" at bounding box center [152, 75] width 19 height 11
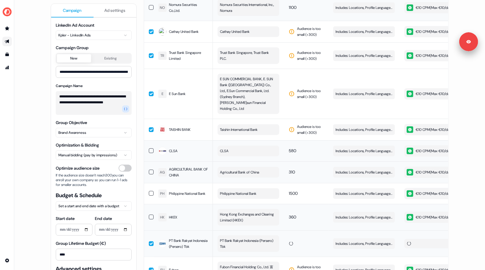
scroll to position [2730, 0]
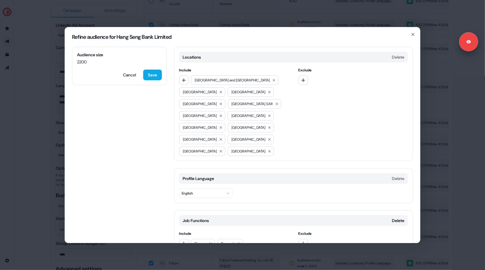
scroll to position [65, 0]
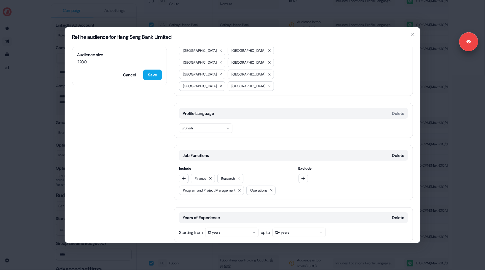
click at [40, 180] on div "Refine audience for Hang Seng Bank Limited Audience size 2200 Cancel Save Locat…" at bounding box center [242, 135] width 485 height 270
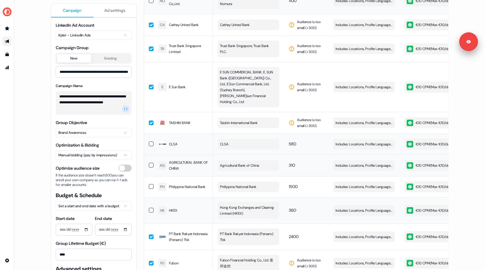
click at [386, 234] on span "Edit" at bounding box center [388, 237] width 7 height 6
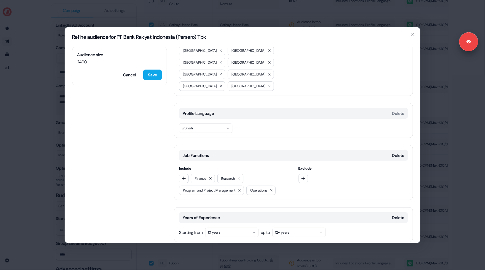
click at [196, 250] on button "Add category" at bounding box center [195, 255] width 42 height 11
type input "*"
type input "*****"
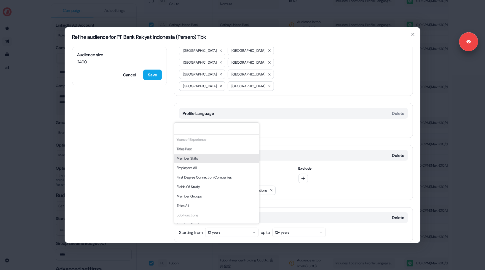
click at [4, 110] on div "Refine audience for PT Bank Rakyat Indonesia (Persero) Tbk Audience size 2400 C…" at bounding box center [242, 135] width 485 height 270
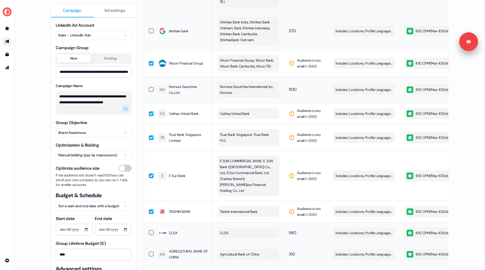
scroll to position [2730, 0]
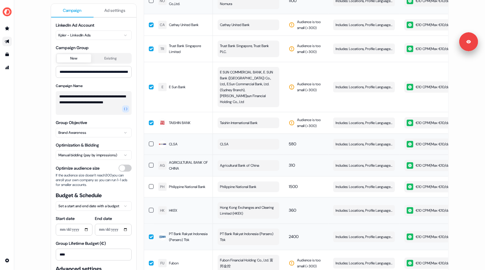
click at [150, 235] on button "button" at bounding box center [151, 237] width 5 height 5
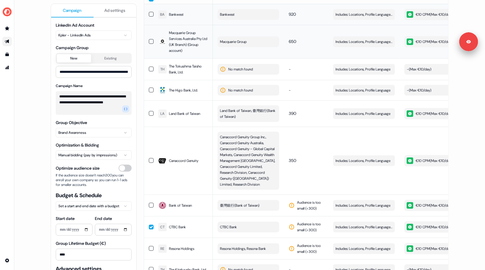
scroll to position [0, 0]
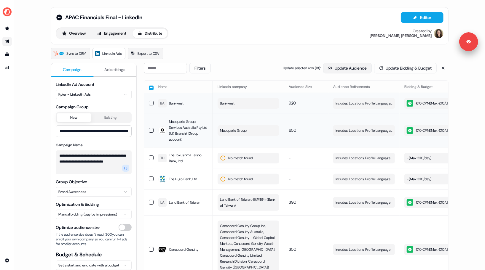
click at [332, 67] on button "Update Audience" at bounding box center [347, 68] width 49 height 11
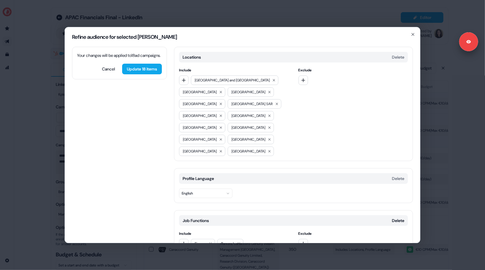
scroll to position [65, 0]
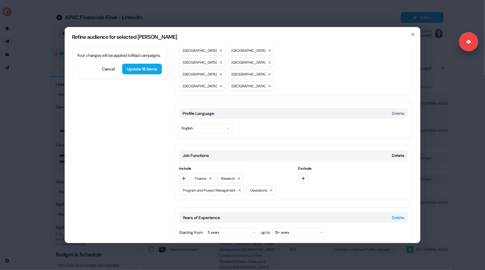
click at [395, 215] on button "Delete" at bounding box center [398, 218] width 12 height 6
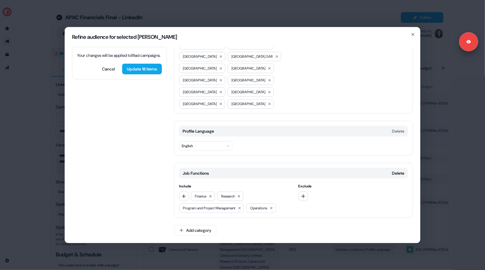
scroll to position [23, 0]
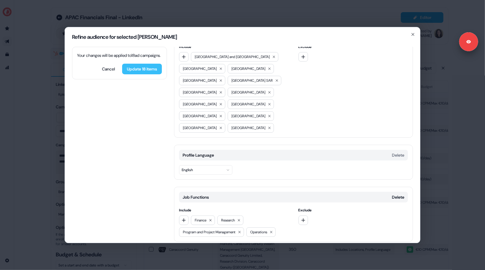
click at [139, 74] on button "Update 18 items" at bounding box center [142, 69] width 40 height 11
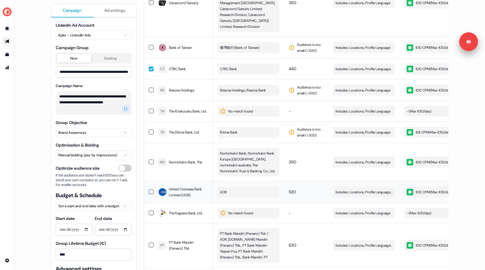
scroll to position [247, 0]
click at [149, 69] on button "button" at bounding box center [151, 68] width 5 height 5
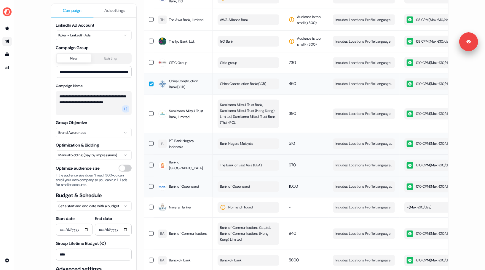
scroll to position [601, 0]
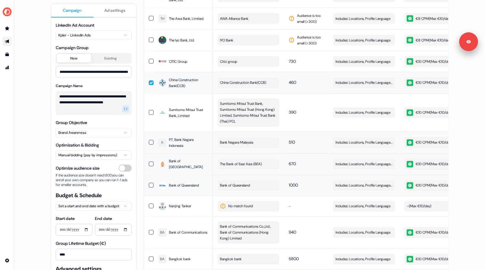
click at [150, 79] on td at bounding box center [148, 83] width 9 height 22
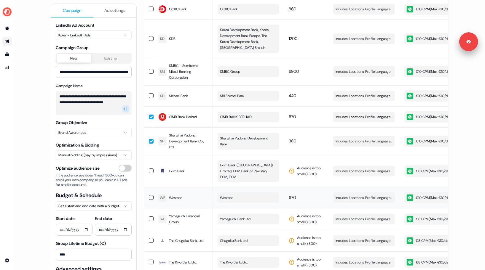
scroll to position [1367, 0]
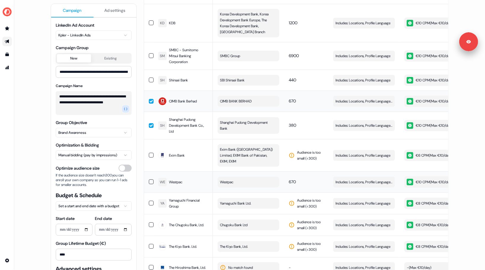
click at [151, 99] on button "button" at bounding box center [151, 101] width 5 height 5
click at [150, 125] on td at bounding box center [148, 126] width 9 height 28
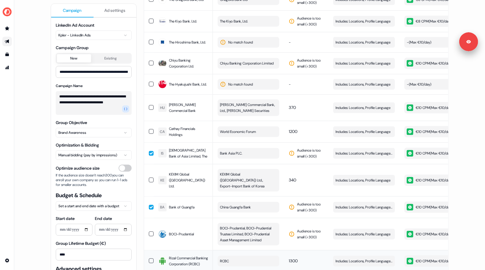
scroll to position [1633, 0]
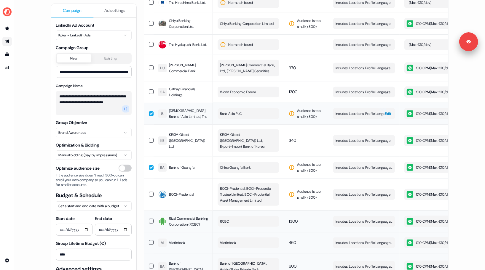
click at [390, 111] on span "Edit" at bounding box center [388, 114] width 7 height 6
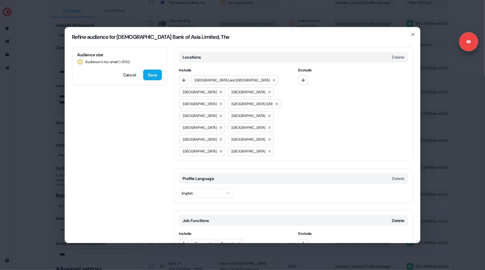
scroll to position [23, 0]
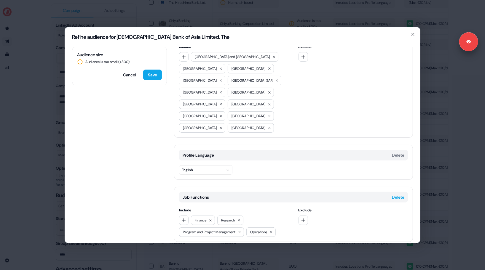
click at [392, 195] on button "Delete" at bounding box center [398, 198] width 12 height 6
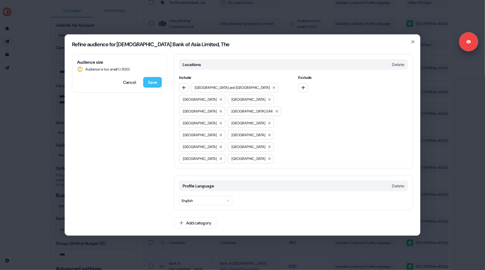
click at [155, 88] on button "Save" at bounding box center [152, 82] width 19 height 11
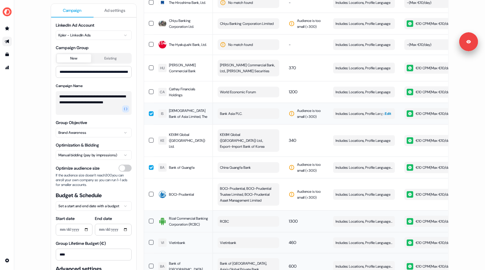
click at [386, 112] on span "Edit" at bounding box center [388, 114] width 7 height 6
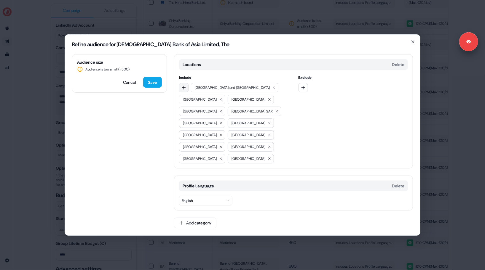
click at [183, 90] on icon "button" at bounding box center [184, 87] width 5 height 5
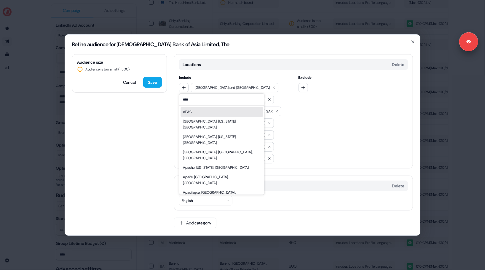
type input "****"
click at [191, 115] on div "APAC" at bounding box center [187, 112] width 9 height 6
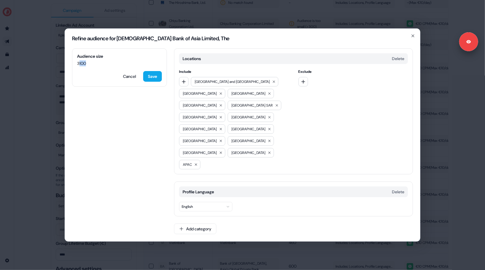
drag, startPoint x: 79, startPoint y: 81, endPoint x: 99, endPoint y: 81, distance: 20.8
click at [99, 66] on span "3100" at bounding box center [119, 64] width 85 height 6
drag, startPoint x: 75, startPoint y: 82, endPoint x: 109, endPoint y: 83, distance: 33.8
click at [109, 83] on div "Audience size 3100 Cancel Save" at bounding box center [119, 67] width 95 height 39
click at [190, 224] on button "Add category" at bounding box center [195, 229] width 42 height 11
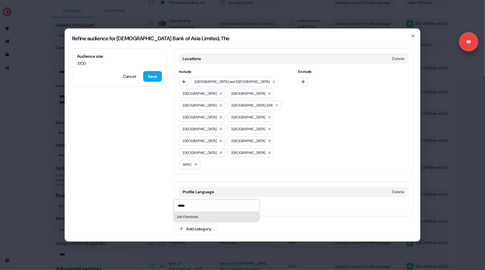
type input "*****"
click at [209, 222] on div "Job Functions" at bounding box center [216, 216] width 85 height 9
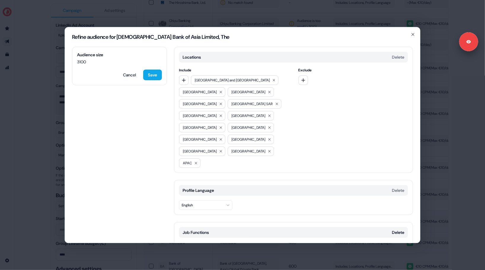
scroll to position [4, 0]
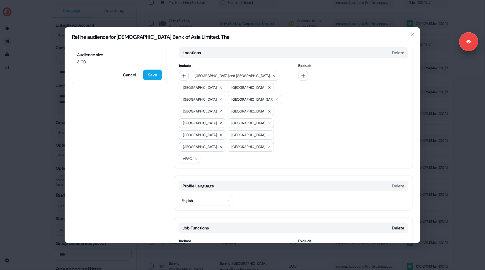
click at [186, 249] on icon "button" at bounding box center [184, 251] width 5 height 5
type input "***"
click at [200, 237] on div "Finance" at bounding box center [222, 239] width 82 height 9
click at [185, 249] on icon "button" at bounding box center [184, 251] width 5 height 5
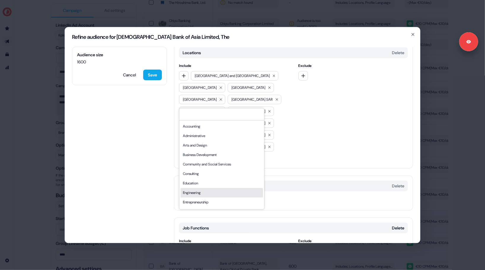
scroll to position [160, 0]
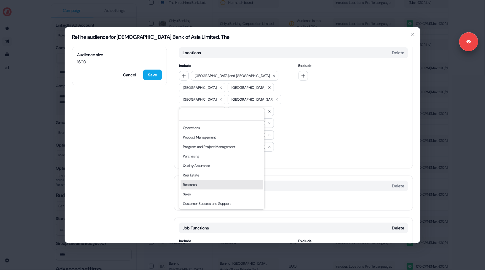
click at [199, 186] on div "Research" at bounding box center [222, 184] width 82 height 9
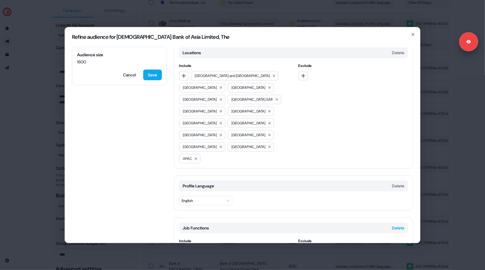
click at [394, 225] on button "Delete" at bounding box center [398, 228] width 12 height 6
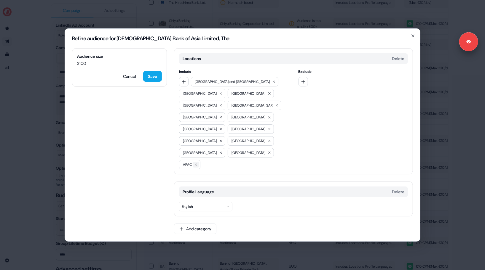
click at [198, 163] on icon at bounding box center [196, 165] width 4 height 4
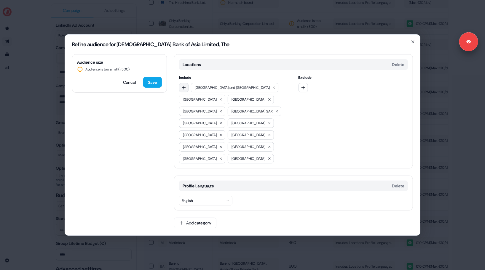
click at [185, 90] on icon "button" at bounding box center [184, 87] width 5 height 5
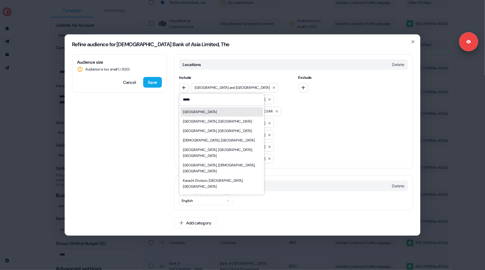
type input "*****"
click at [196, 115] on div "Pakistan" at bounding box center [200, 112] width 34 height 6
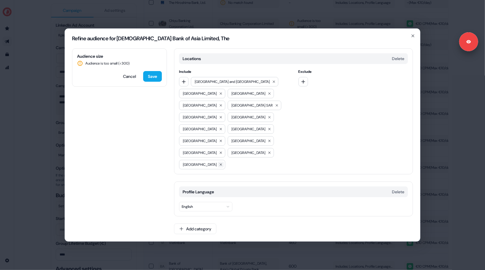
click at [223, 163] on icon at bounding box center [221, 165] width 4 height 4
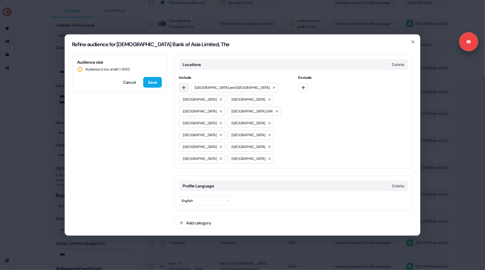
click at [183, 90] on icon "button" at bounding box center [184, 87] width 5 height 5
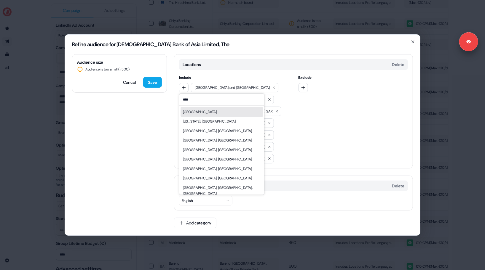
type input "****"
click at [196, 117] on div "India" at bounding box center [222, 111] width 82 height 9
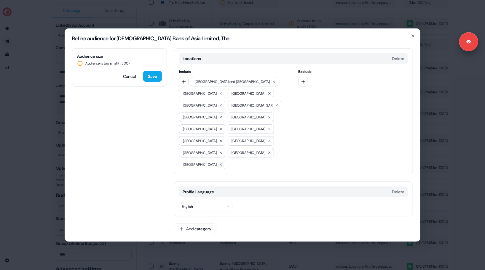
click at [222, 164] on icon at bounding box center [221, 165] width 2 height 2
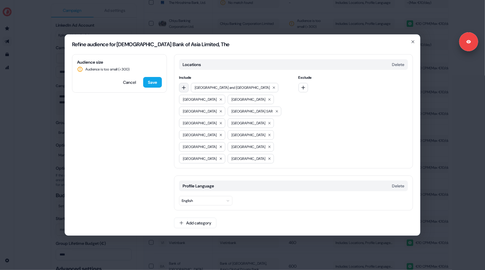
click at [184, 90] on icon "button" at bounding box center [184, 87] width 5 height 5
type input "***"
click at [191, 117] on div "APJ" at bounding box center [222, 111] width 82 height 9
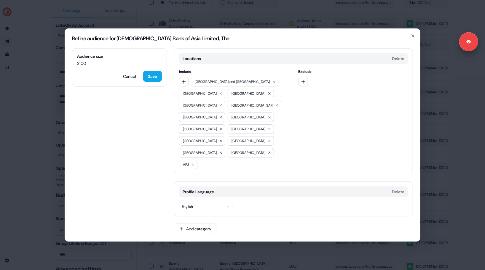
click at [206, 217] on div "Locations Delete Include Australia and New Zealand China Singapore Japan Hong K…" at bounding box center [293, 144] width 239 height 193
click at [198, 200] on div "Locations Delete Include Australia and New Zealand China Singapore Japan Hong K…" at bounding box center [293, 144] width 239 height 193
click at [199, 224] on button "Add category" at bounding box center [195, 229] width 42 height 11
click at [194, 212] on input "*****" at bounding box center [216, 206] width 85 height 12
click at [193, 222] on div "Job Functions" at bounding box center [216, 216] width 85 height 9
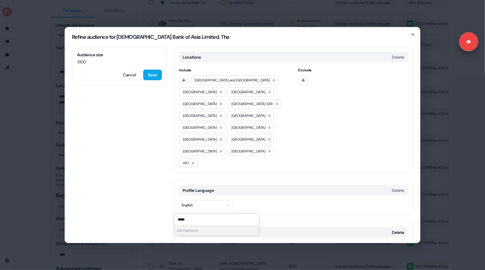
scroll to position [4, 0]
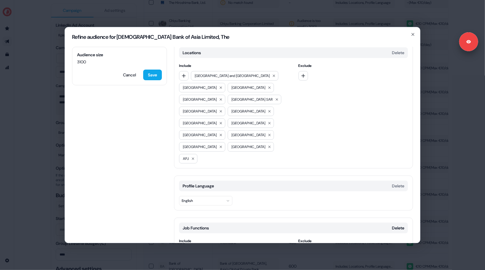
click at [185, 249] on icon "button" at bounding box center [184, 251] width 5 height 5
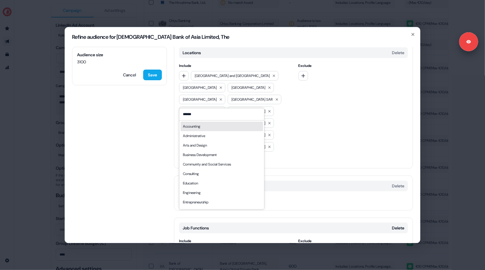
type input "*******"
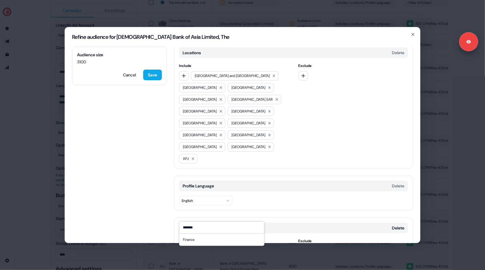
type input "*******"
click at [200, 241] on div "Finance" at bounding box center [222, 239] width 82 height 9
click at [182, 247] on button "button" at bounding box center [183, 251] width 9 height 9
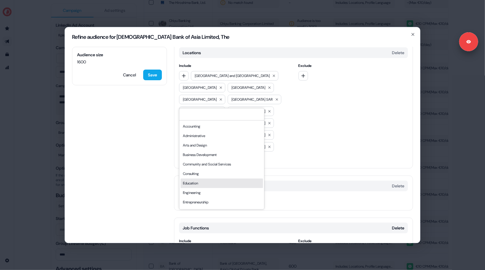
scroll to position [160, 0]
click at [197, 182] on div "Research" at bounding box center [222, 184] width 82 height 9
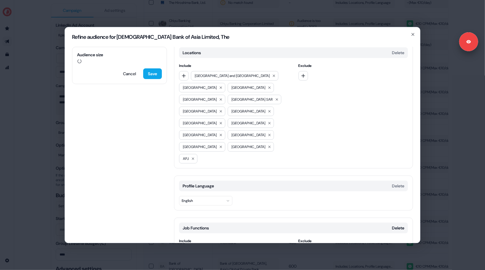
click at [148, 159] on div "Audience size Cancel Save Locations Delete Include Australia and New Zealand Ch…" at bounding box center [242, 145] width 355 height 196
click at [200, 268] on button "Add category" at bounding box center [195, 273] width 42 height 11
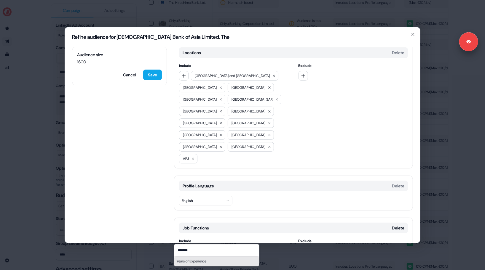
scroll to position [12, 0]
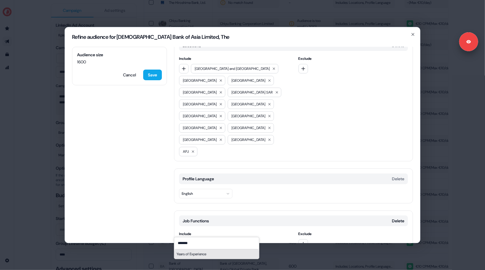
type input "*******"
click at [183, 254] on div "Years of Experience" at bounding box center [216, 254] width 85 height 9
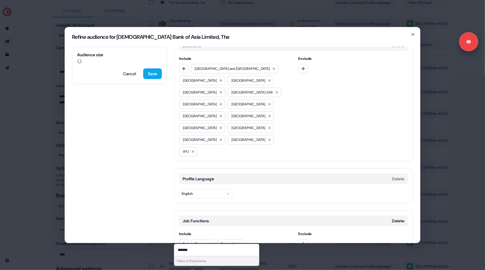
scroll to position [53, 0]
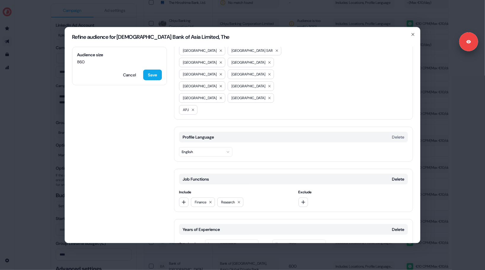
click at [240, 240] on button "1 year" at bounding box center [231, 244] width 53 height 9
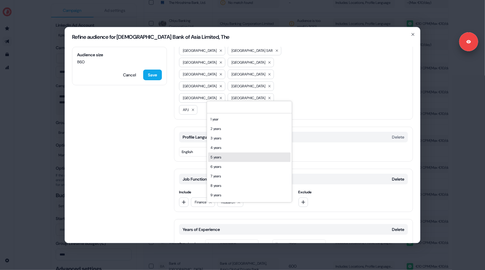
click at [233, 158] on div "5 years" at bounding box center [249, 157] width 82 height 9
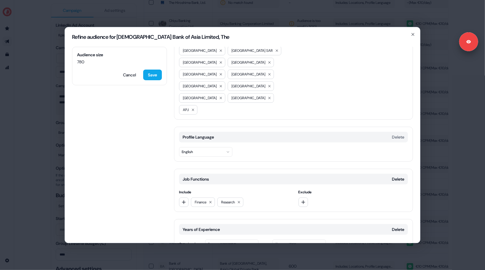
click at [226, 240] on button "5 years" at bounding box center [231, 244] width 53 height 9
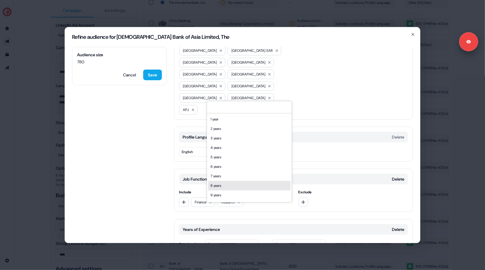
drag, startPoint x: 233, startPoint y: 179, endPoint x: 235, endPoint y: 184, distance: 5.7
click at [234, 185] on div "1 year 2 years 3 years 4 years 5 years 6 years 7 years 8 years 9 years 10 years…" at bounding box center [249, 172] width 82 height 114
click at [235, 184] on div "8 years" at bounding box center [249, 185] width 82 height 9
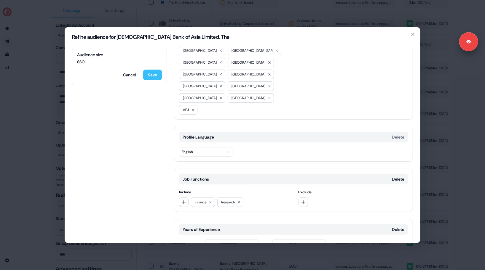
click at [151, 76] on button "Save" at bounding box center [152, 75] width 19 height 11
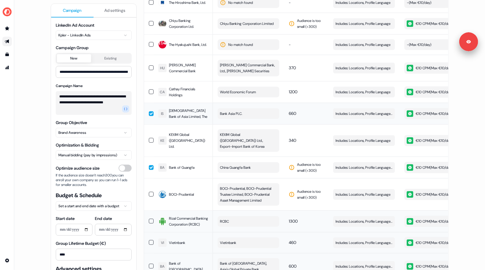
click at [150, 112] on button "button" at bounding box center [151, 114] width 5 height 5
click at [388, 165] on span "Edit" at bounding box center [388, 168] width 7 height 6
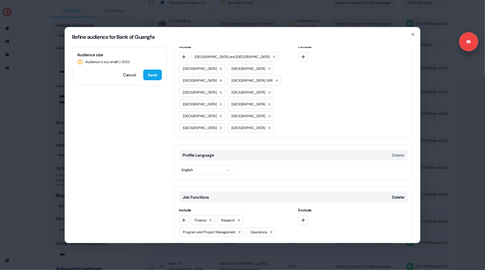
scroll to position [23, 0]
click at [185, 56] on icon "button" at bounding box center [184, 57] width 5 height 5
type input "***"
click at [212, 82] on div "APJ" at bounding box center [222, 81] width 82 height 9
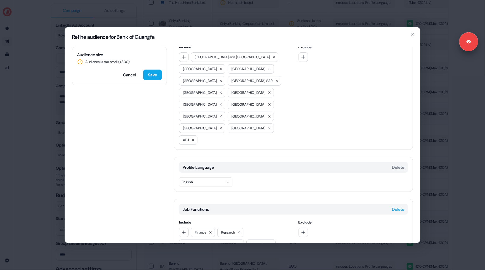
click at [396, 207] on button "Delete" at bounding box center [398, 210] width 12 height 6
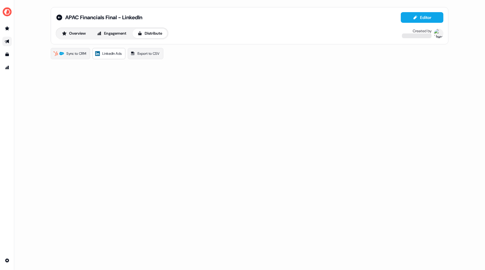
scroll to position [0, 0]
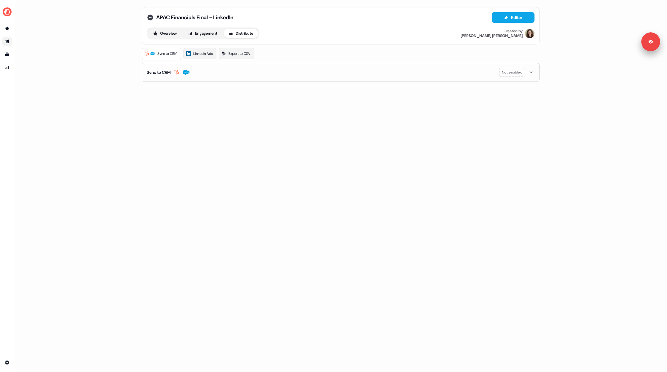
click at [151, 18] on icon at bounding box center [150, 18] width 6 height 6
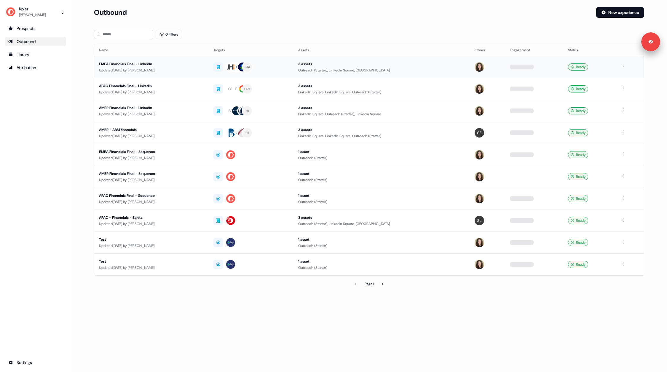
click at [166, 71] on div "Updated [DATE] by [PERSON_NAME]" at bounding box center [151, 70] width 105 height 6
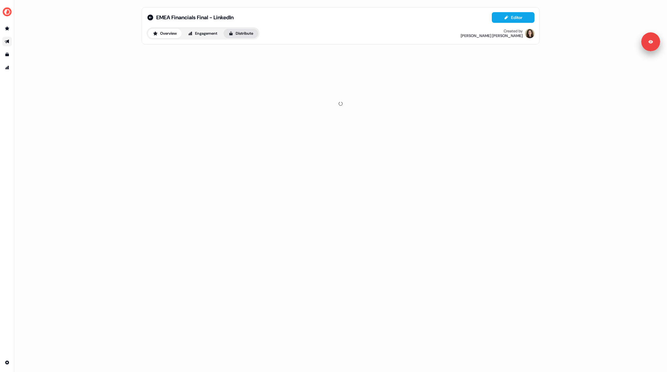
click at [241, 36] on button "Distribute" at bounding box center [241, 33] width 35 height 9
click at [207, 60] on div "Sync to CRM LinkedIn Ads Export to CSV Sync to CRM 1 / 3 synced" at bounding box center [341, 65] width 398 height 34
click at [200, 56] on link "LinkedIn Ads" at bounding box center [200, 53] width 33 height 11
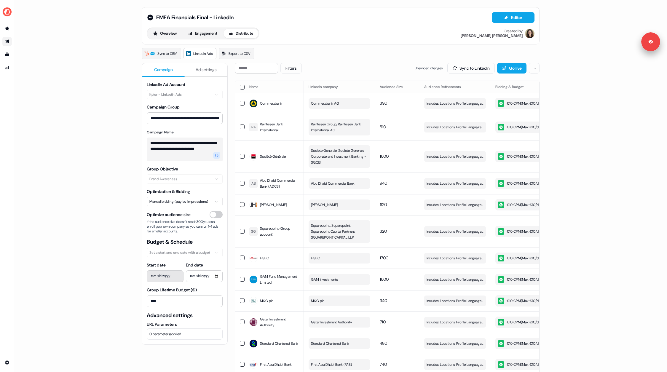
click at [327, 58] on div "Sync to CRM LinkedIn Ads Export to CSV" at bounding box center [341, 53] width 398 height 11
click at [478, 103] on span "Edit" at bounding box center [479, 104] width 7 height 6
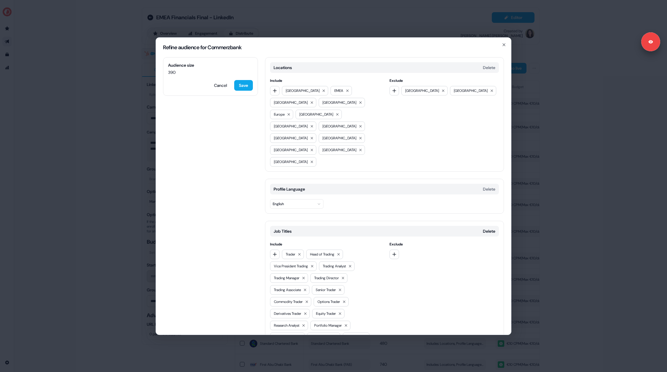
scroll to position [119, 0]
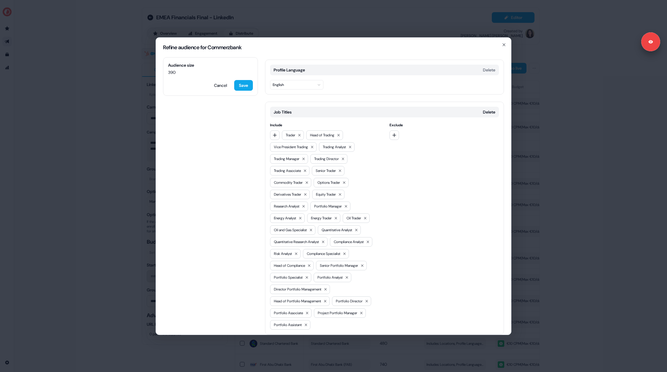
click at [96, 123] on div "Refine audience for Commerzbank Audience size 390 Cancel Save Locations Delete …" at bounding box center [333, 186] width 667 height 372
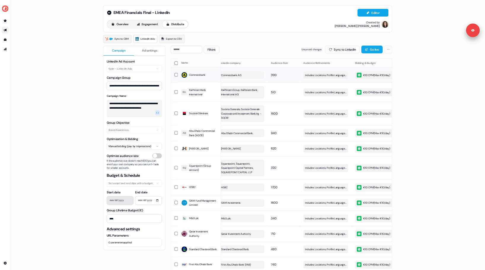
scroll to position [0, 0]
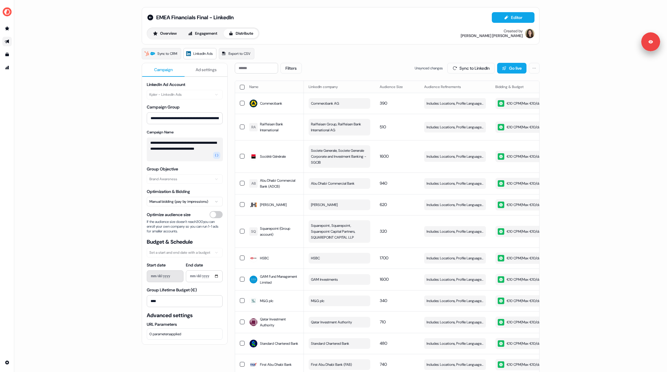
click at [344, 63] on div "Filters Unsynced changes Sync to LinkedIn Go live" at bounding box center [387, 68] width 305 height 11
click at [67, 58] on div "**********" at bounding box center [340, 186] width 653 height 372
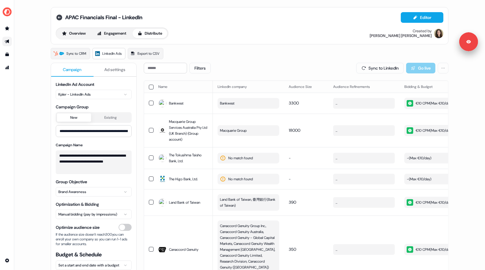
click at [61, 20] on icon at bounding box center [59, 17] width 7 height 7
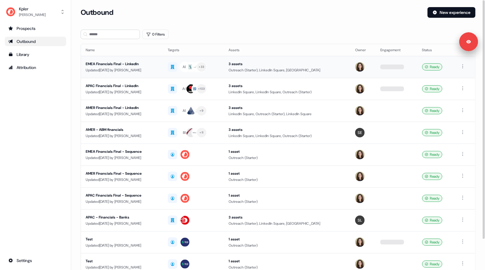
click at [118, 70] on div "Updated [DATE] by [PERSON_NAME]" at bounding box center [122, 70] width 73 height 6
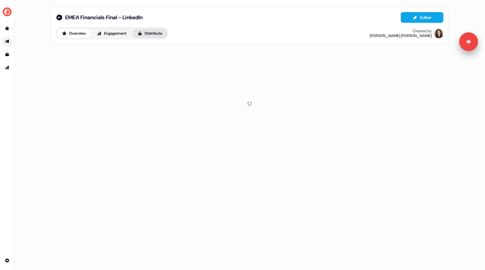
click at [151, 35] on button "Distribute" at bounding box center [150, 33] width 35 height 9
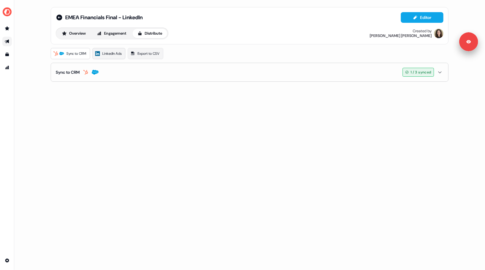
click at [107, 55] on span "LinkedIn Ads" at bounding box center [111, 54] width 19 height 6
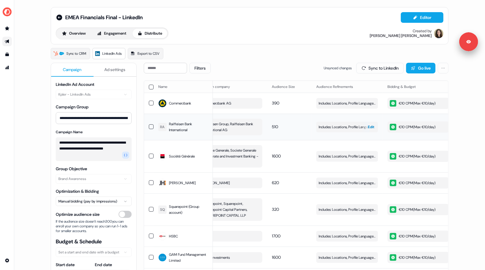
scroll to position [0, 168]
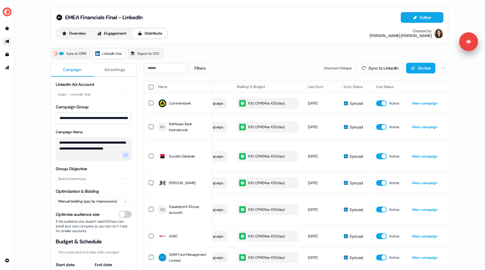
click at [270, 48] on div "Sync to CRM LinkedIn Ads Export to CSV" at bounding box center [250, 53] width 398 height 11
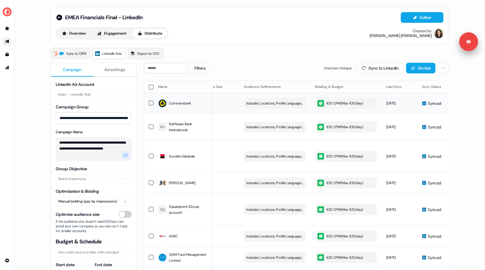
scroll to position [0, 0]
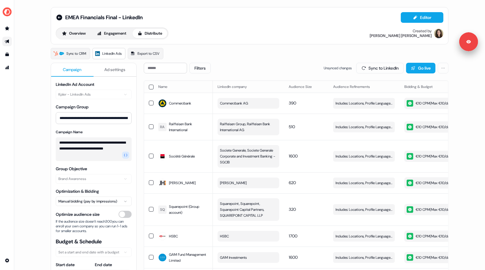
click at [258, 58] on div "Sync to CRM LinkedIn Ads Export to CSV" at bounding box center [250, 53] width 398 height 11
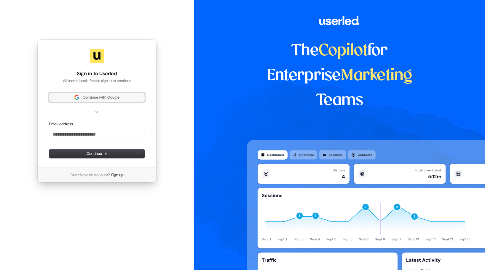
click at [83, 96] on span "Continue with Google" at bounding box center [101, 97] width 37 height 5
